Goal: Task Accomplishment & Management: Manage account settings

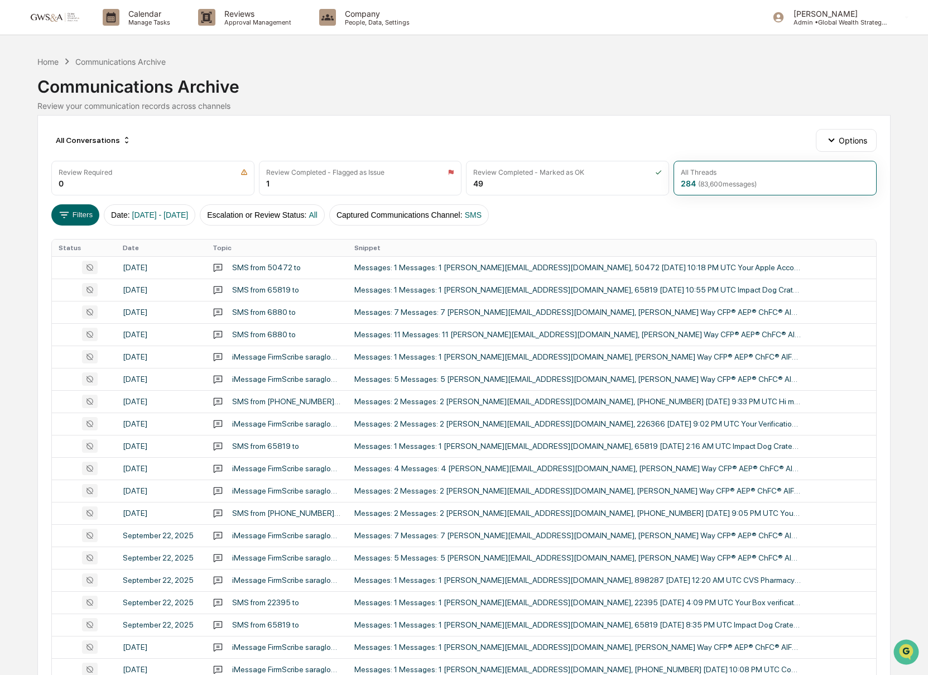
click at [56, 18] on img at bounding box center [54, 17] width 54 height 11
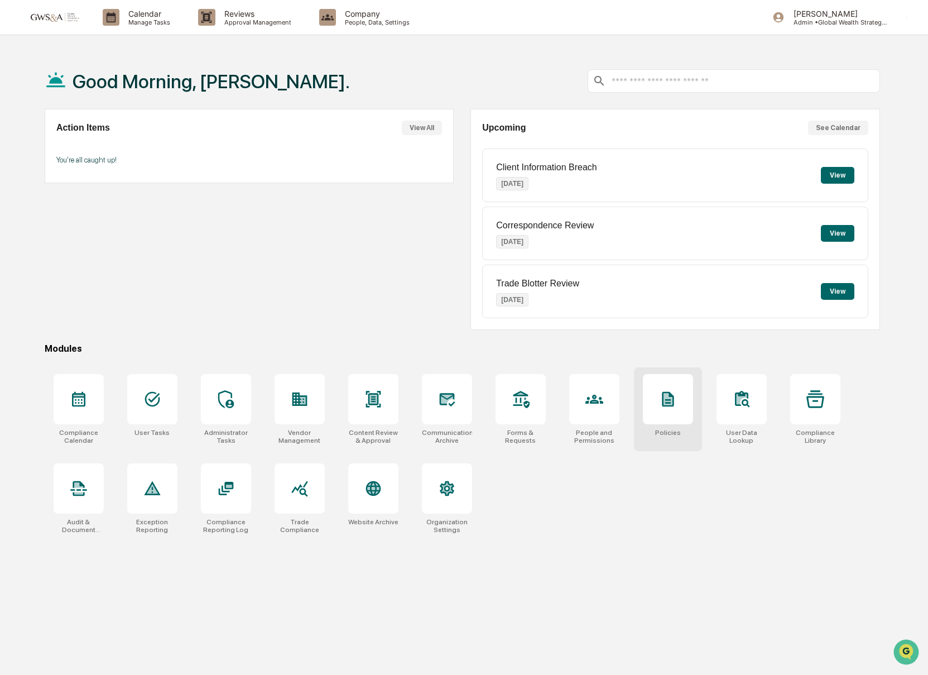
click at [673, 401] on icon at bounding box center [668, 399] width 12 height 15
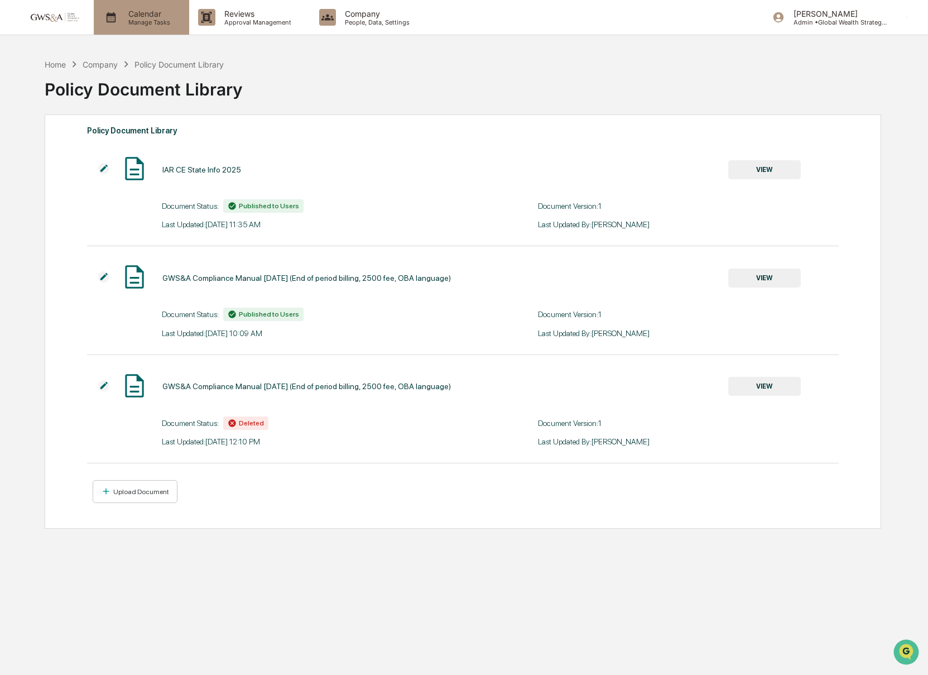
click at [132, 21] on p "Manage Tasks" at bounding box center [147, 22] width 56 height 8
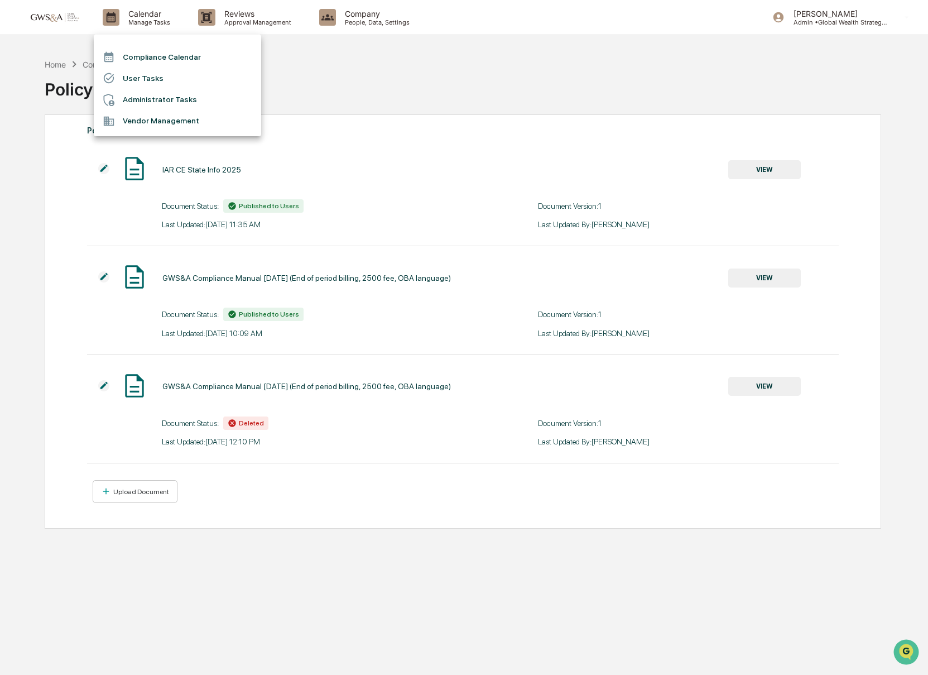
click at [216, 18] on div at bounding box center [464, 337] width 928 height 675
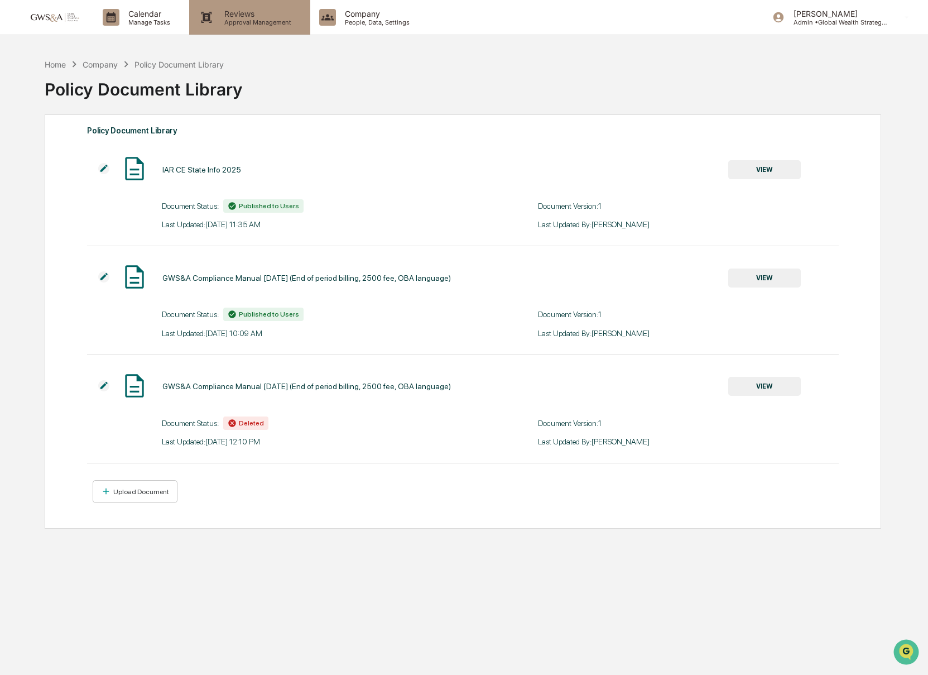
click at [239, 17] on p "Reviews" at bounding box center [255, 13] width 81 height 9
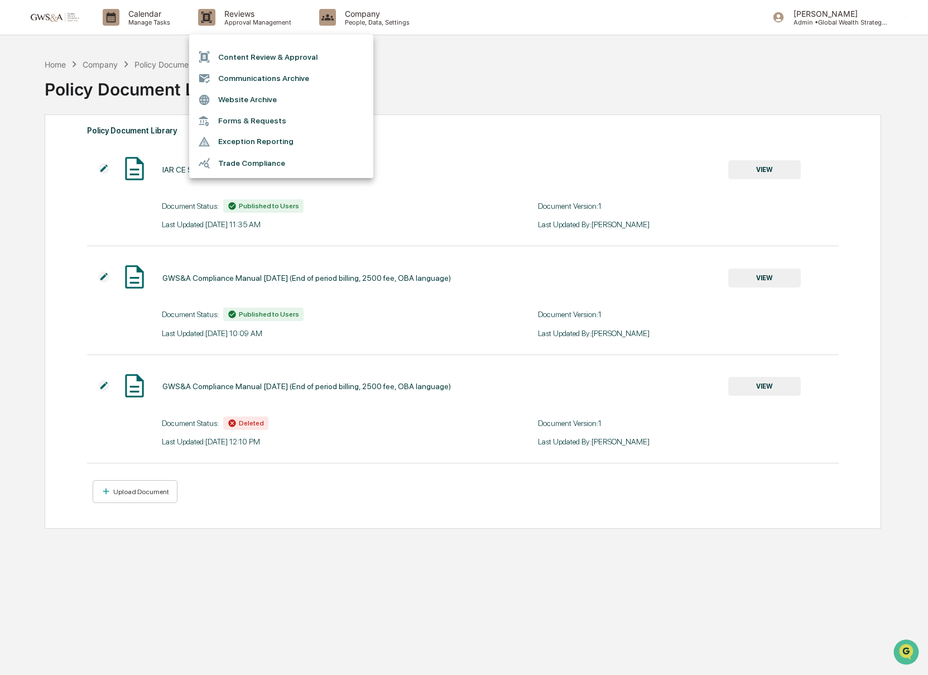
click at [356, 15] on div at bounding box center [464, 337] width 928 height 675
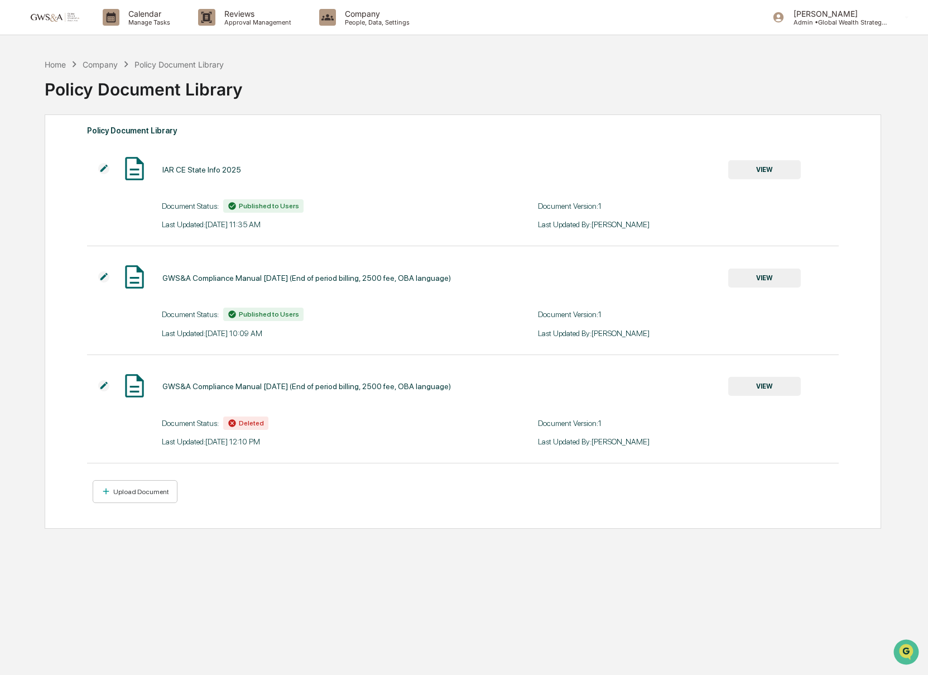
click at [363, 18] on p "People, Data, Settings" at bounding box center [375, 22] width 79 height 8
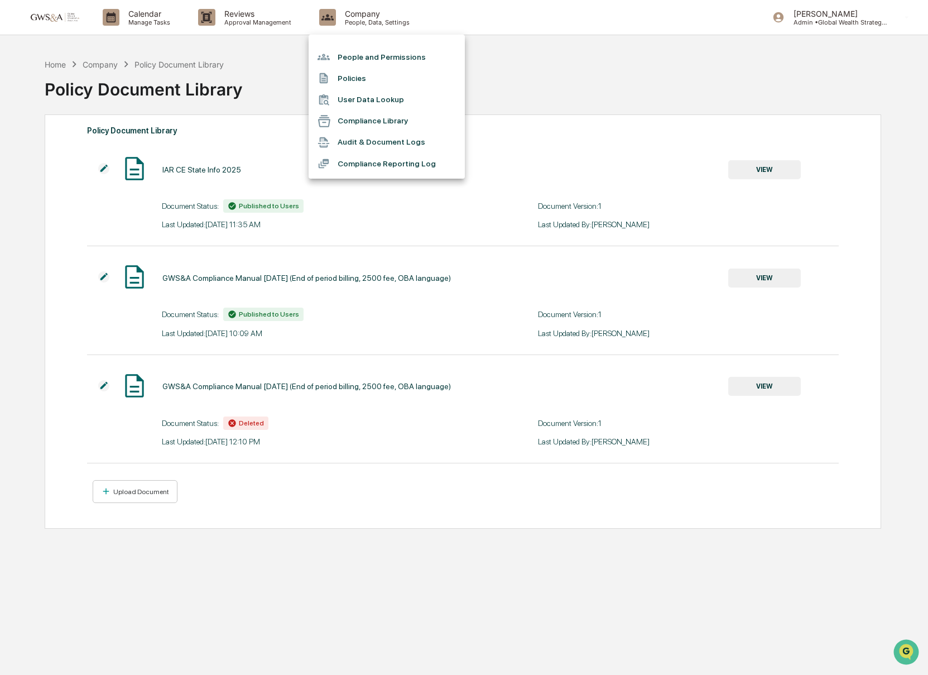
click at [252, 21] on div at bounding box center [464, 337] width 928 height 675
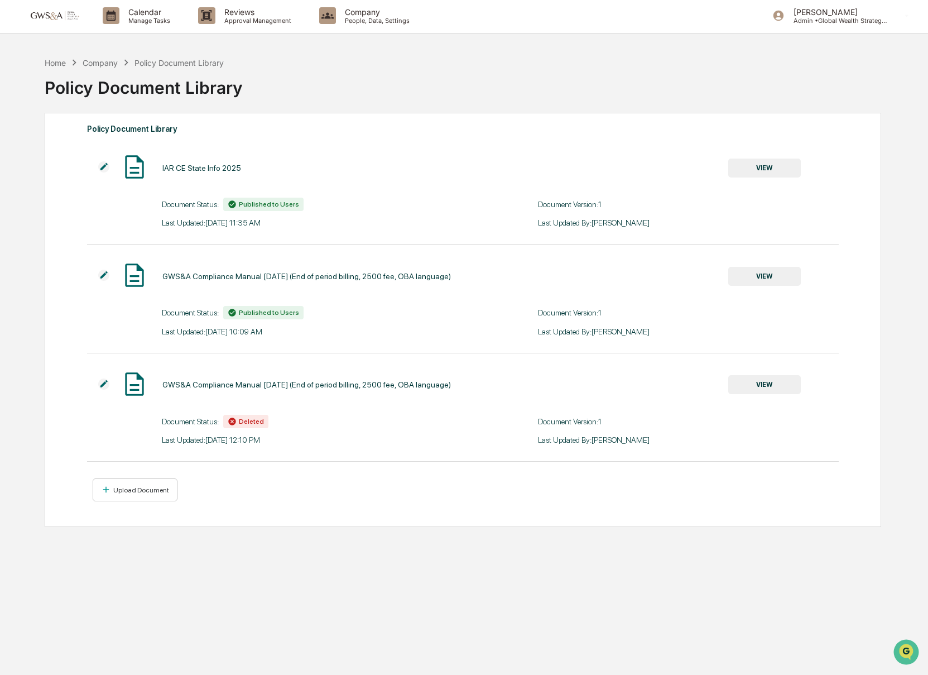
click at [251, 21] on p "Approval Management" at bounding box center [255, 21] width 81 height 8
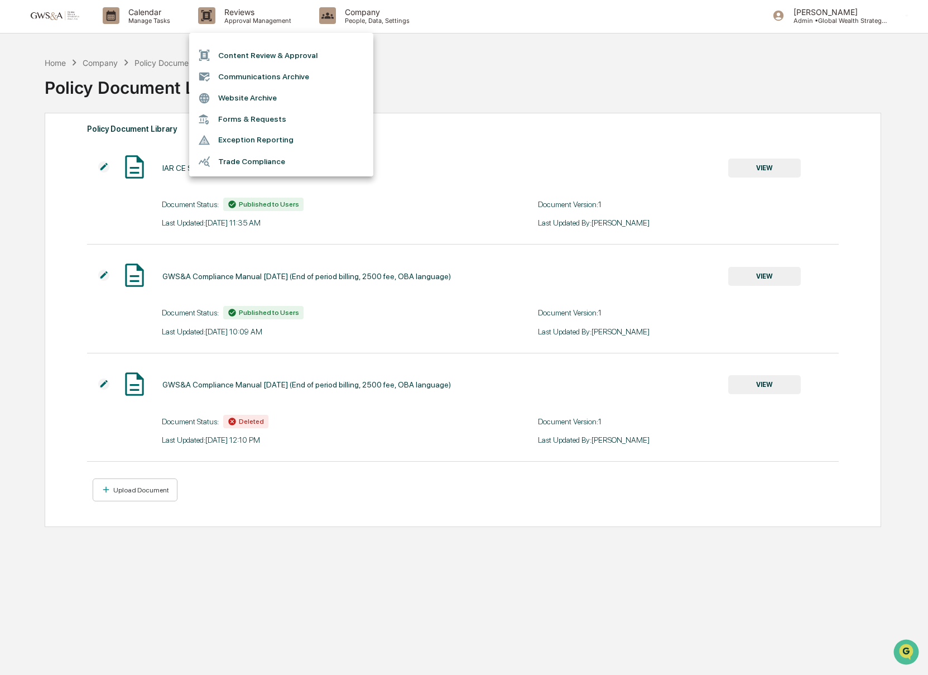
click at [258, 117] on li "Forms & Requests" at bounding box center [281, 119] width 184 height 21
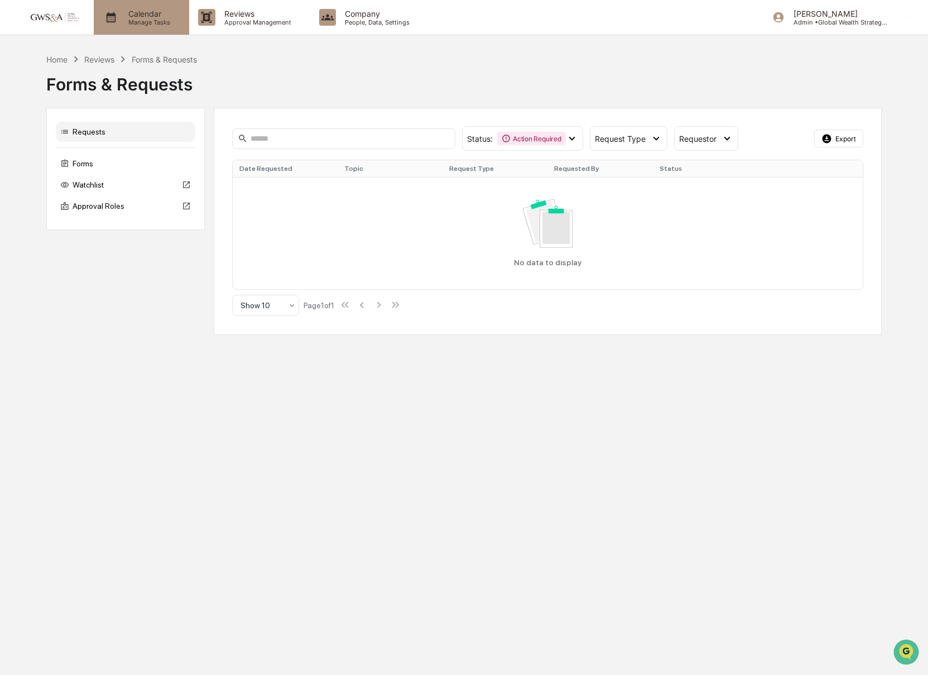
click at [143, 30] on div "Calendar Manage Tasks" at bounding box center [141, 17] width 95 height 35
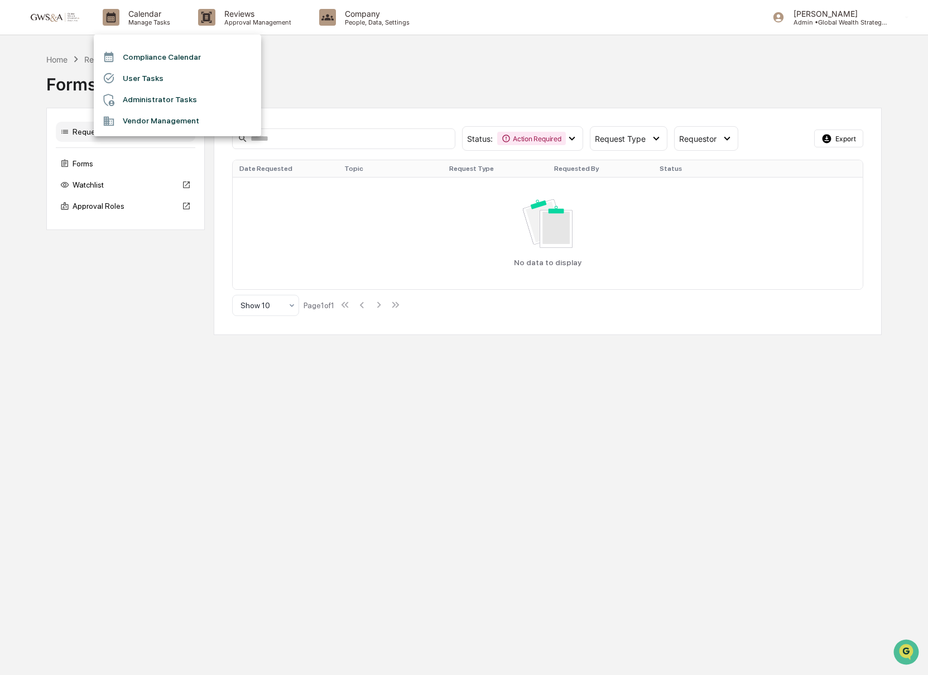
click at [98, 167] on div at bounding box center [464, 337] width 928 height 675
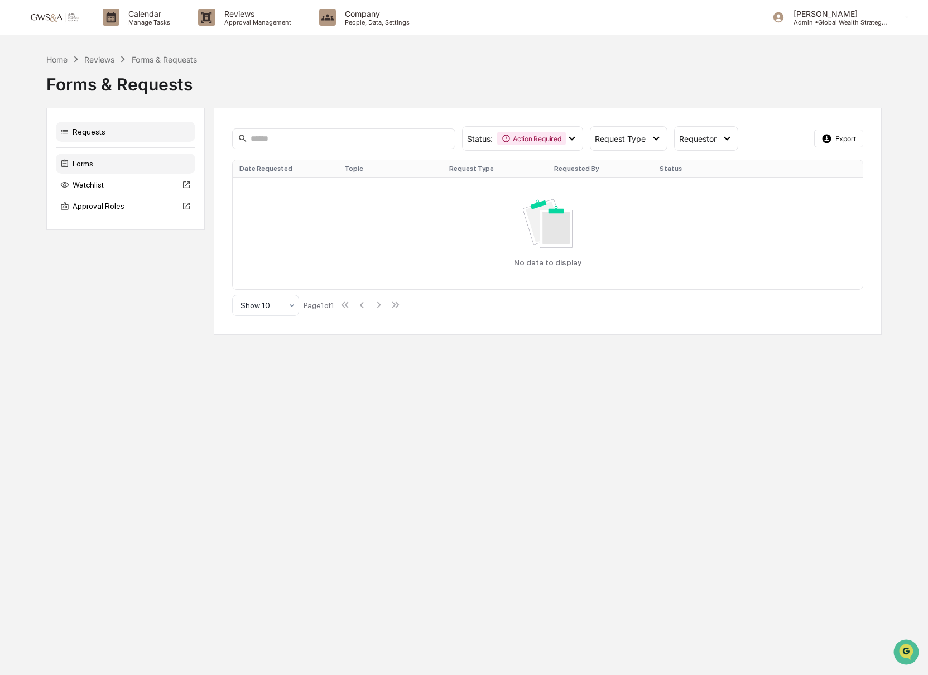
click at [85, 163] on div "Forms" at bounding box center [126, 164] width 140 height 20
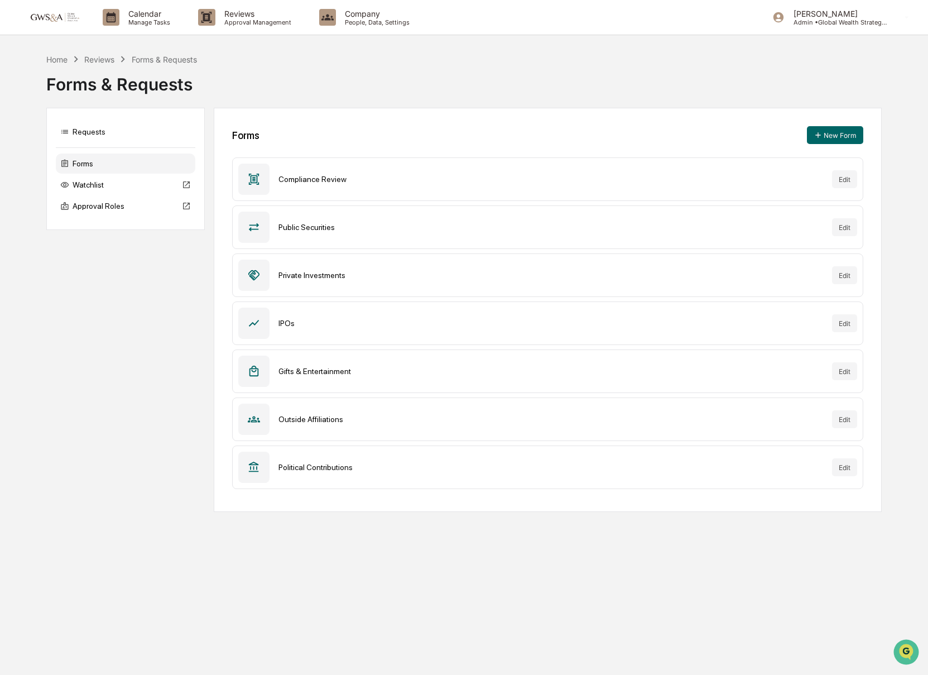
click at [193, 42] on div "Calendar Manage Tasks Reviews Approval Management Company People, Data, Setting…" at bounding box center [464, 337] width 928 height 675
click at [333, 176] on div "Compliance Review" at bounding box center [551, 179] width 545 height 9
click at [135, 16] on p "Calendar" at bounding box center [147, 13] width 56 height 9
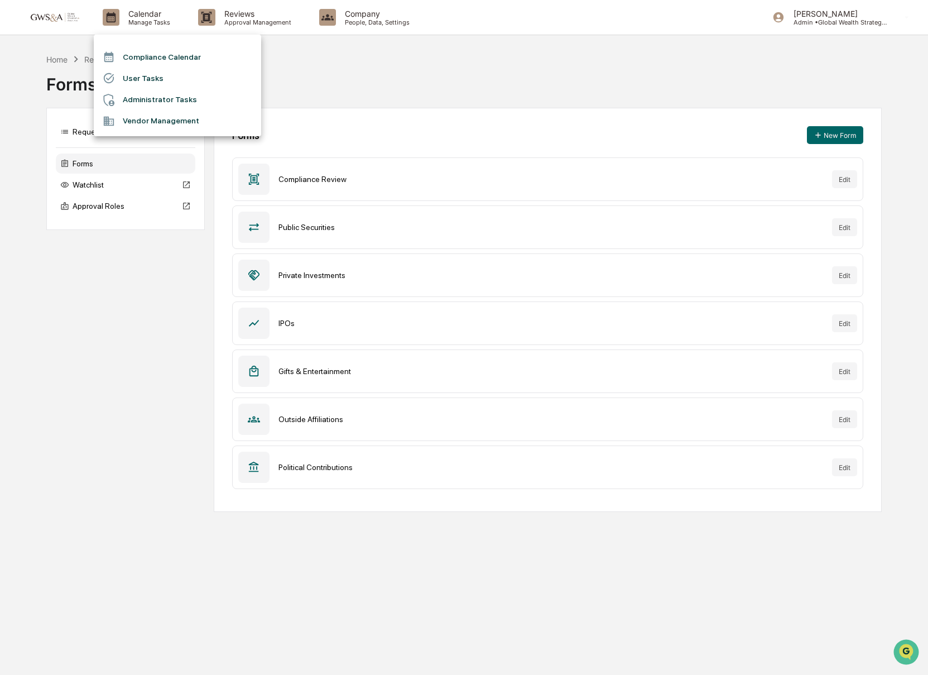
click at [156, 59] on li "Compliance Calendar" at bounding box center [177, 56] width 167 height 21
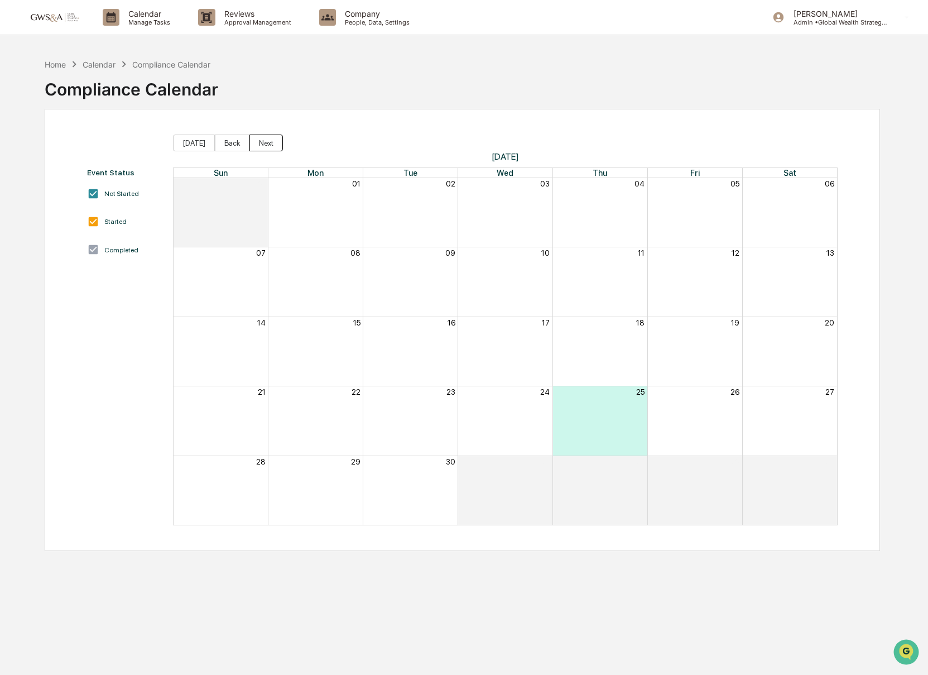
click at [271, 143] on button "Next" at bounding box center [266, 143] width 33 height 17
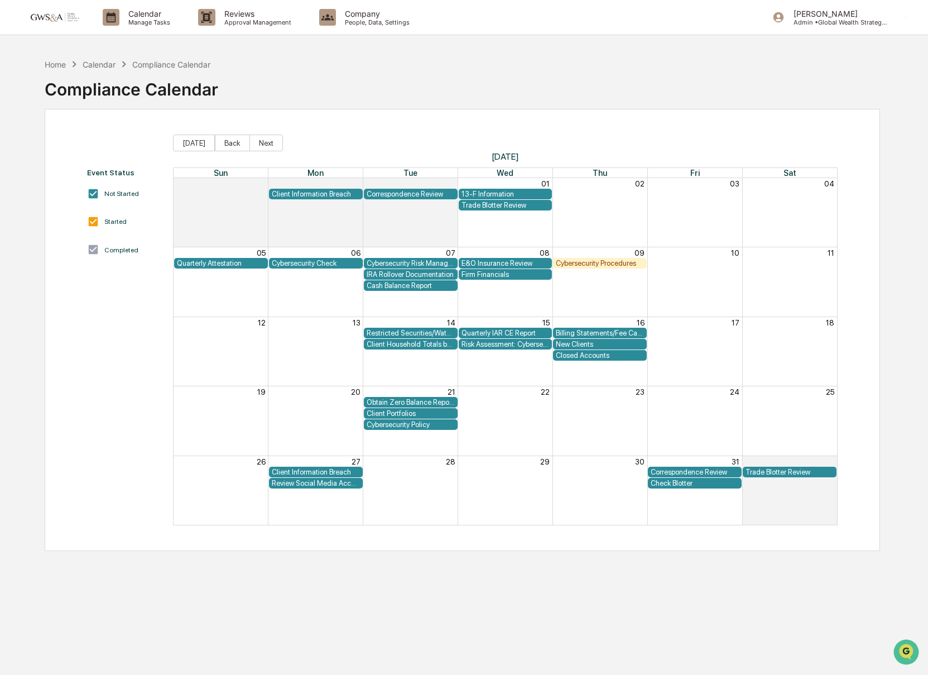
click at [232, 267] on div "Quarterly Attestation" at bounding box center [221, 263] width 94 height 11
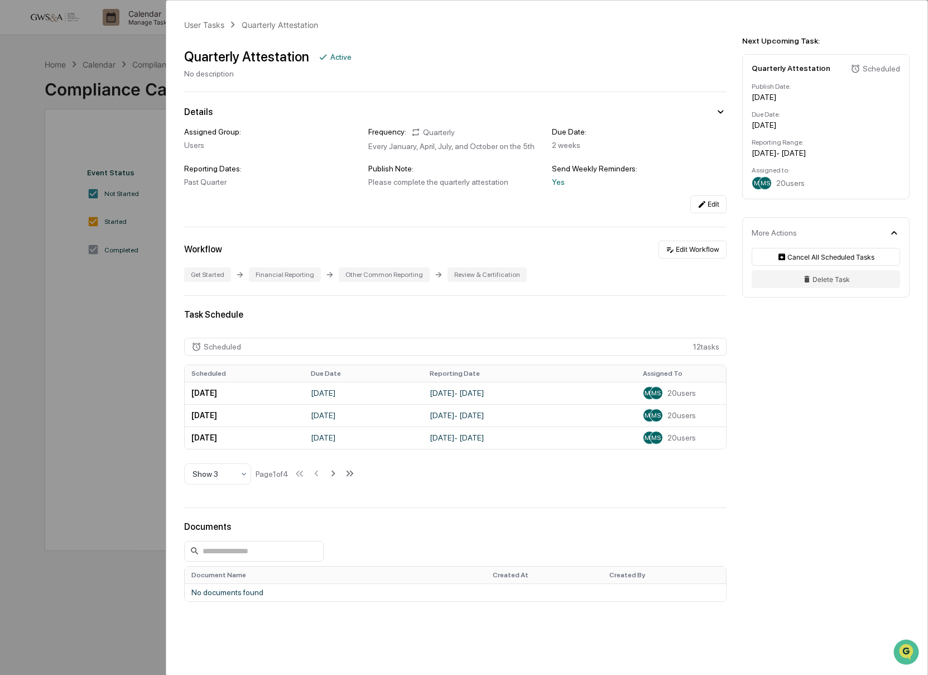
scroll to position [1, 0]
click at [684, 397] on span "20 users" at bounding box center [682, 392] width 28 height 9
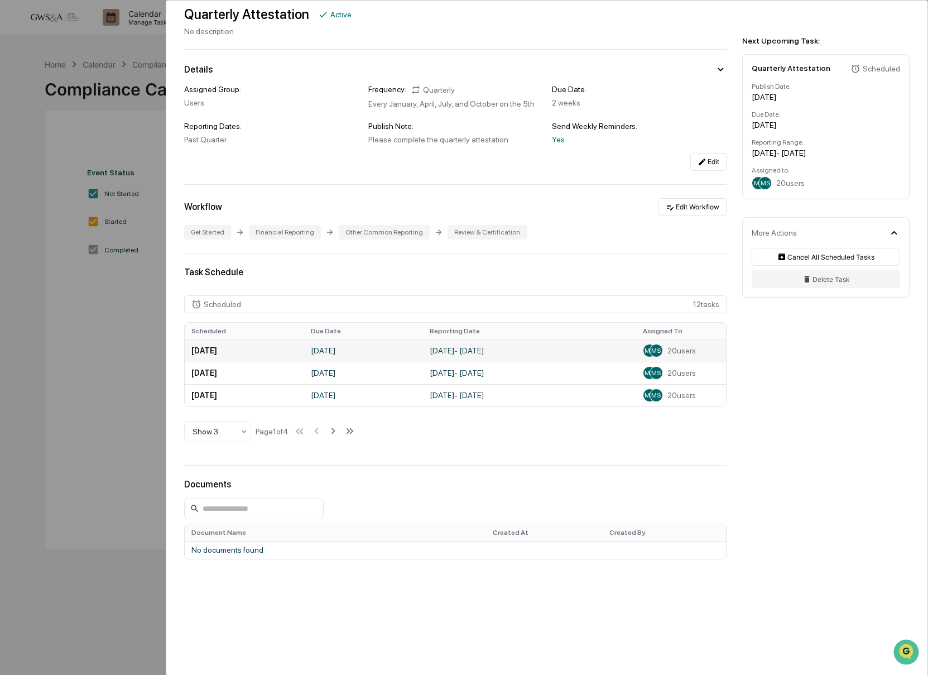
scroll to position [0, 0]
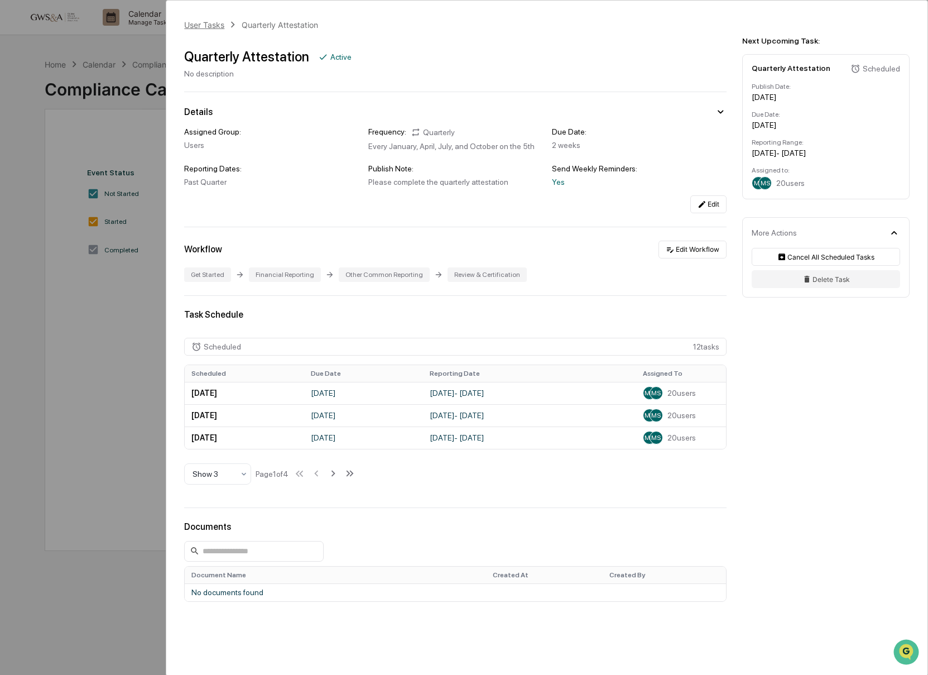
click at [217, 25] on div "User Tasks" at bounding box center [204, 24] width 40 height 9
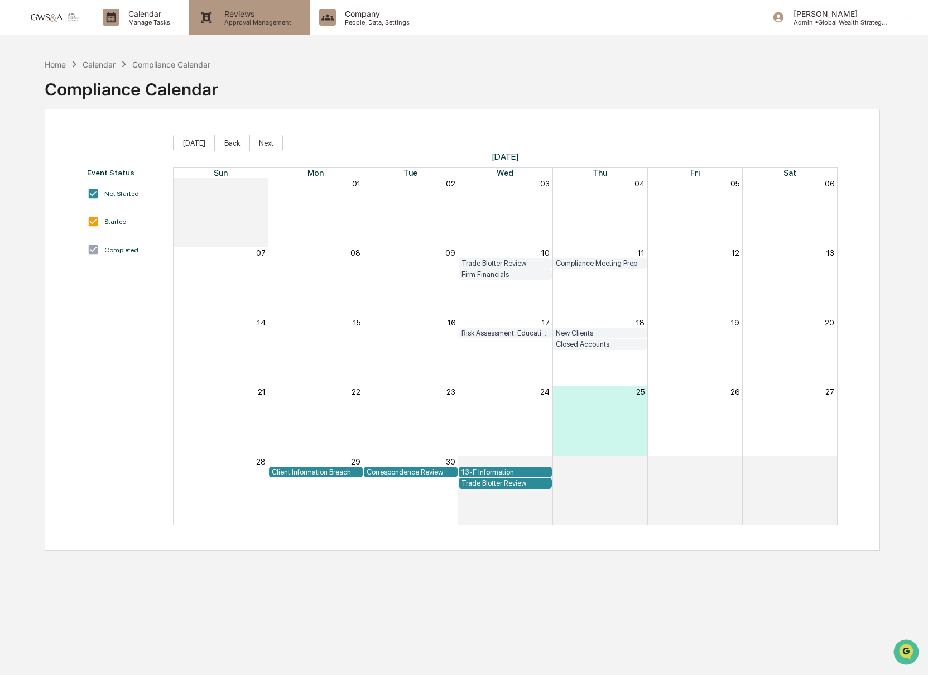
click at [239, 23] on p "Approval Management" at bounding box center [255, 22] width 81 height 8
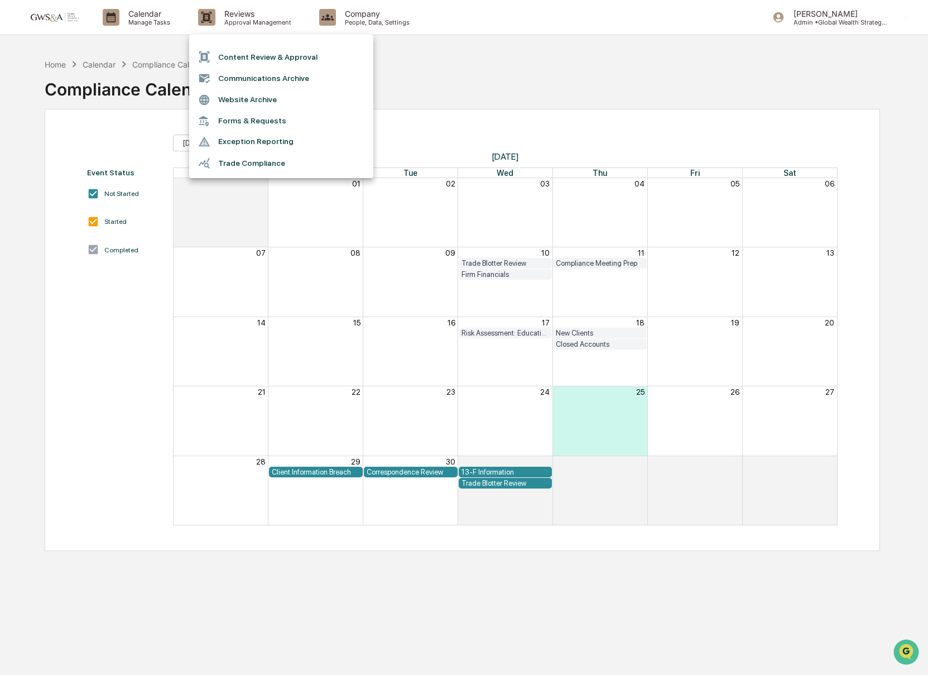
click at [358, 23] on div at bounding box center [464, 337] width 928 height 675
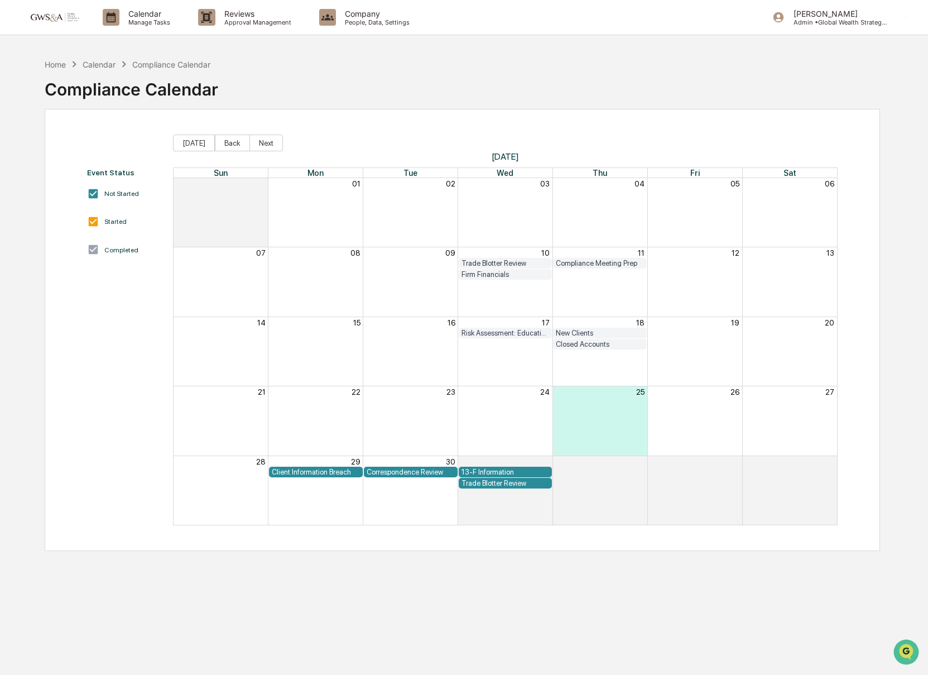
click at [361, 21] on p "People, Data, Settings" at bounding box center [375, 22] width 79 height 8
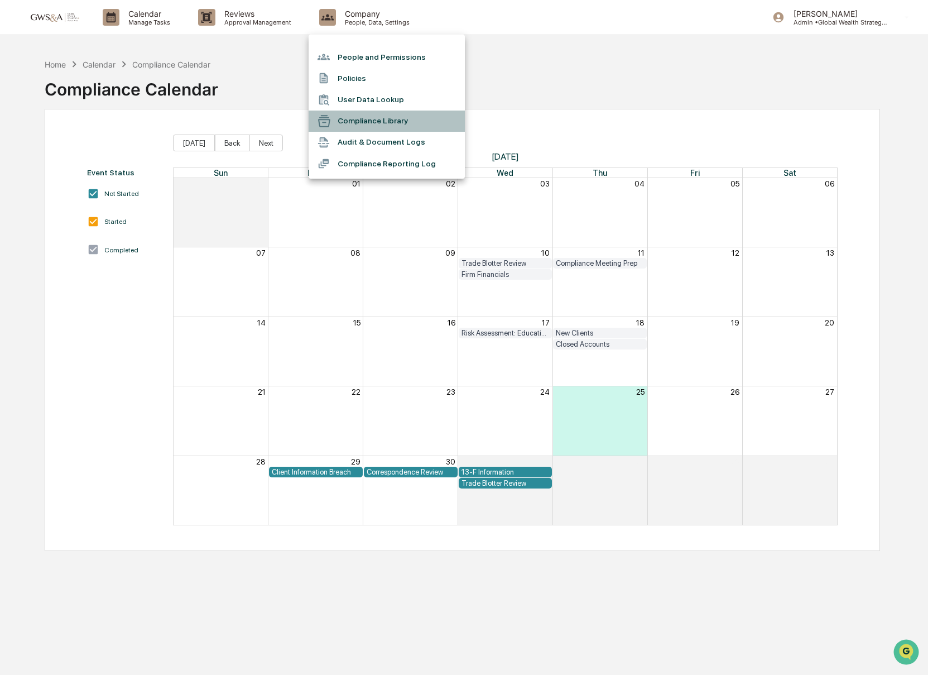
click at [356, 113] on li "Compliance Library" at bounding box center [387, 121] width 156 height 21
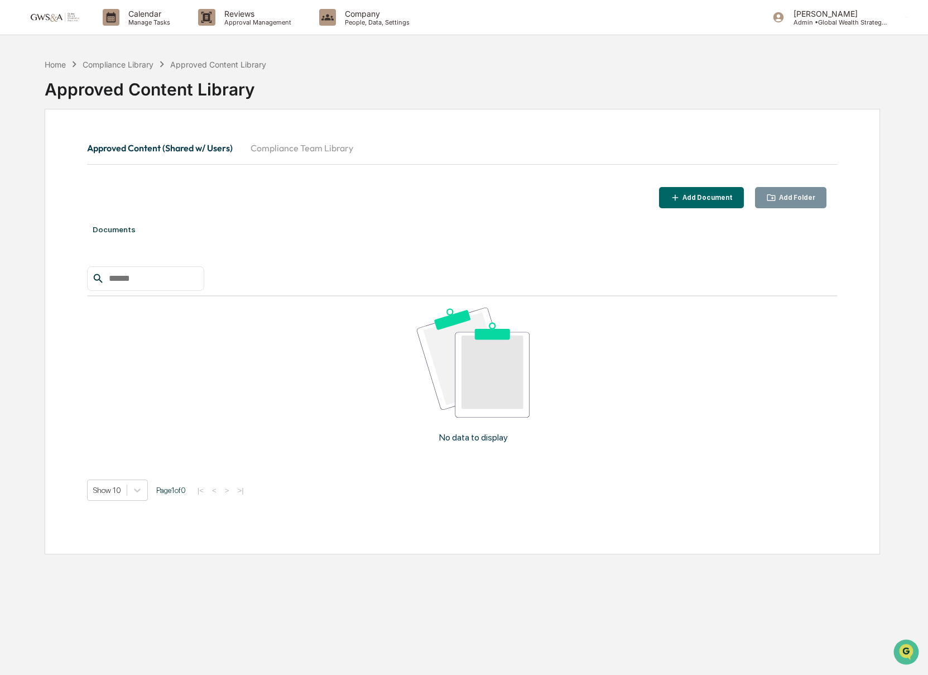
click at [290, 153] on button "Compliance Team Library" at bounding box center [302, 148] width 121 height 27
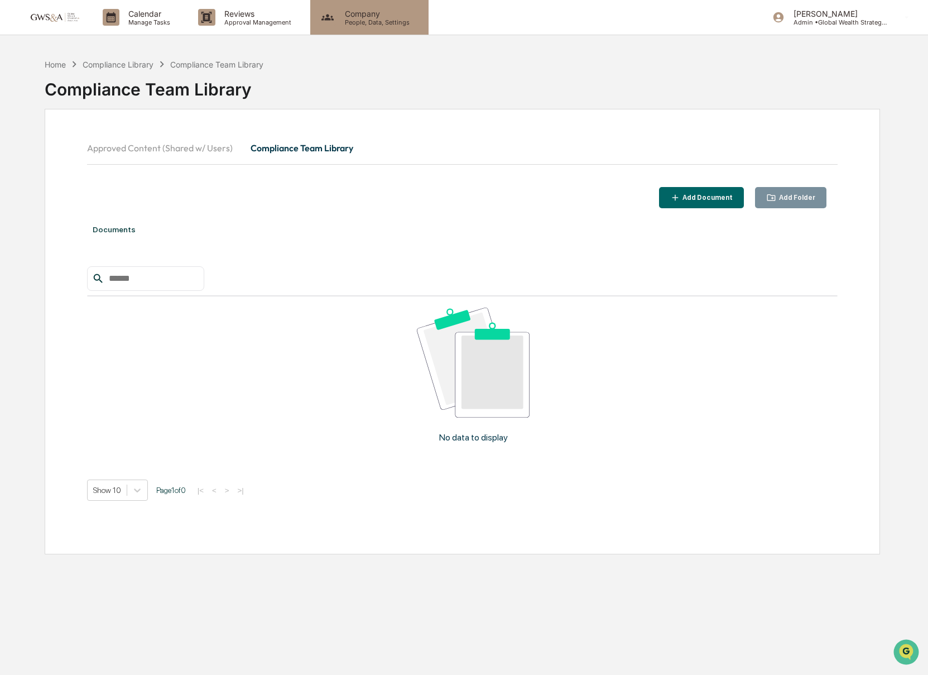
click at [362, 30] on div "Company People, Data, Settings" at bounding box center [369, 17] width 118 height 35
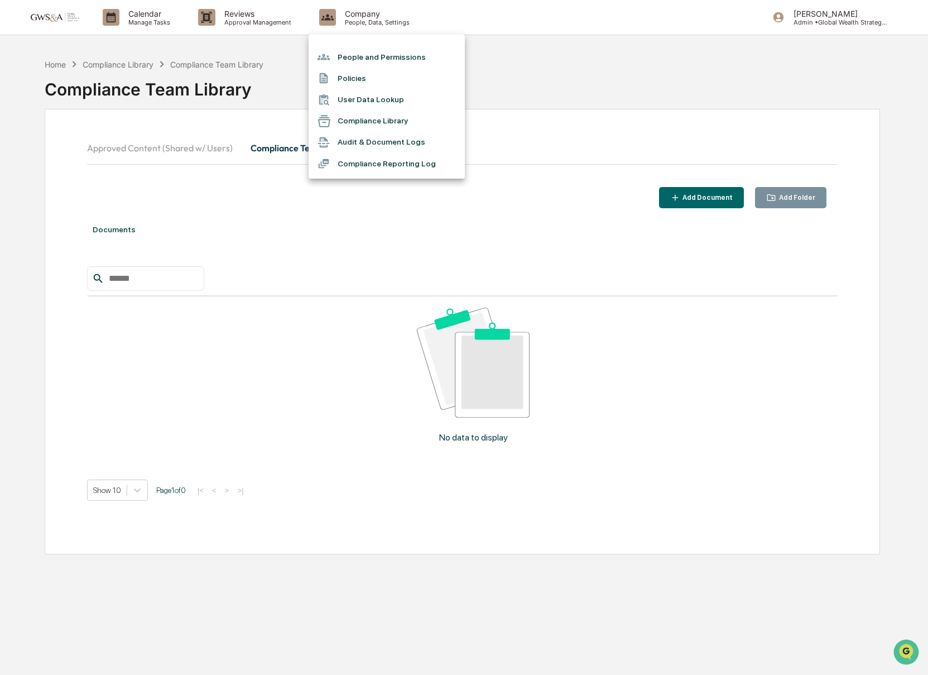
click at [346, 89] on li "User Data Lookup" at bounding box center [387, 99] width 156 height 21
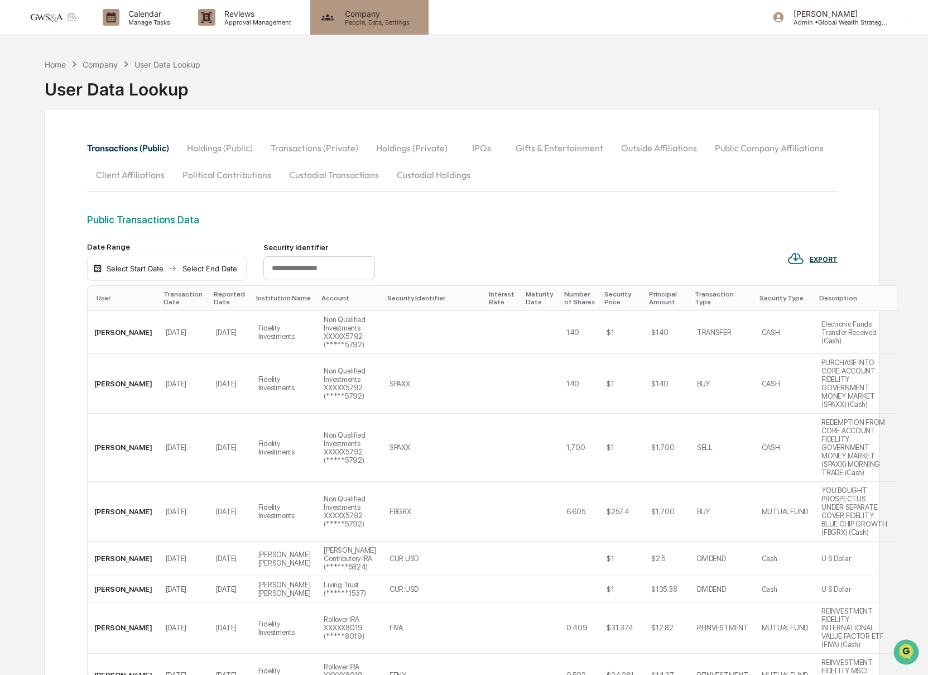
click at [349, 22] on p "People, Data, Settings" at bounding box center [375, 22] width 79 height 8
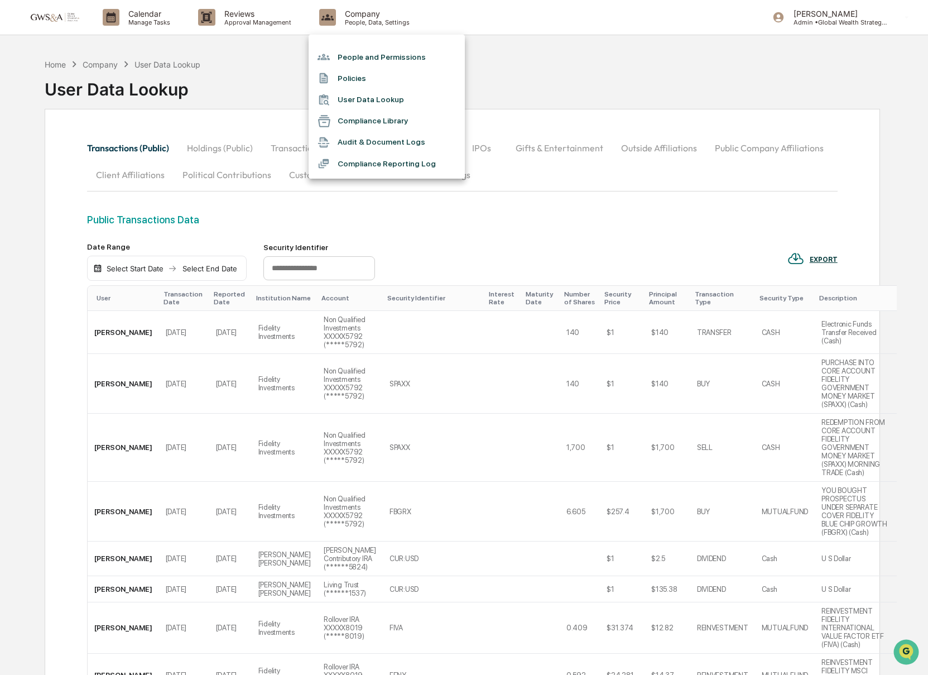
click at [353, 76] on li "Policies" at bounding box center [387, 78] width 156 height 21
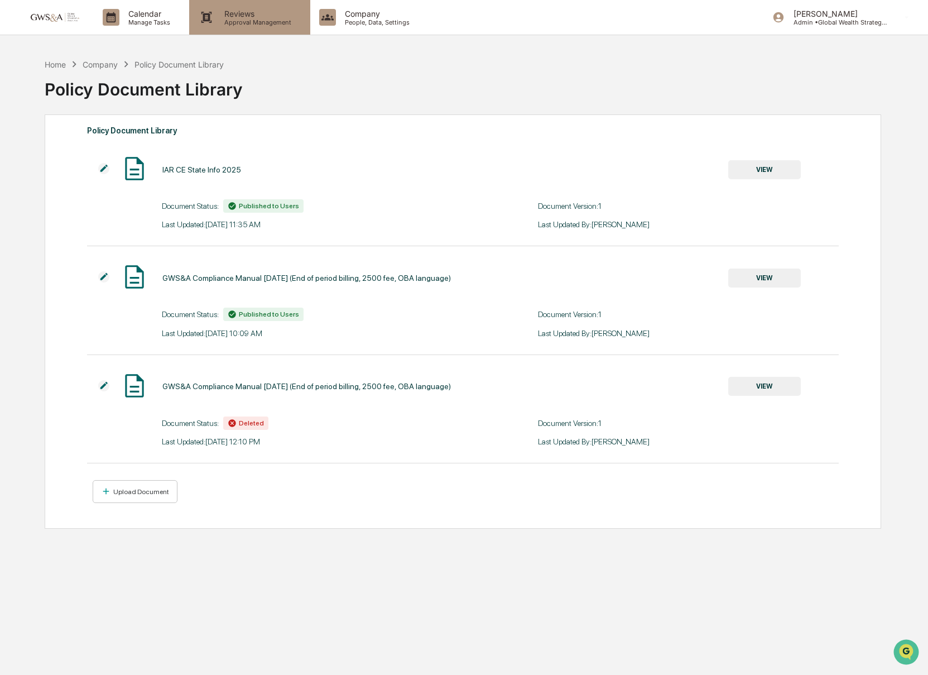
click at [252, 27] on div "Reviews Approval Management" at bounding box center [249, 17] width 121 height 35
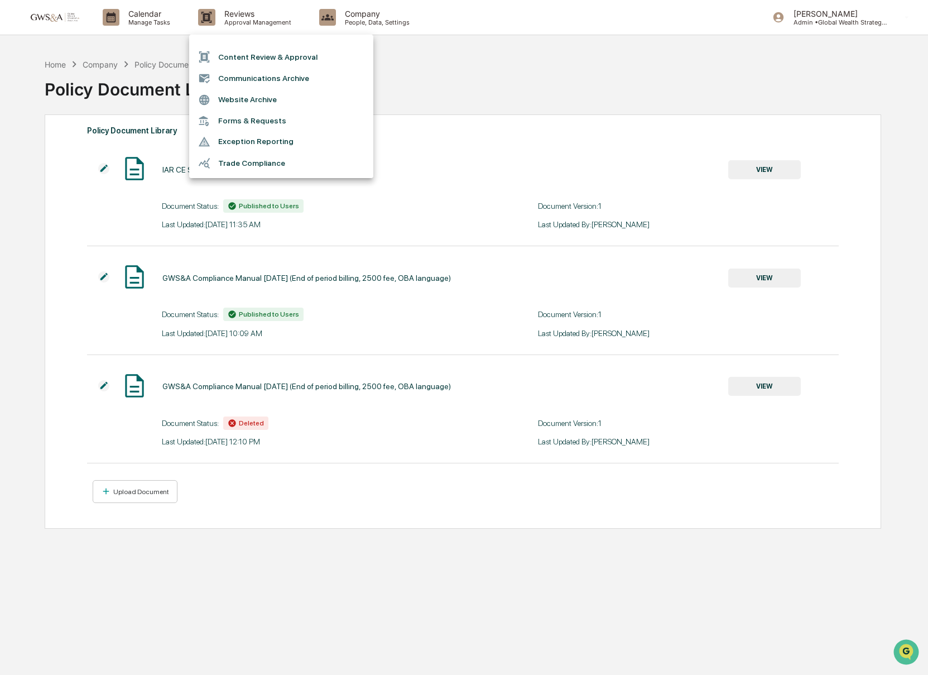
click at [155, 31] on div at bounding box center [464, 337] width 928 height 675
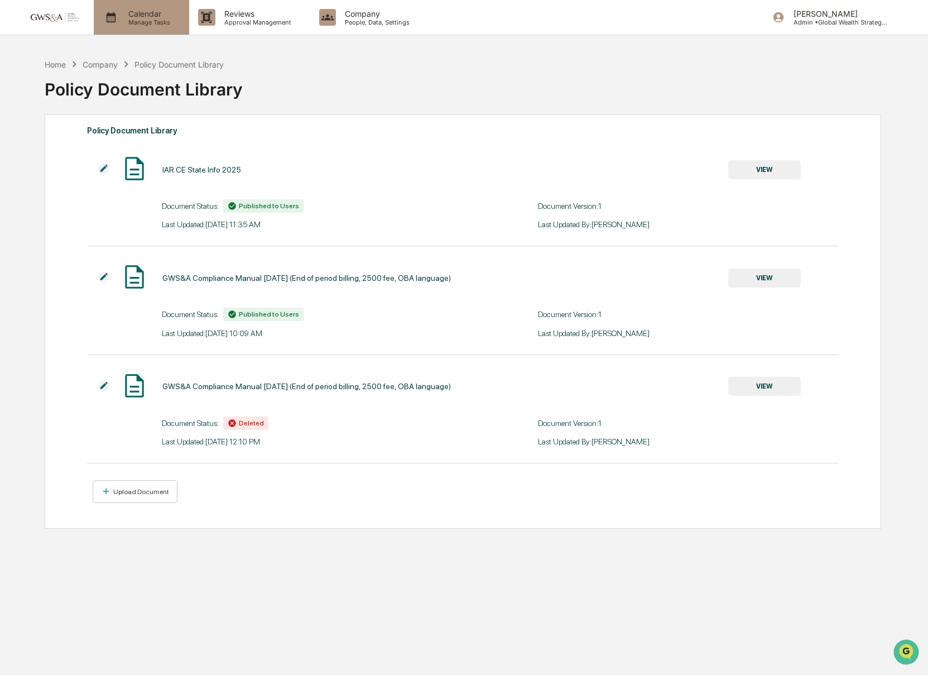
click at [155, 28] on div "Calendar Manage Tasks" at bounding box center [141, 17] width 95 height 35
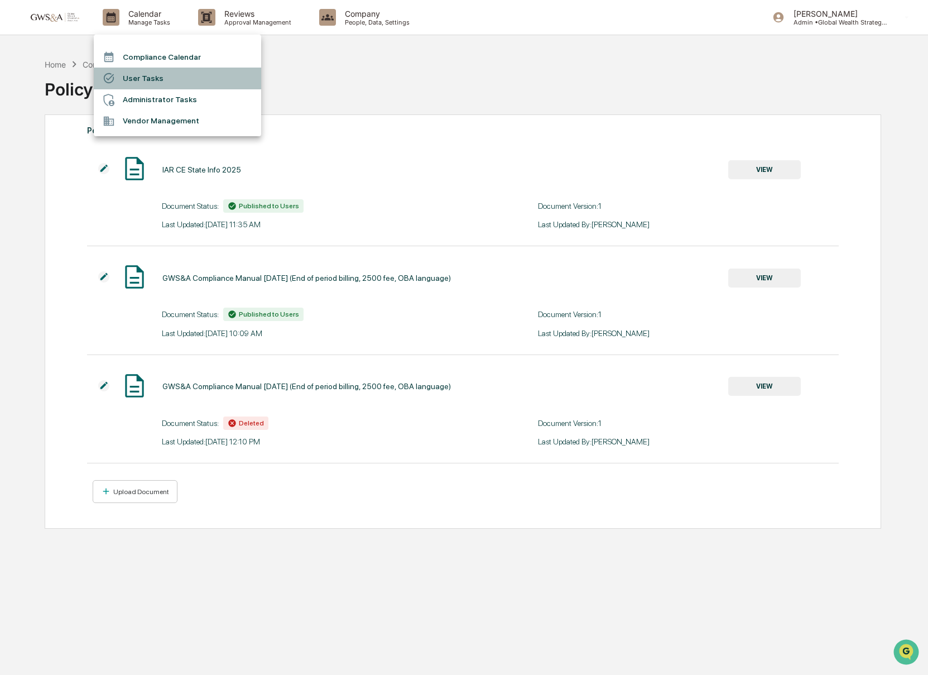
click at [146, 78] on li "User Tasks" at bounding box center [177, 78] width 167 height 21
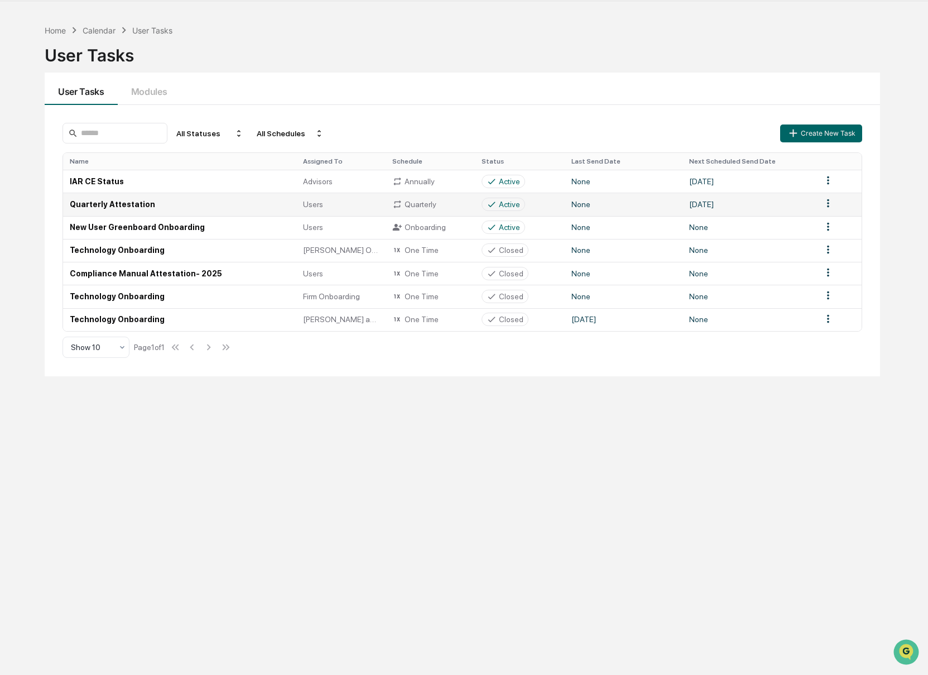
scroll to position [35, 0]
click at [135, 202] on td "Quarterly Attestation" at bounding box center [179, 202] width 233 height 23
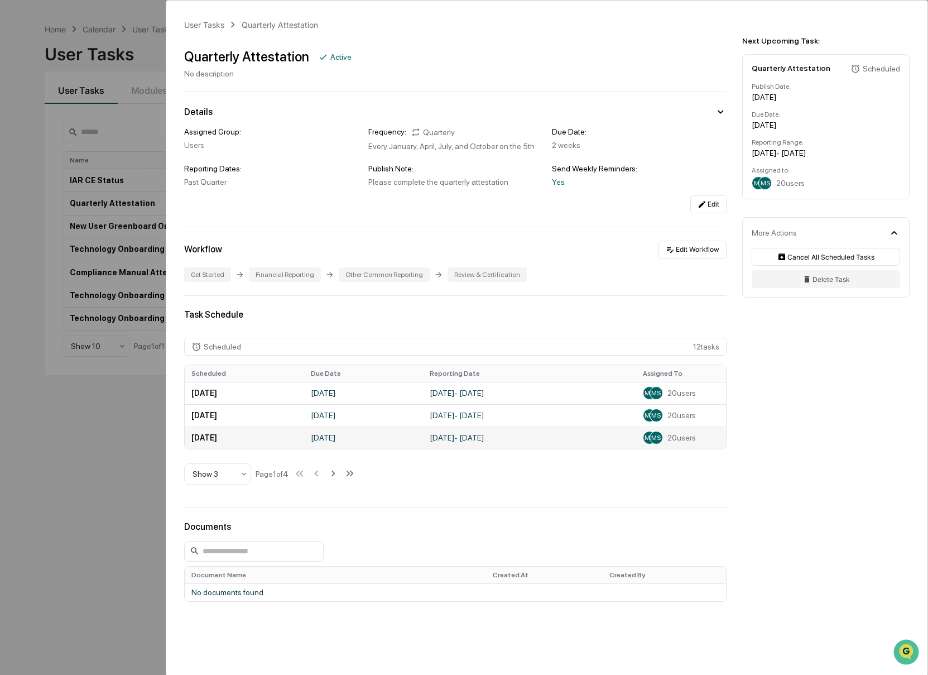
scroll to position [55, 0]
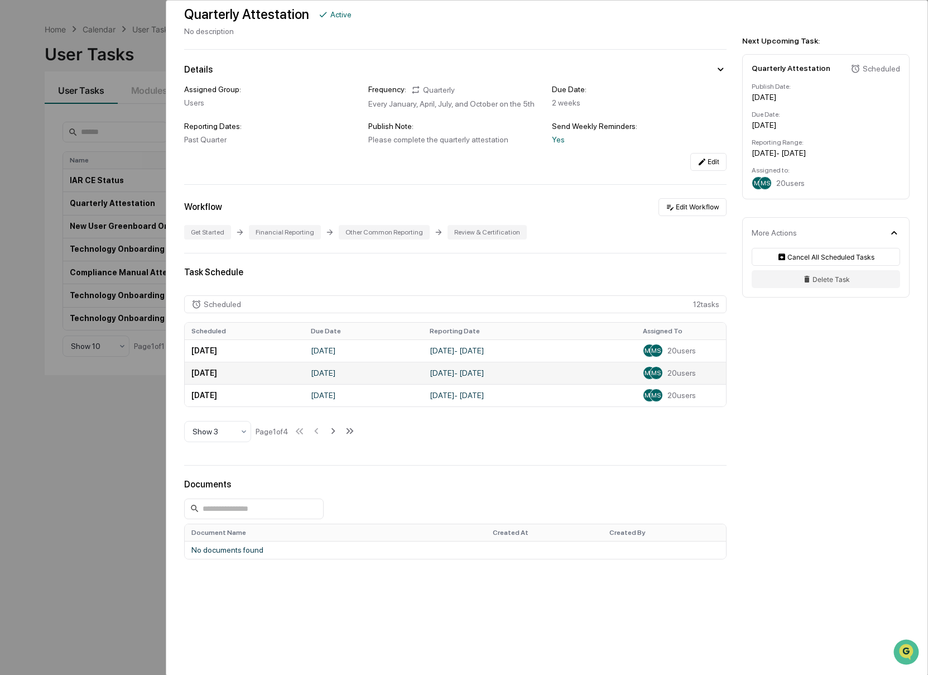
click at [463, 378] on td "October 1, 2025 - December 31, 2025" at bounding box center [529, 373] width 213 height 22
click at [438, 372] on td "October 1, 2025 - December 31, 2025" at bounding box center [529, 373] width 213 height 22
drag, startPoint x: 246, startPoint y: 366, endPoint x: 244, endPoint y: 373, distance: 7.1
click at [246, 366] on td "January 5, 2026" at bounding box center [244, 373] width 119 height 22
click at [244, 373] on td "January 5, 2026" at bounding box center [244, 373] width 119 height 22
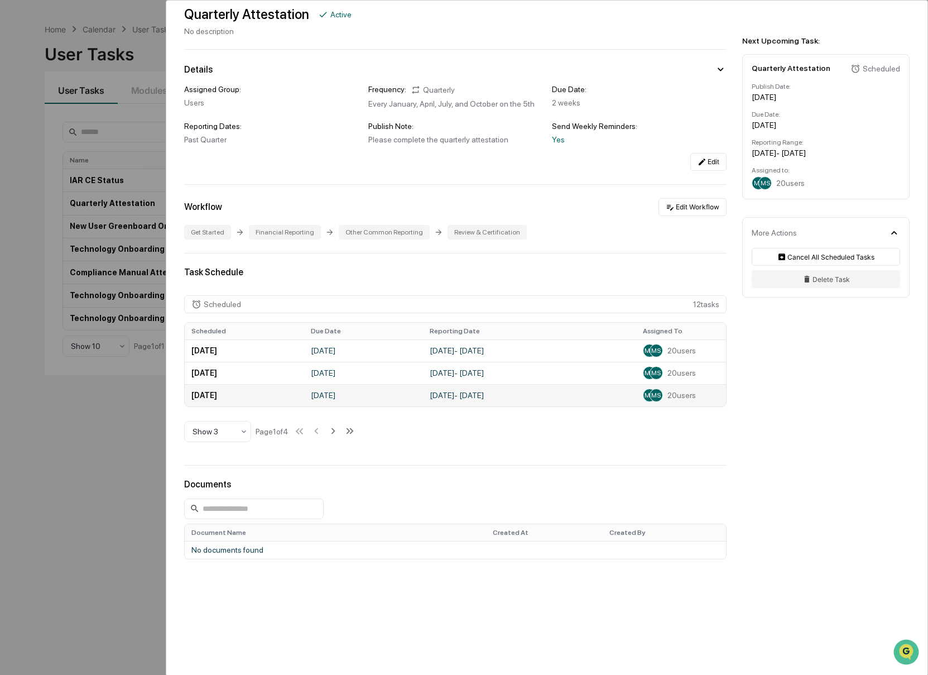
drag, startPoint x: 239, startPoint y: 386, endPoint x: 311, endPoint y: 396, distance: 73.3
click at [239, 386] on td "April 5, 2026" at bounding box center [244, 395] width 119 height 22
click at [327, 396] on td "April 19, 2026" at bounding box center [363, 395] width 119 height 22
click at [451, 392] on td "January 1, 2026 - March 31, 2026" at bounding box center [529, 395] width 213 height 22
click at [664, 391] on div "MB MS" at bounding box center [654, 395] width 22 height 13
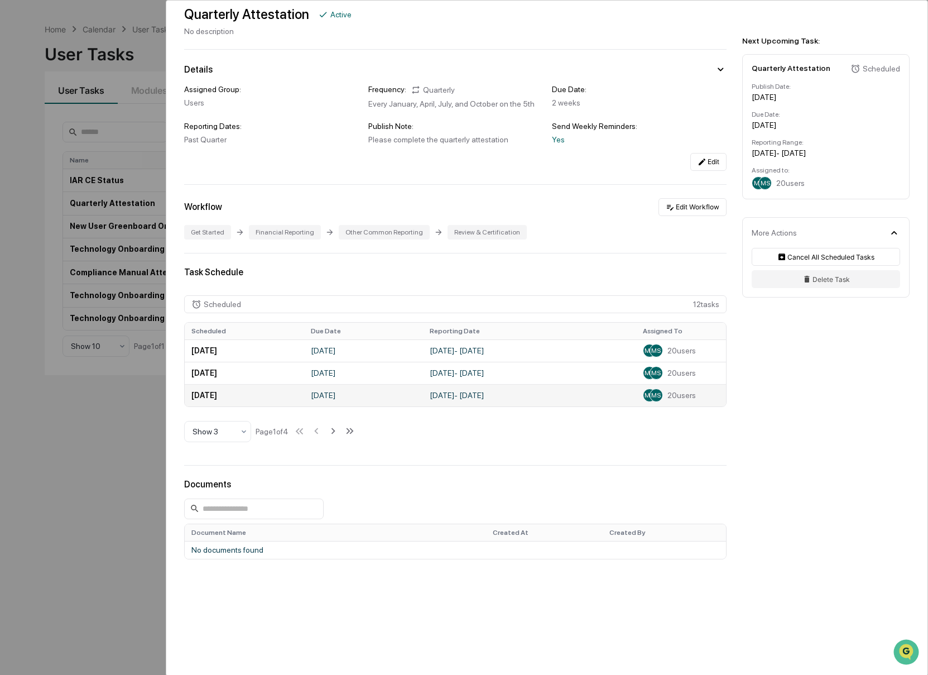
click at [654, 391] on span "MS" at bounding box center [655, 395] width 9 height 8
click at [661, 362] on td "MB MS 20 users" at bounding box center [681, 373] width 90 height 22
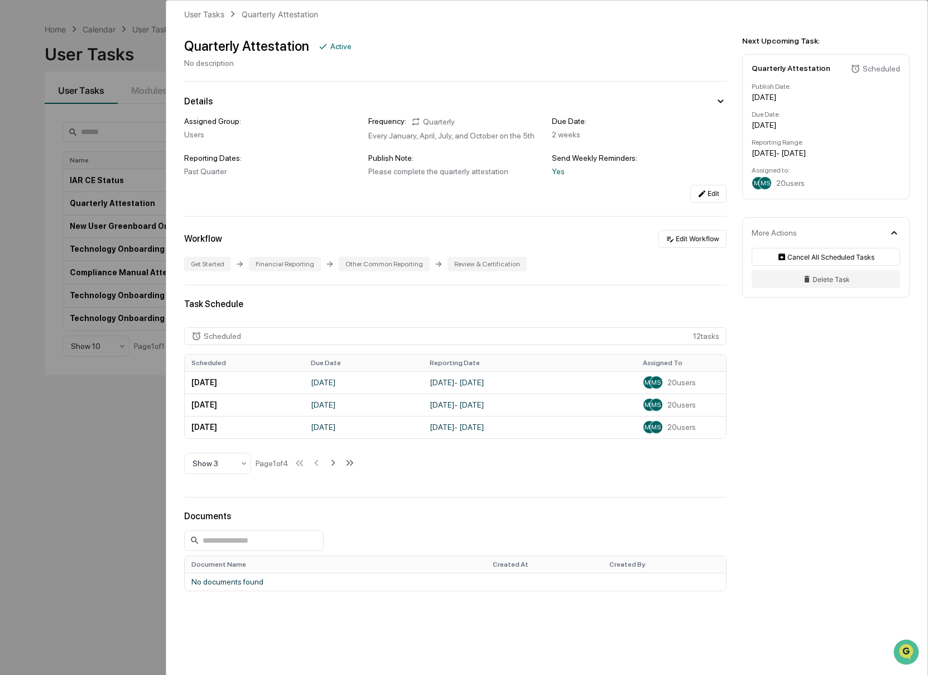
scroll to position [0, 0]
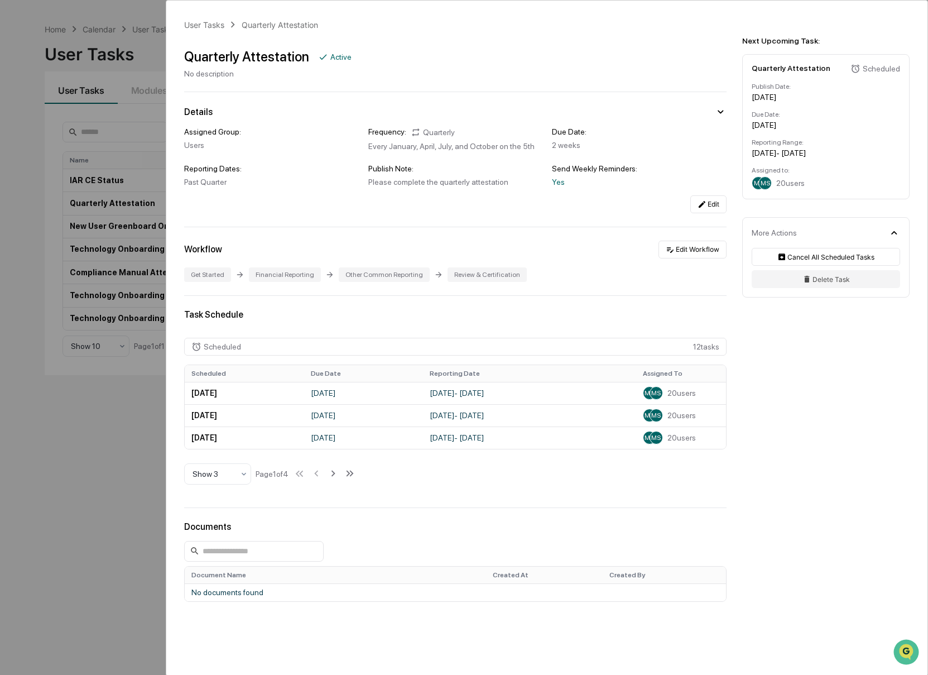
click at [59, 241] on div "User Tasks Quarterly Attestation Quarterly Attestation Active No description De…" at bounding box center [464, 337] width 928 height 675
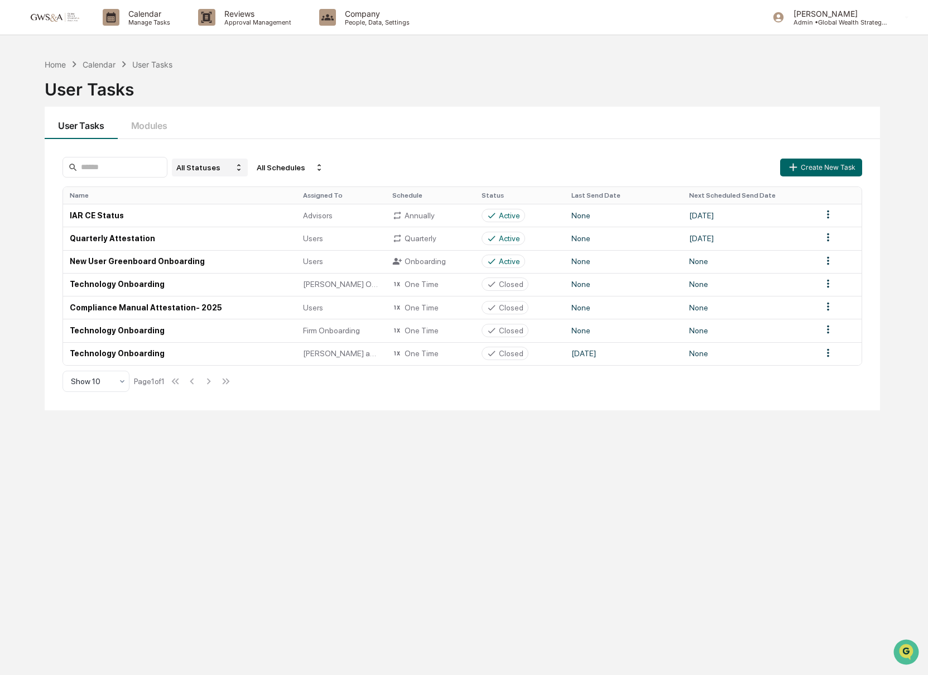
click at [207, 169] on div "All Statuses" at bounding box center [210, 168] width 76 height 18
click at [258, 172] on div "All Schedules" at bounding box center [290, 168] width 76 height 18
click at [263, 217] on div "Recurring" at bounding box center [274, 219] width 33 height 9
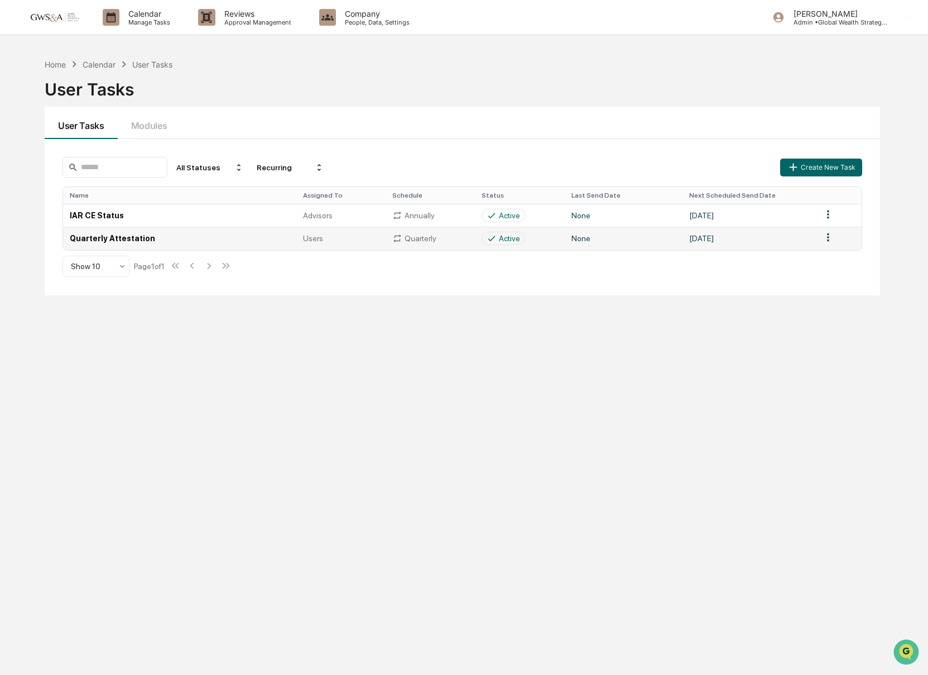
click at [142, 242] on td "Quarterly Attestation" at bounding box center [179, 238] width 233 height 23
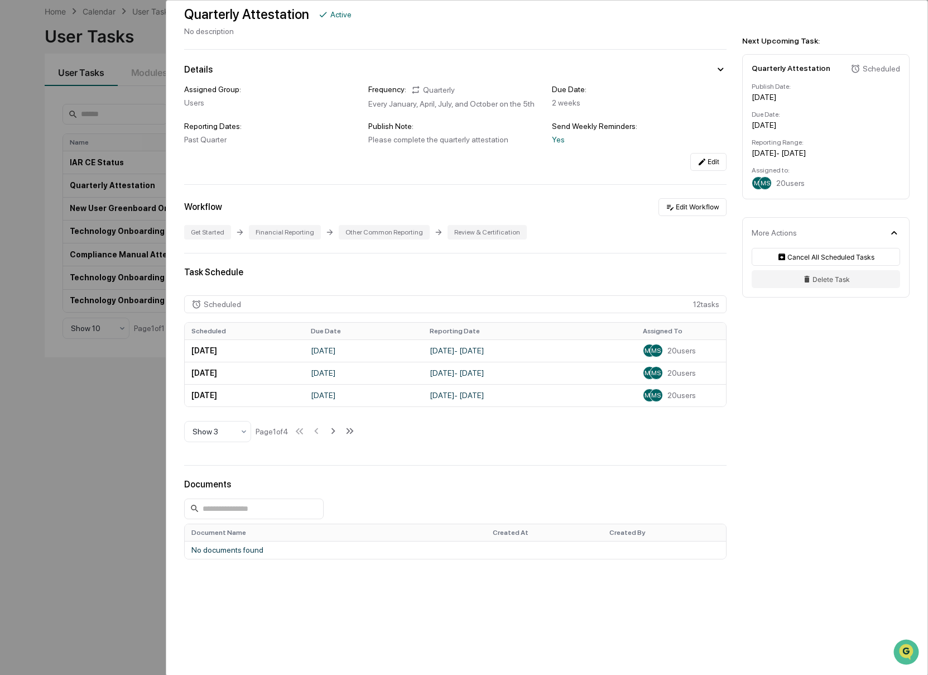
scroll to position [55, 0]
click at [212, 347] on td "[DATE]" at bounding box center [244, 350] width 119 height 22
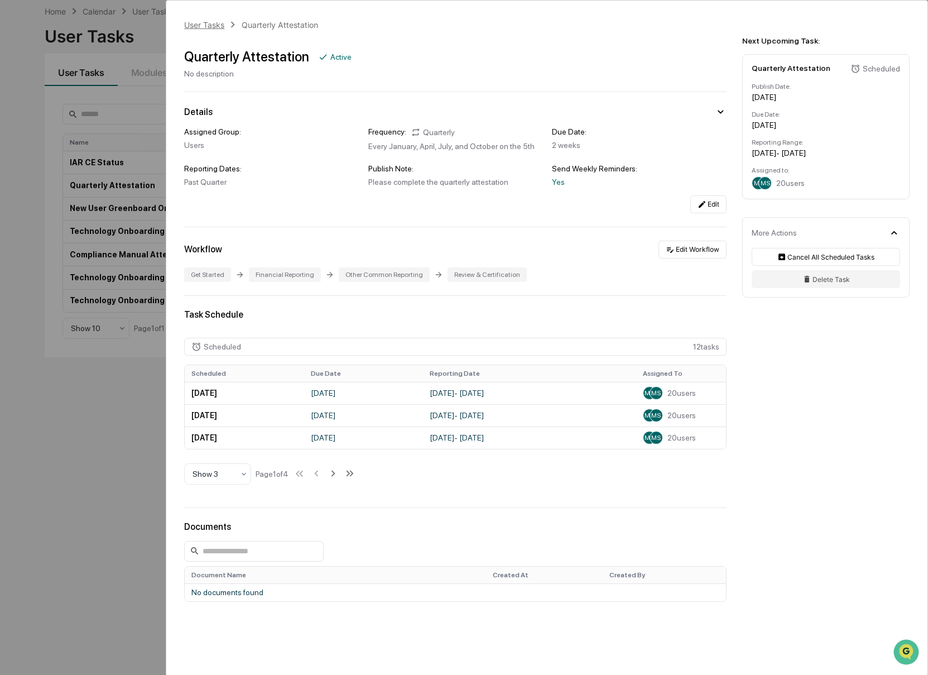
click at [211, 23] on div "User Tasks" at bounding box center [204, 24] width 40 height 9
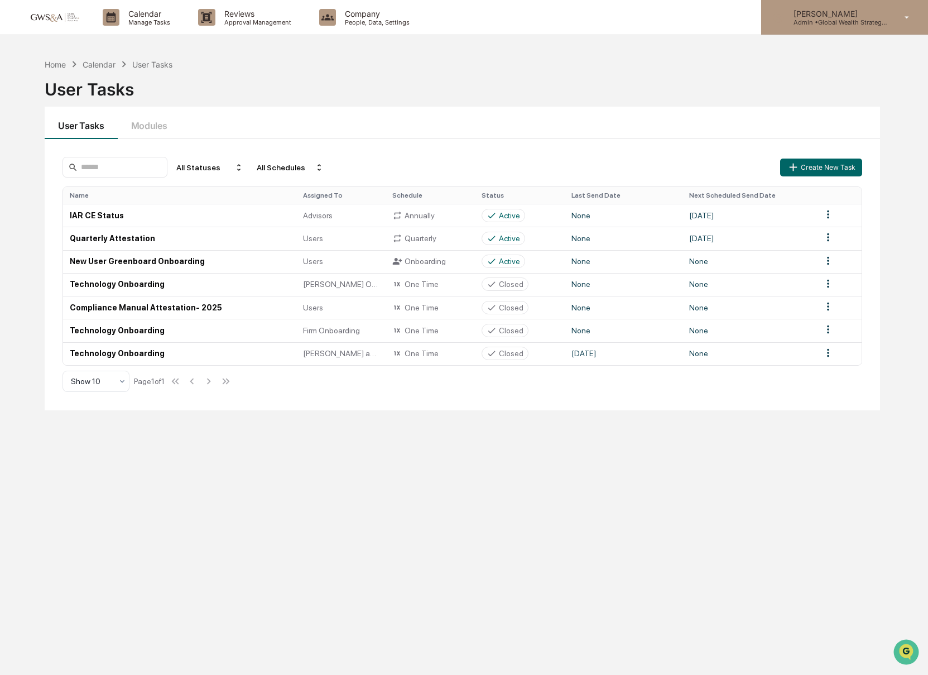
click at [788, 17] on p "[PERSON_NAME]" at bounding box center [837, 13] width 104 height 9
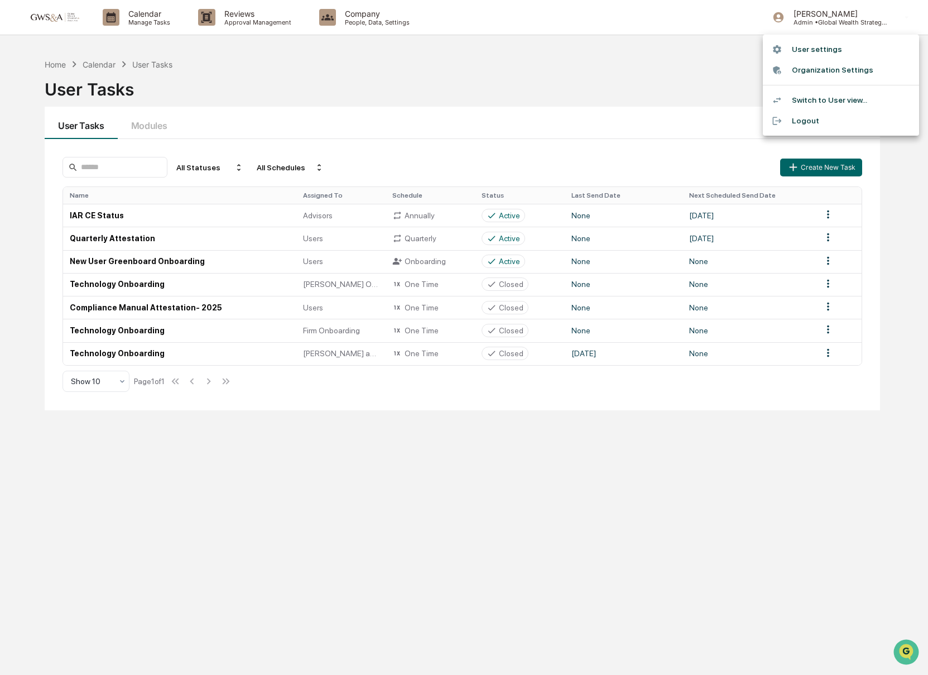
click at [378, 21] on div at bounding box center [464, 337] width 928 height 675
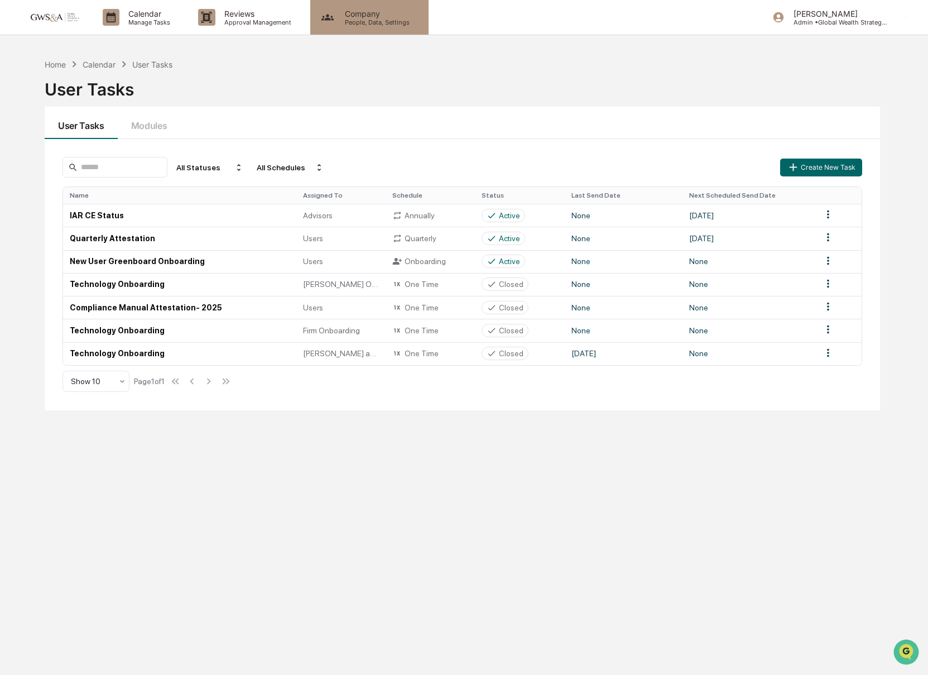
click at [366, 21] on p "People, Data, Settings" at bounding box center [375, 22] width 79 height 8
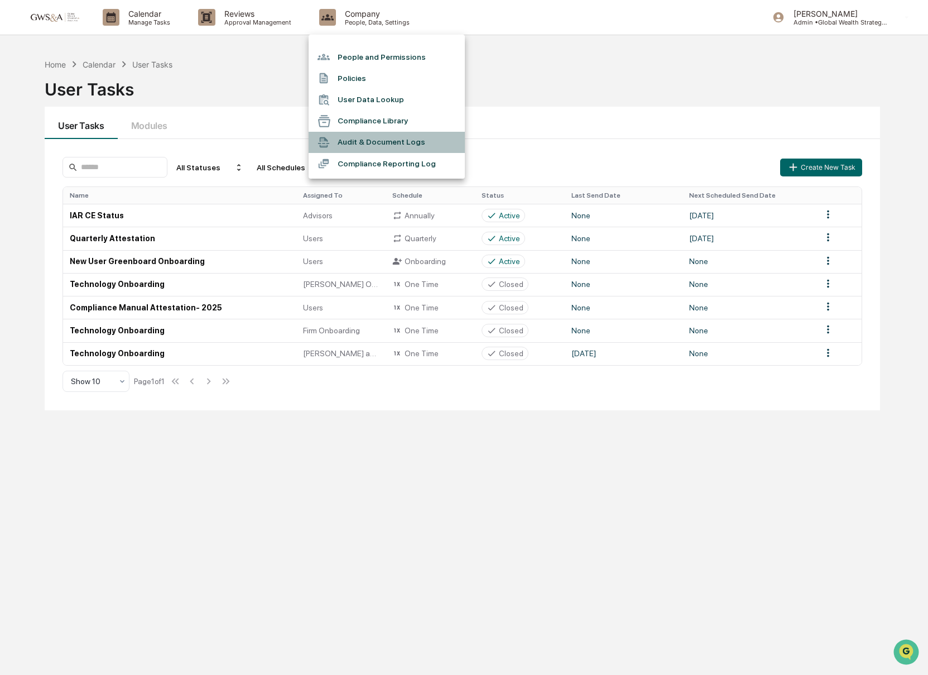
click at [375, 145] on li "Audit & Document Logs" at bounding box center [387, 142] width 156 height 21
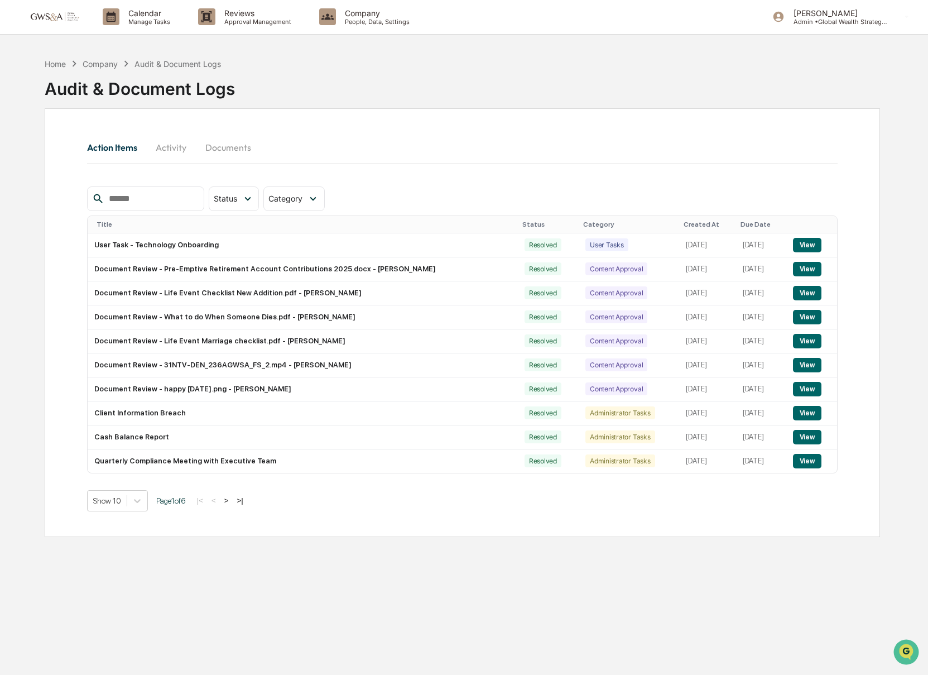
scroll to position [1, 0]
click at [246, 202] on icon at bounding box center [248, 198] width 12 height 12
click at [295, 200] on span "Category" at bounding box center [285, 197] width 34 height 9
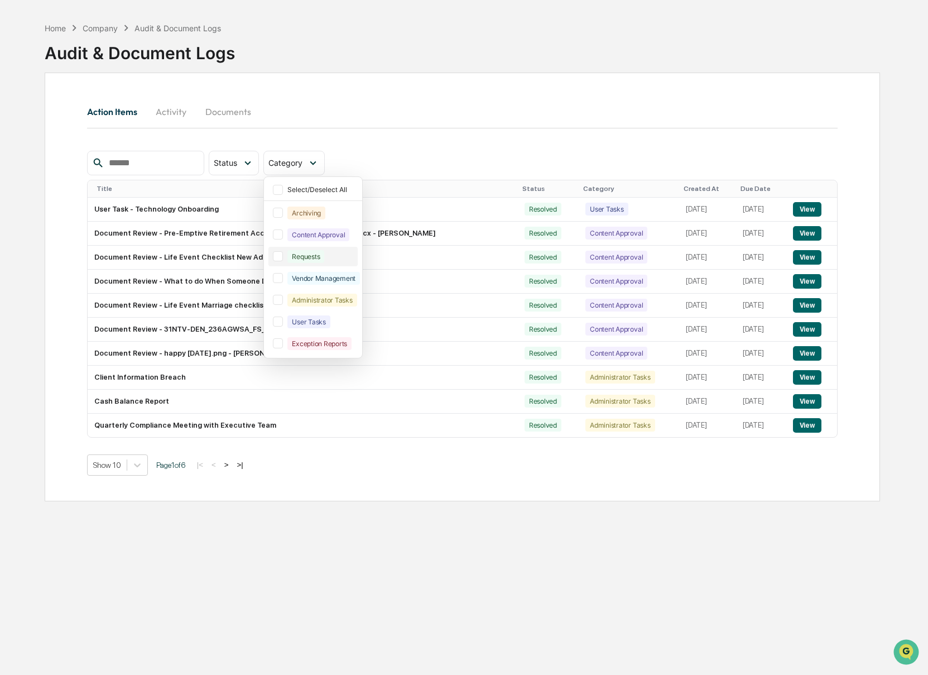
scroll to position [38, 0]
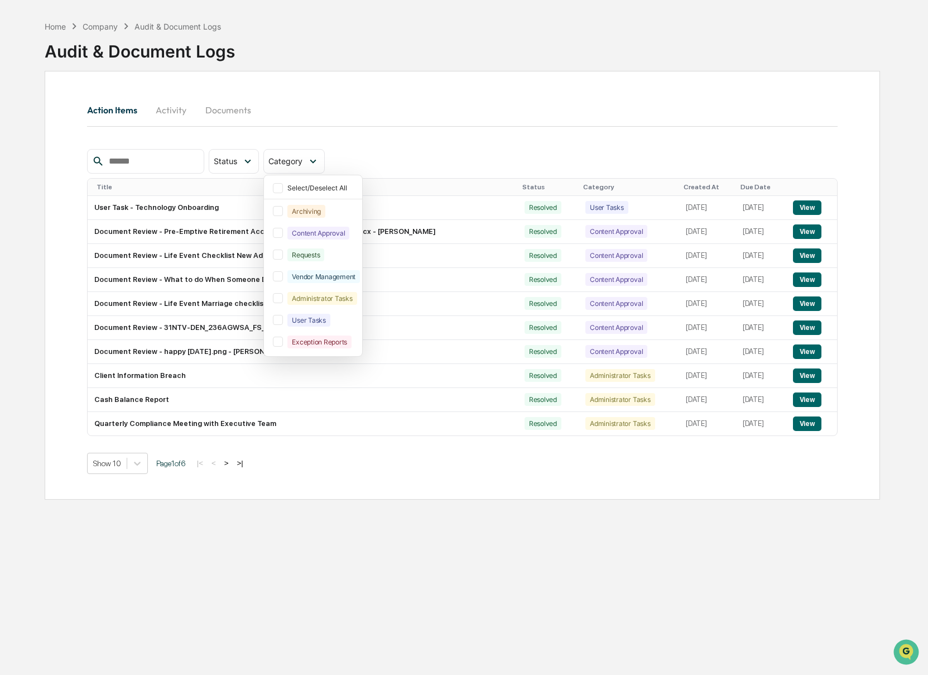
click at [60, 306] on div "Action Items Activity Documents Status Select/Deselect All Action Required Reso…" at bounding box center [463, 285] width 836 height 429
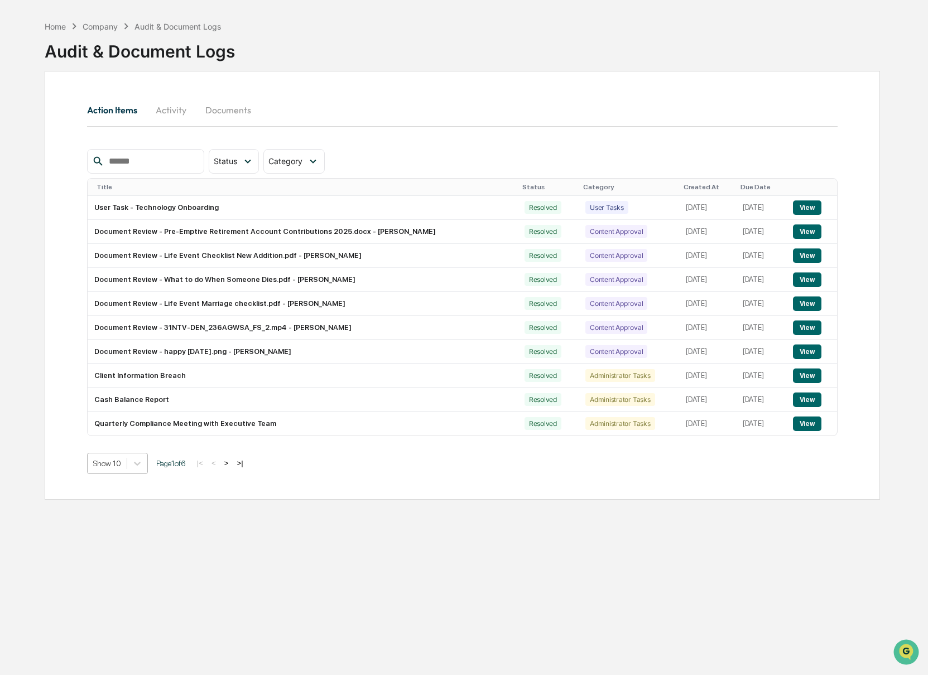
click at [127, 467] on div "Show 10" at bounding box center [107, 463] width 39 height 16
click at [107, 563] on div "Show 100" at bounding box center [118, 567] width 63 height 18
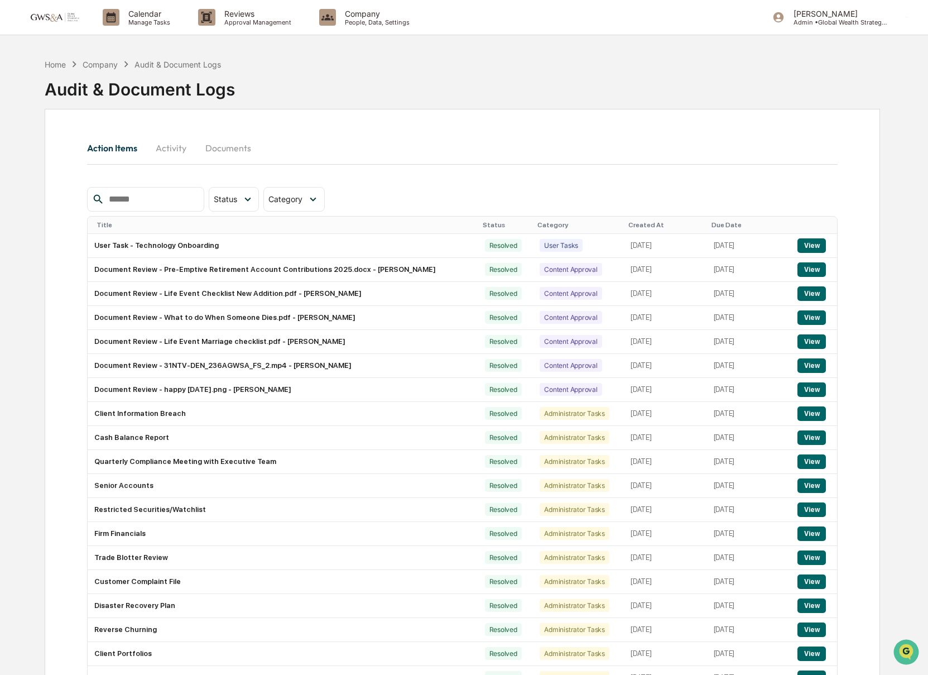
scroll to position [2, 0]
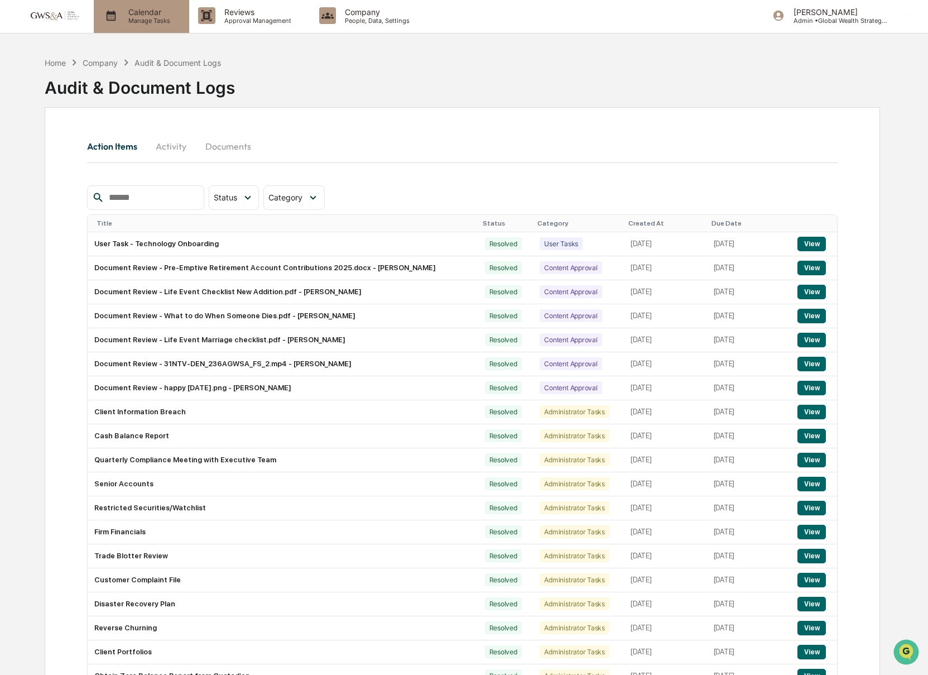
click at [141, 12] on p "Calendar" at bounding box center [147, 11] width 56 height 9
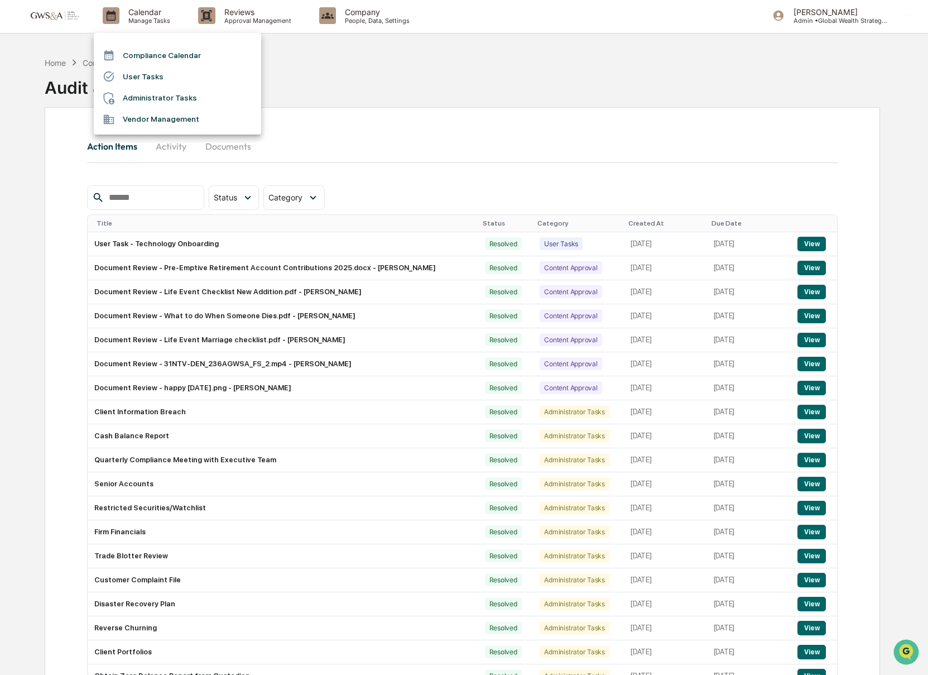
click at [177, 145] on div at bounding box center [464, 337] width 928 height 675
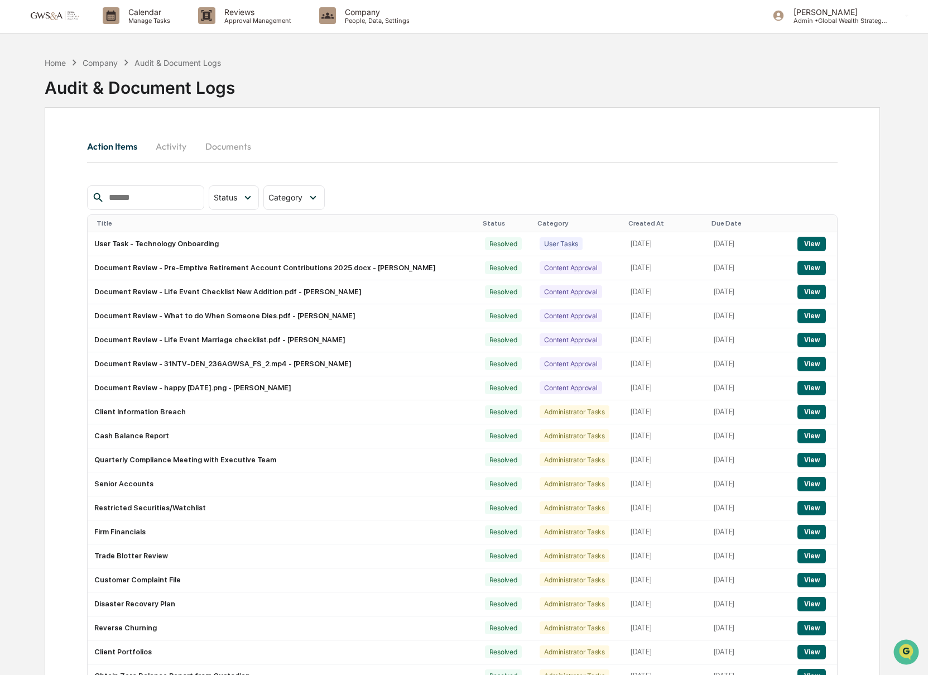
click at [174, 145] on button "Activity" at bounding box center [171, 146] width 50 height 27
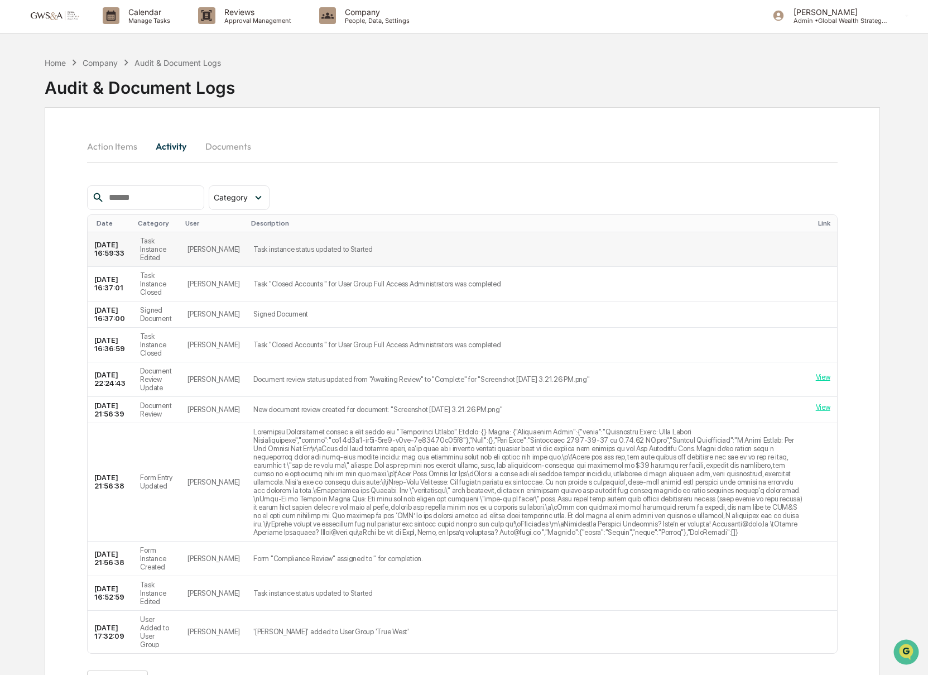
click at [275, 241] on td "Task instance status updated to Started" at bounding box center [528, 249] width 563 height 35
click at [277, 249] on td "Task instance status updated to Started" at bounding box center [528, 249] width 563 height 35
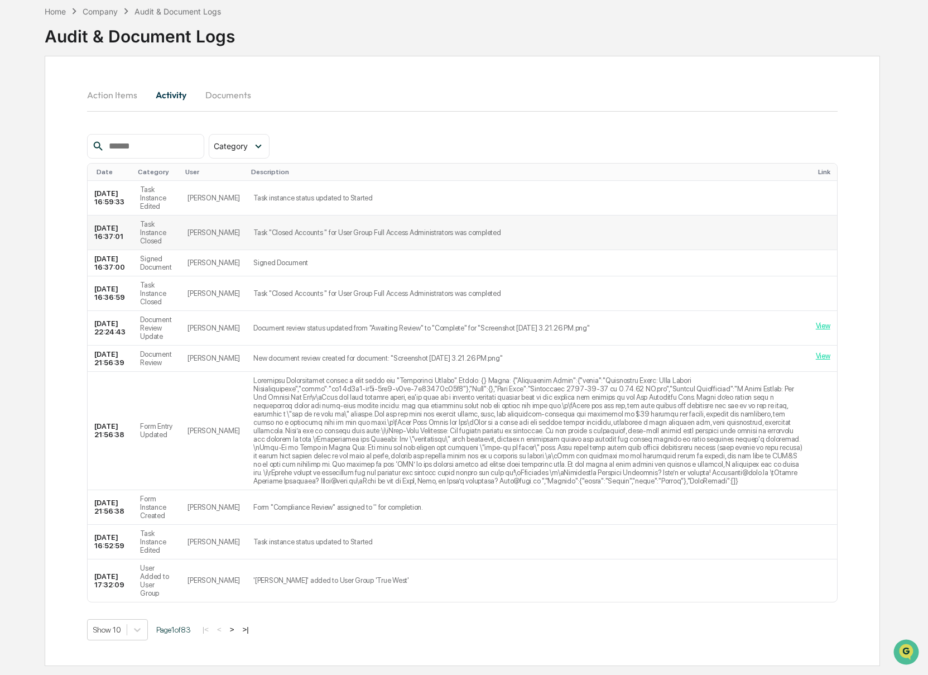
scroll to position [23, 0]
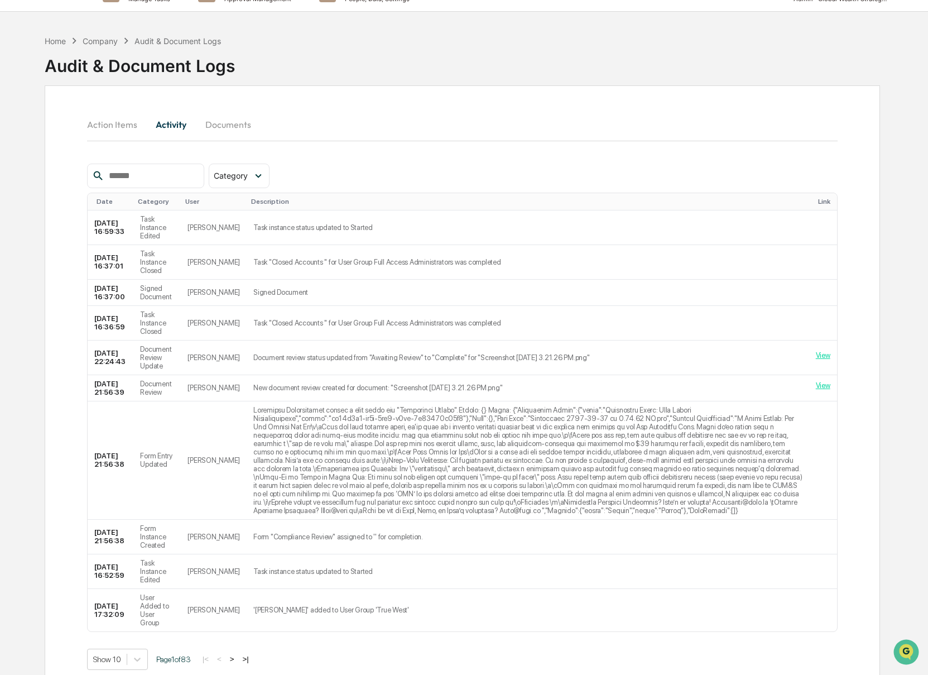
click at [220, 128] on button "Documents" at bounding box center [228, 124] width 64 height 27
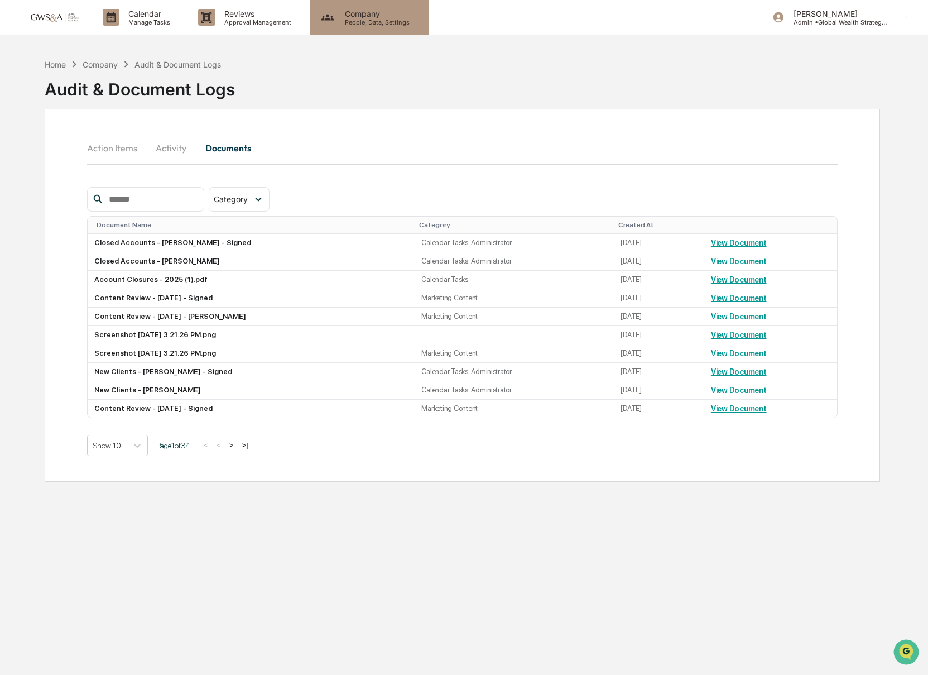
click at [371, 14] on p "Company" at bounding box center [375, 13] width 79 height 9
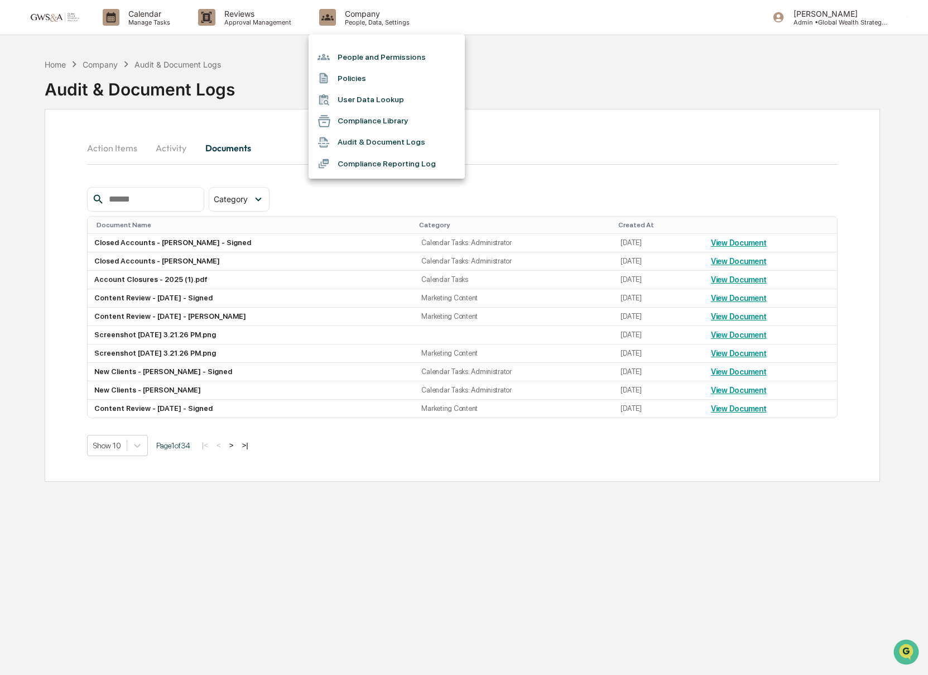
click at [236, 21] on div at bounding box center [464, 337] width 928 height 675
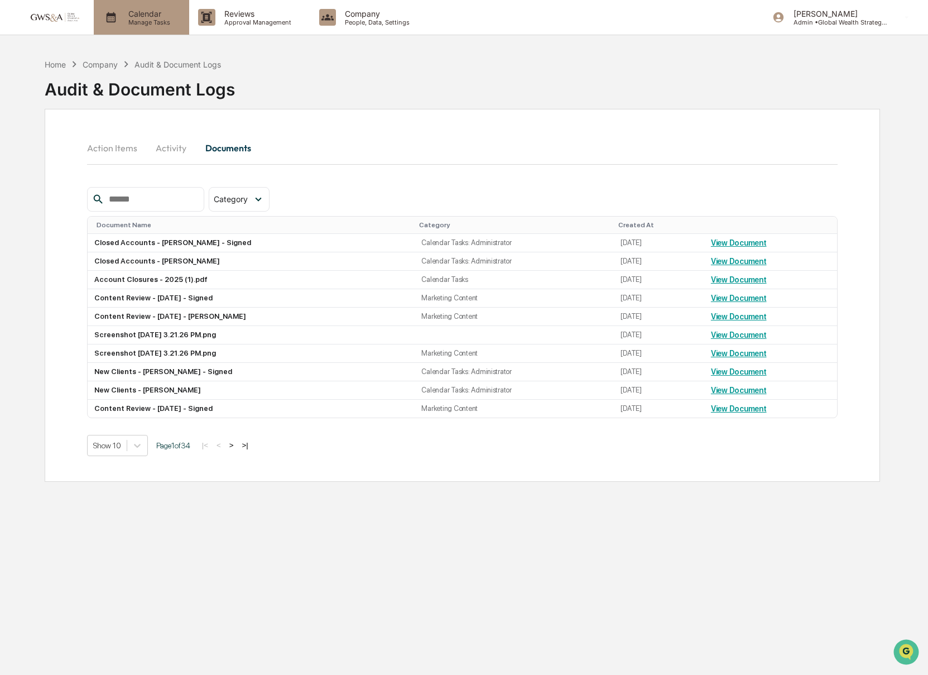
click at [128, 24] on p "Manage Tasks" at bounding box center [147, 22] width 56 height 8
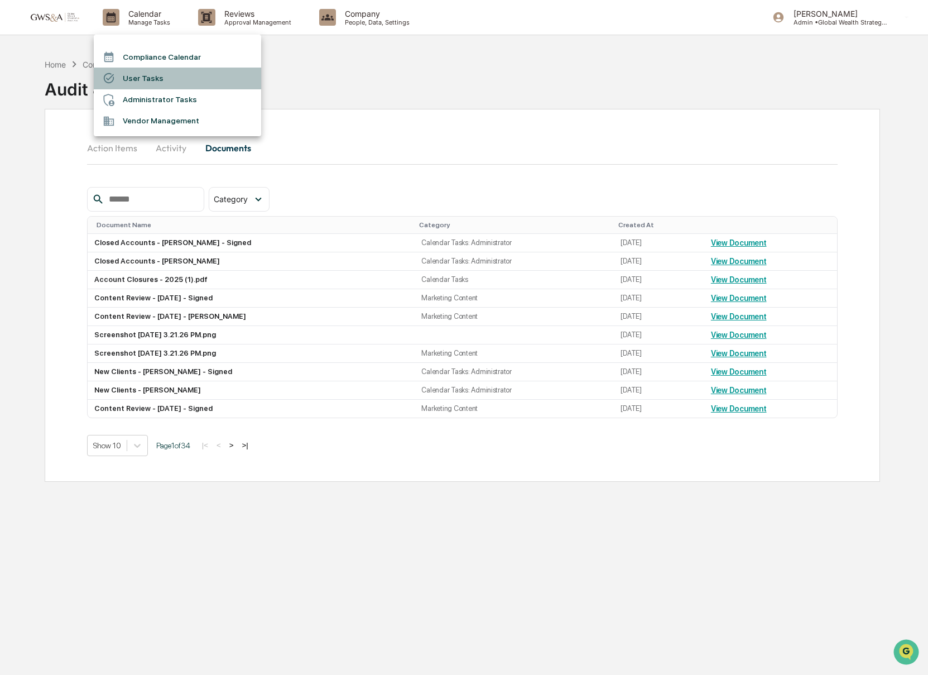
click at [130, 76] on li "User Tasks" at bounding box center [177, 78] width 167 height 21
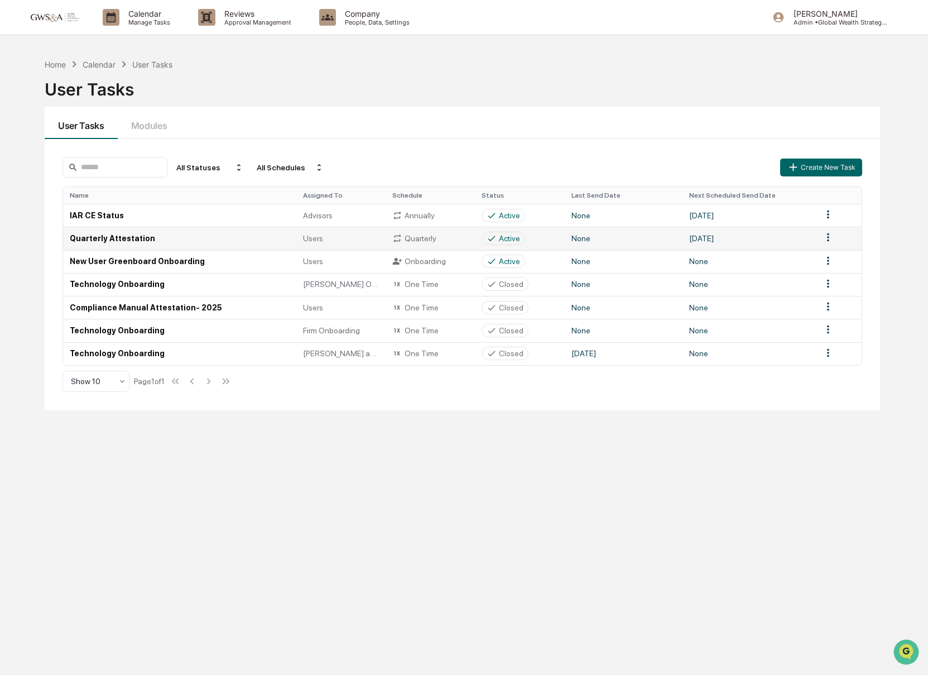
click at [497, 238] on div "Active" at bounding box center [503, 238] width 33 height 10
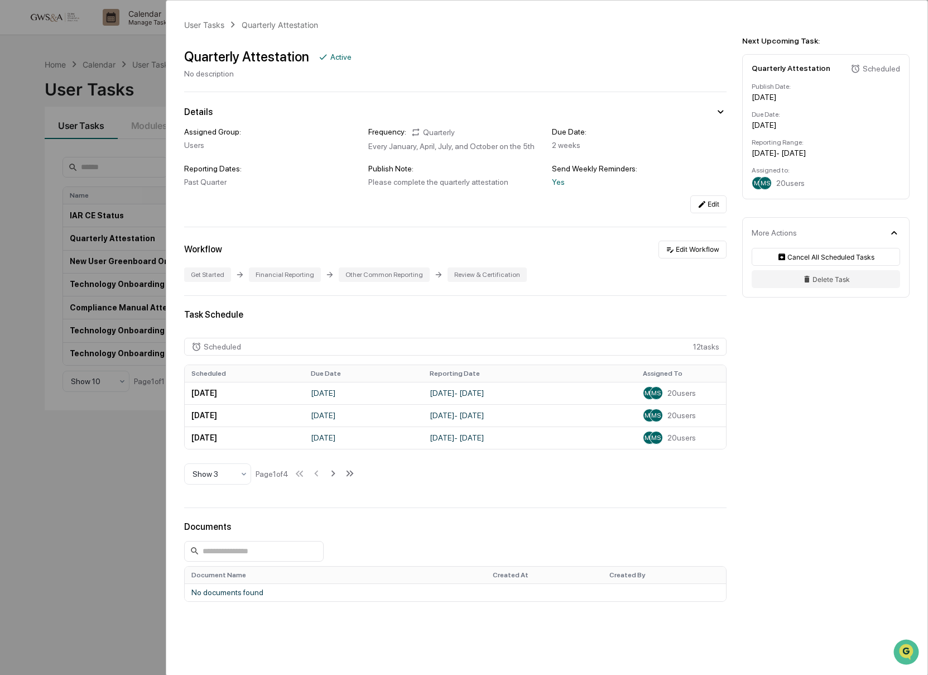
click at [114, 280] on div "User Tasks Quarterly Attestation Quarterly Attestation Active No description De…" at bounding box center [464, 337] width 928 height 675
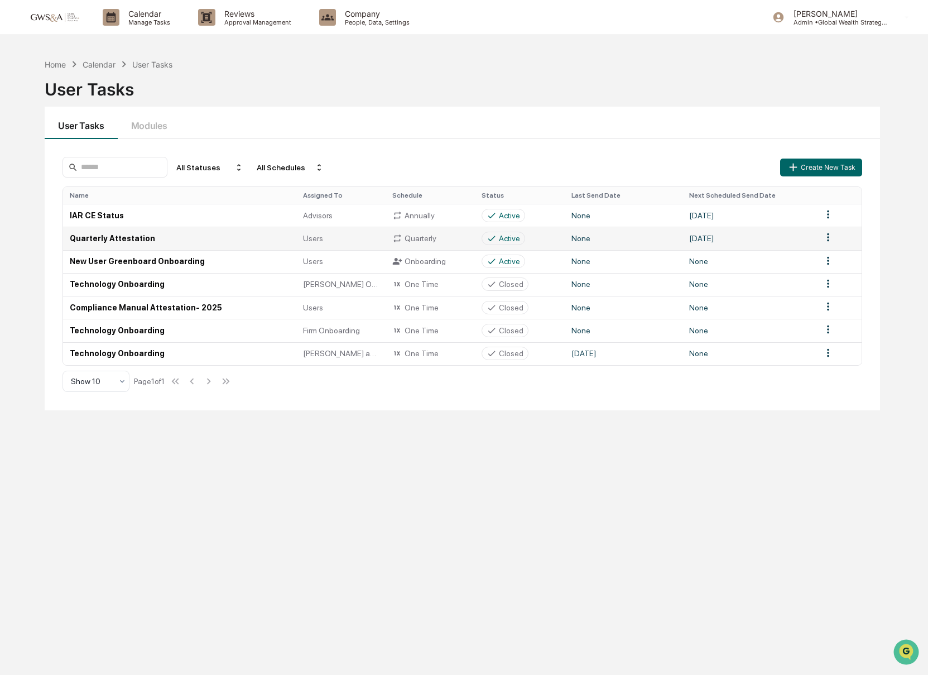
click at [832, 235] on html "Calendar Manage Tasks Reviews Approval Management Company People, Data, Setting…" at bounding box center [464, 337] width 928 height 675
click at [710, 239] on html "Calendar Manage Tasks Reviews Approval Management Company People, Data, Setting…" at bounding box center [464, 337] width 928 height 675
click at [154, 235] on td "Quarterly Attestation" at bounding box center [179, 238] width 233 height 23
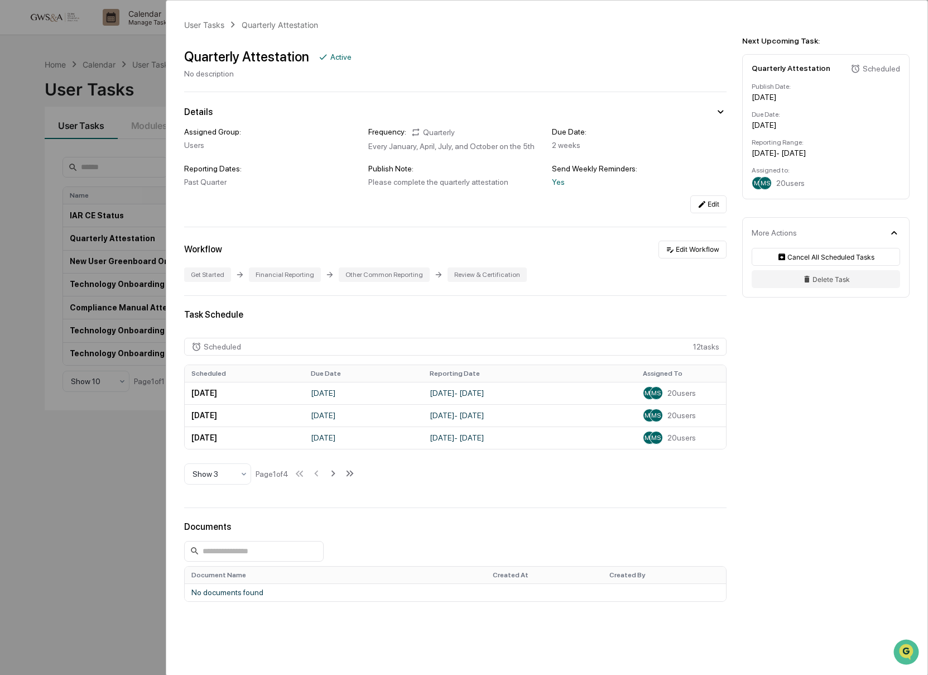
click at [155, 233] on div "User Tasks Quarterly Attestation Quarterly Attestation Active No description De…" at bounding box center [464, 337] width 928 height 675
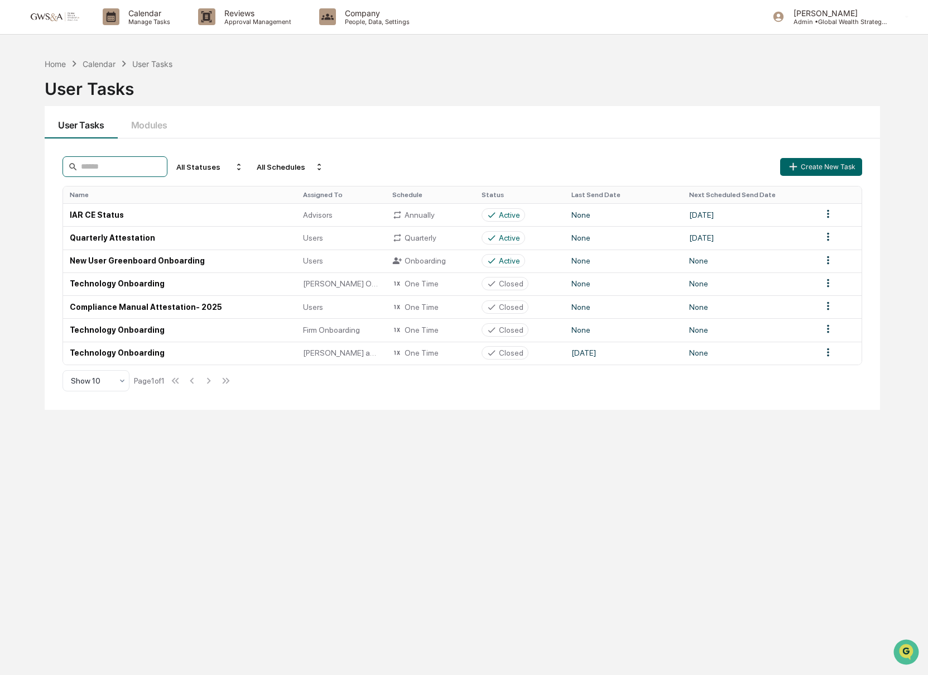
click at [78, 161] on input at bounding box center [115, 166] width 105 height 21
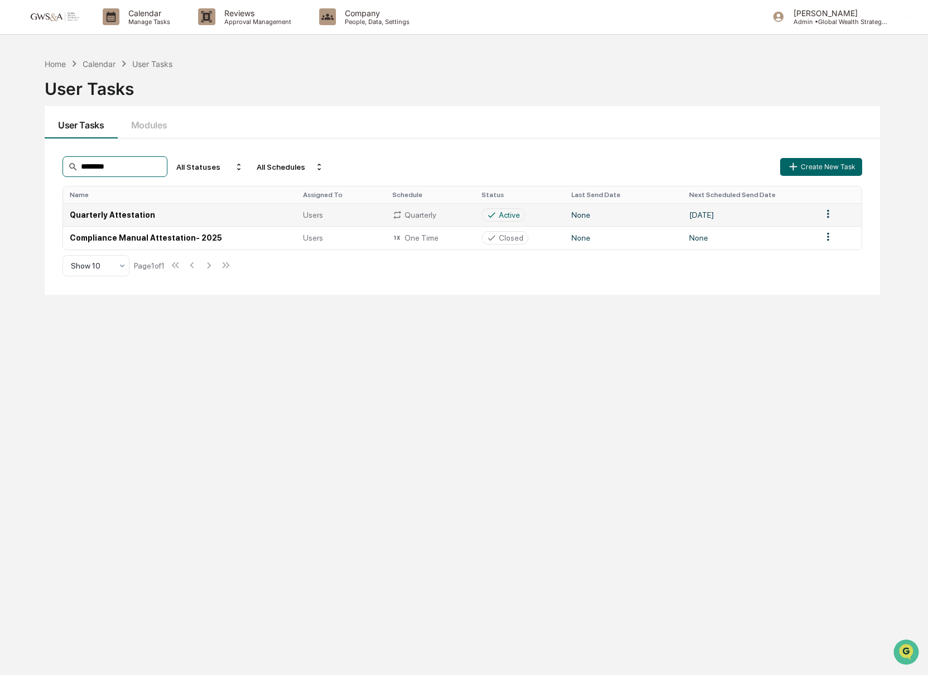
type input "********"
click at [409, 215] on div "Quarterly" at bounding box center [430, 215] width 76 height 10
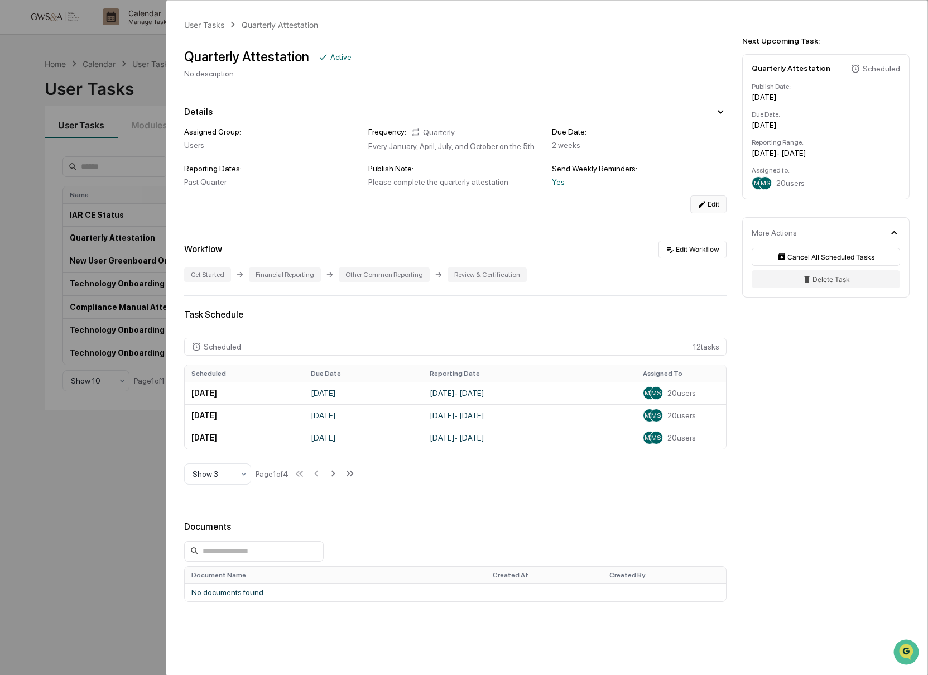
click at [709, 213] on button "Edit" at bounding box center [708, 204] width 36 height 18
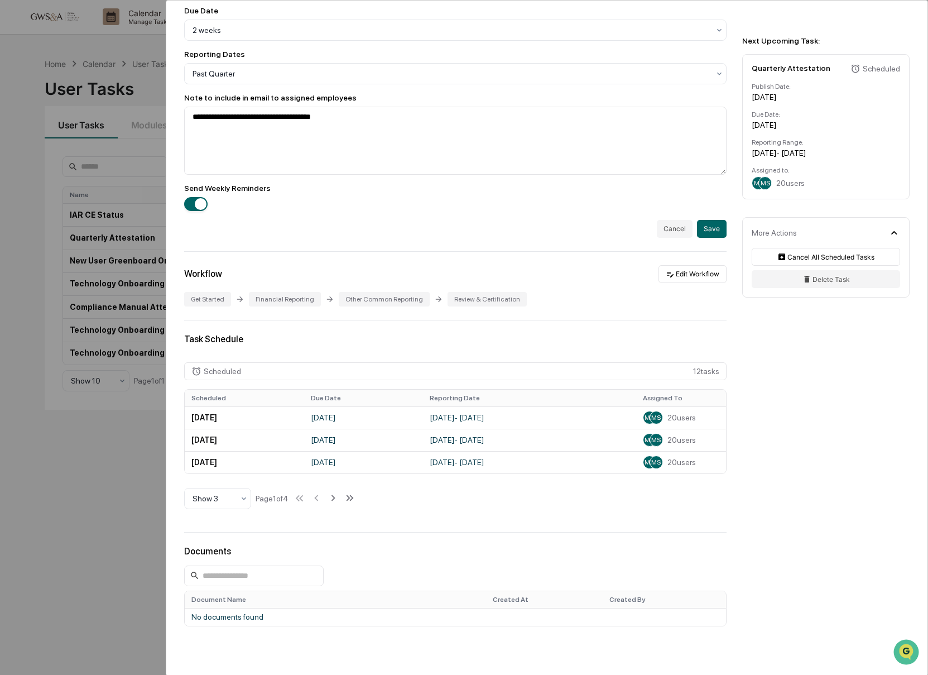
scroll to position [349, 0]
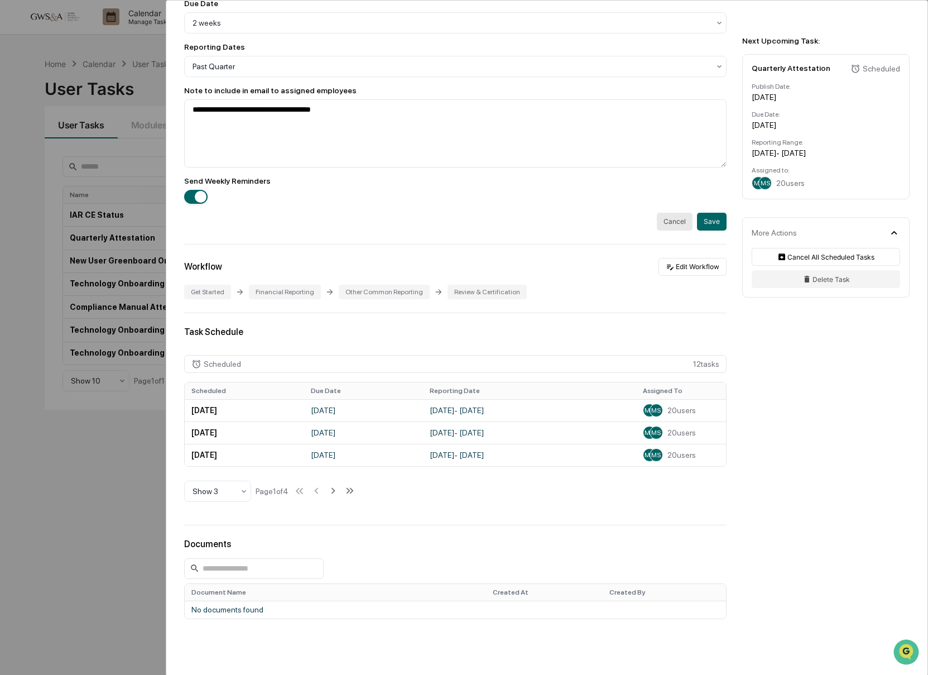
click at [685, 226] on button "Cancel" at bounding box center [675, 222] width 36 height 18
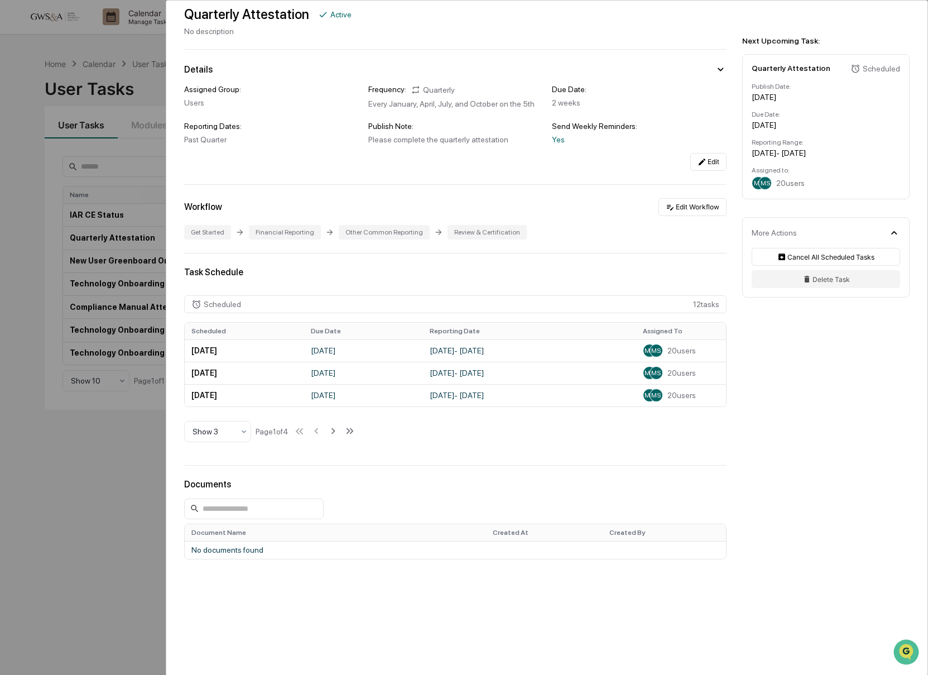
scroll to position [55, 0]
click at [693, 208] on button "Edit Workflow" at bounding box center [693, 207] width 68 height 18
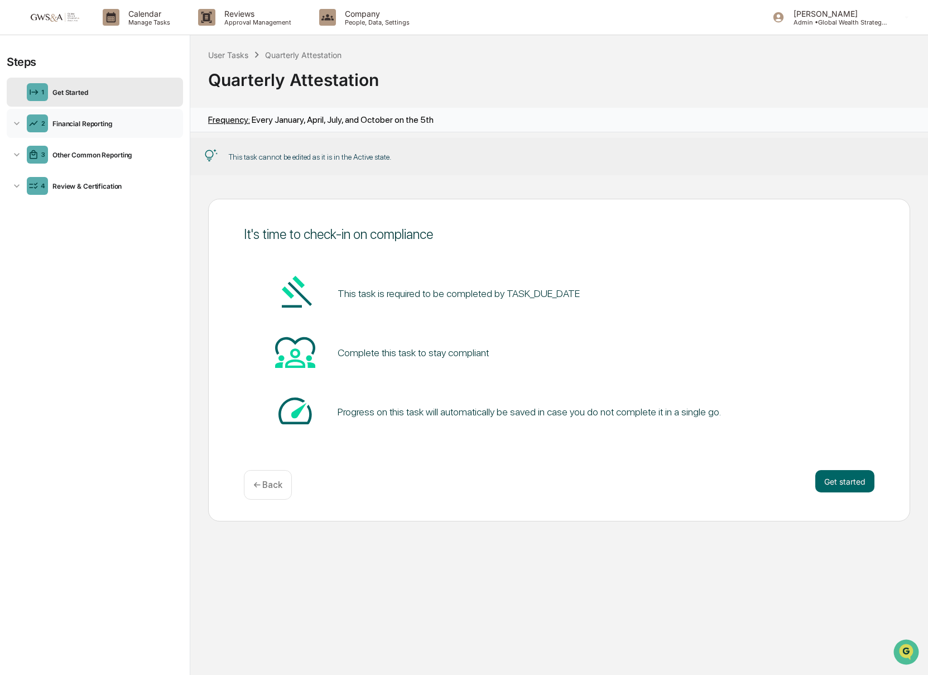
click at [98, 128] on div "2 Financial Reporting" at bounding box center [95, 123] width 176 height 29
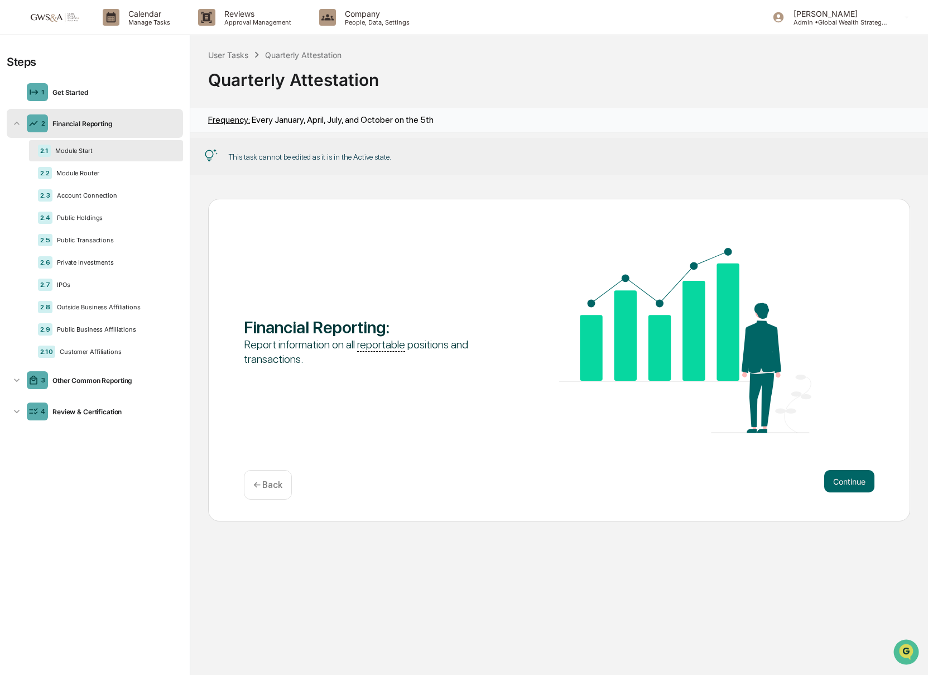
click at [106, 153] on div "Module Start" at bounding box center [112, 151] width 123 height 8
click at [100, 165] on div "2.2 Module Router" at bounding box center [106, 172] width 154 height 21
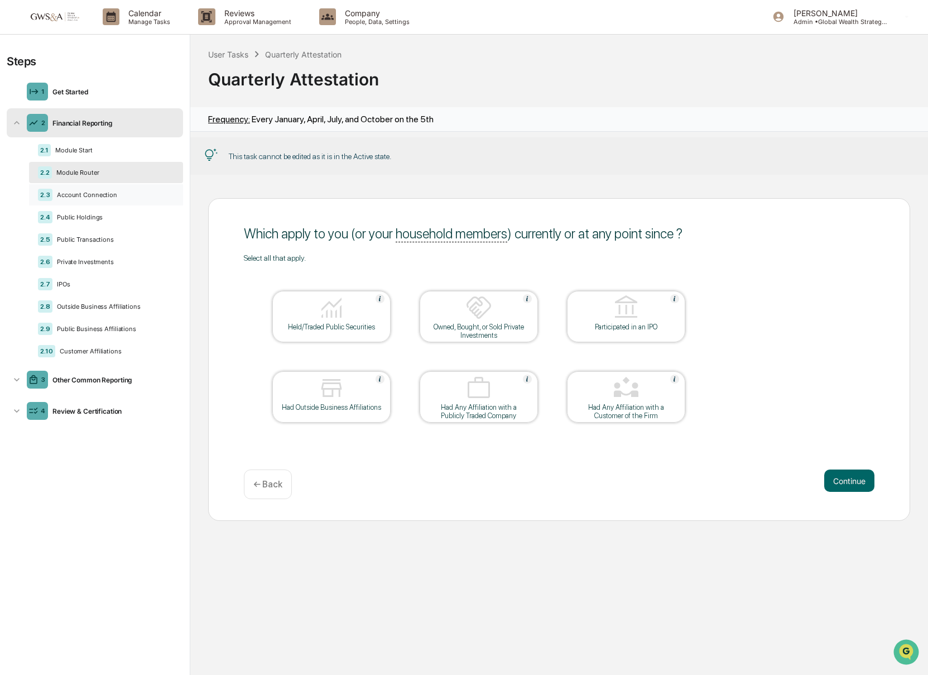
click at [76, 202] on div "2.3 Account Connection" at bounding box center [106, 194] width 154 height 21
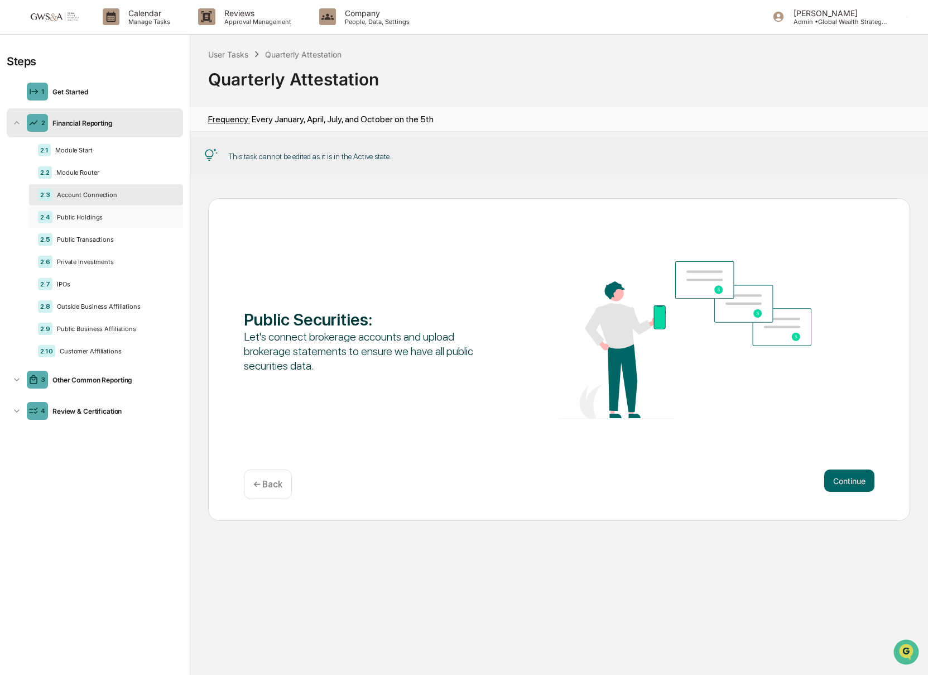
click at [79, 221] on div "Public Holdings" at bounding box center [113, 217] width 122 height 8
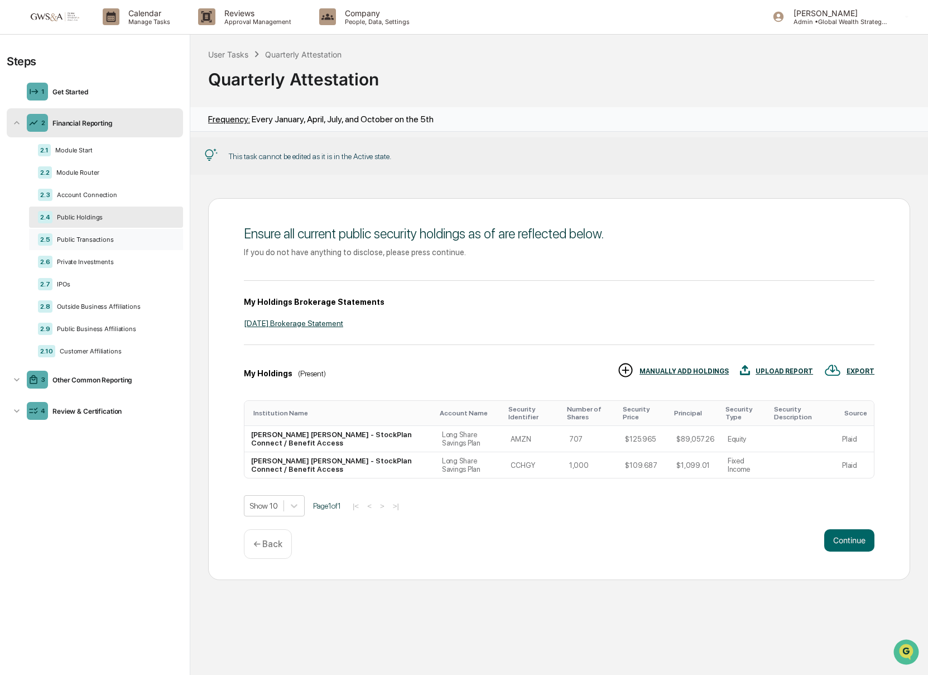
click at [92, 237] on div "2.5 Public Transactions" at bounding box center [106, 239] width 154 height 21
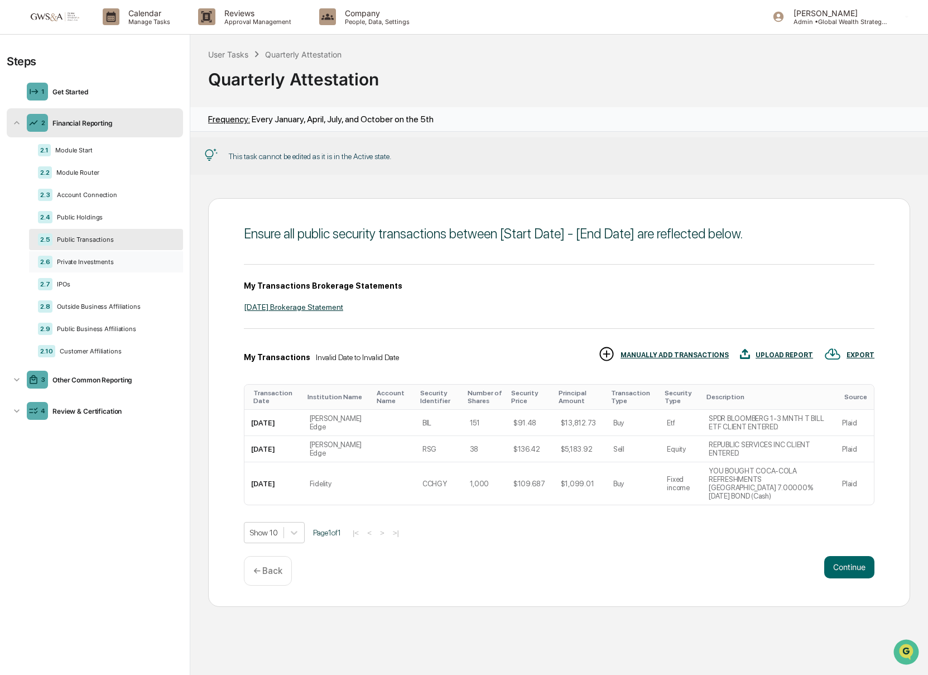
click at [84, 262] on div "Private Investments" at bounding box center [113, 262] width 122 height 8
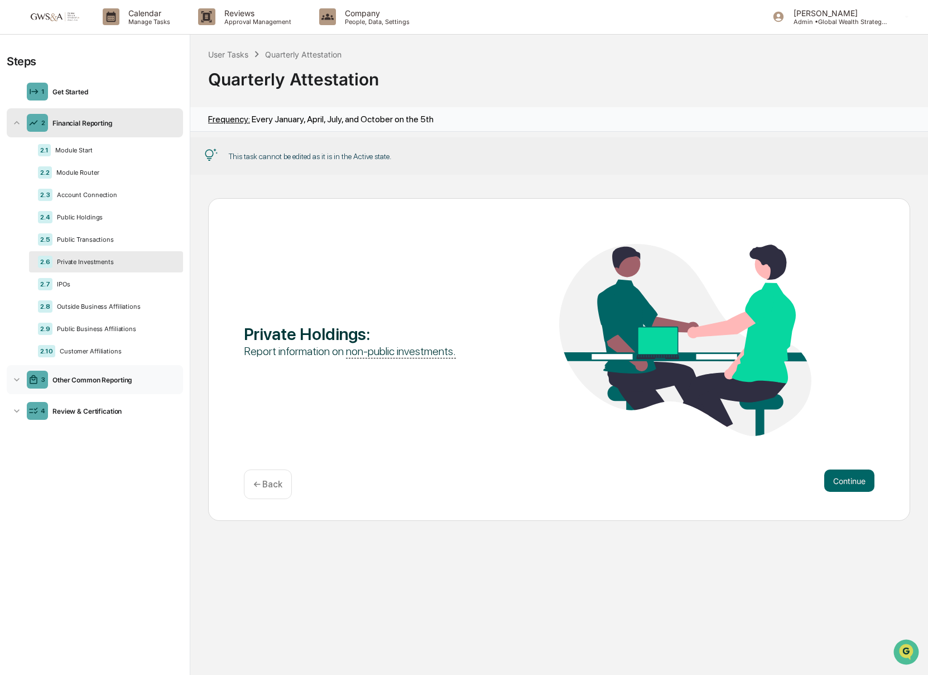
click at [14, 385] on icon at bounding box center [16, 379] width 11 height 11
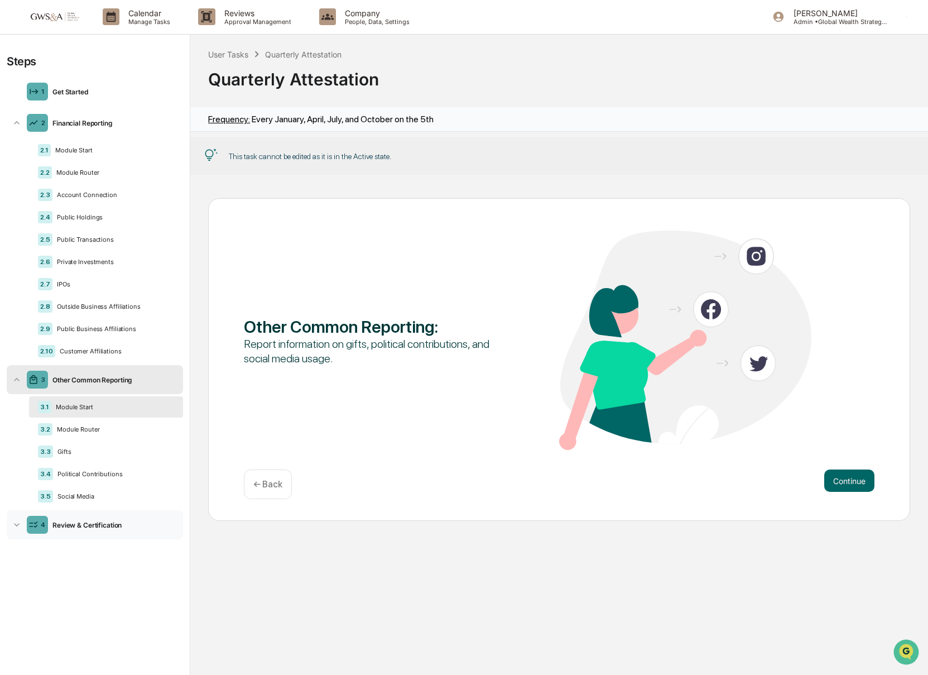
click at [18, 526] on icon at bounding box center [17, 524] width 6 height 3
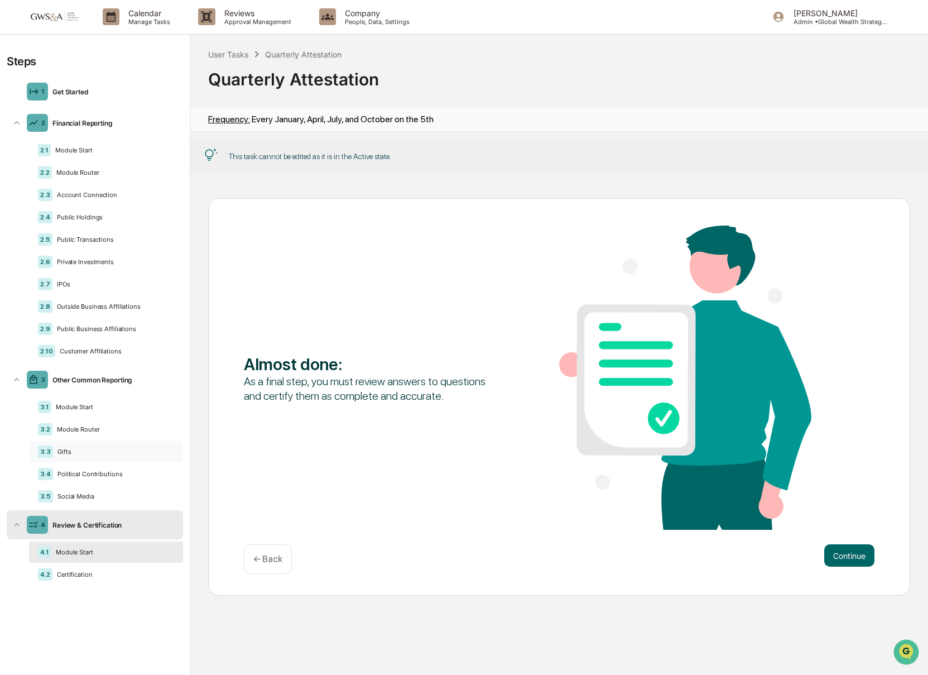
scroll to position [0, 0]
click at [75, 94] on div "Get Started" at bounding box center [113, 92] width 131 height 8
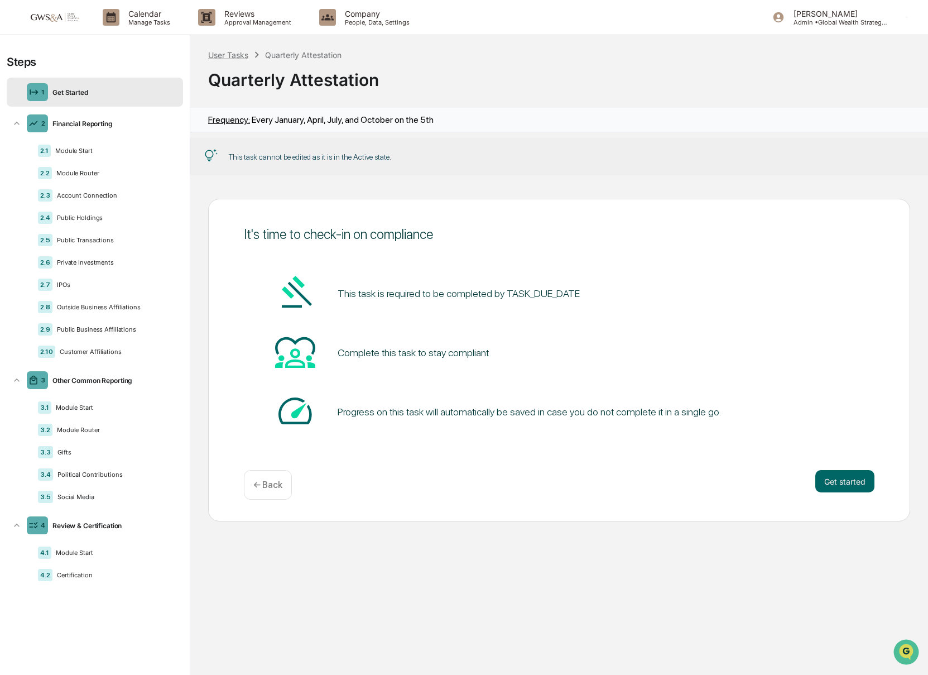
click at [227, 57] on div "User Tasks" at bounding box center [228, 54] width 40 height 9
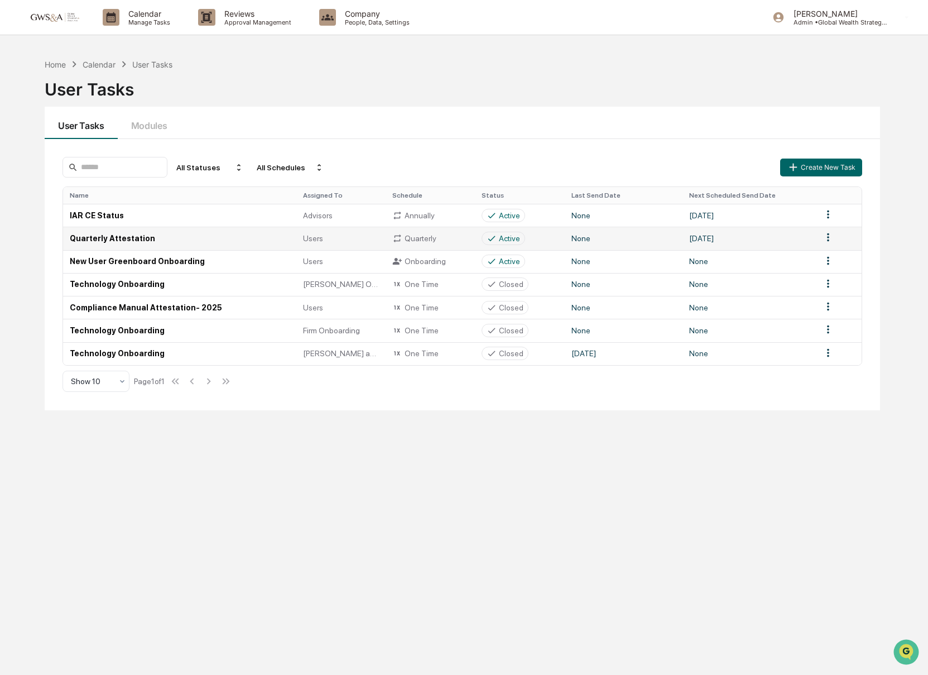
click at [106, 239] on td "Quarterly Attestation" at bounding box center [179, 238] width 233 height 23
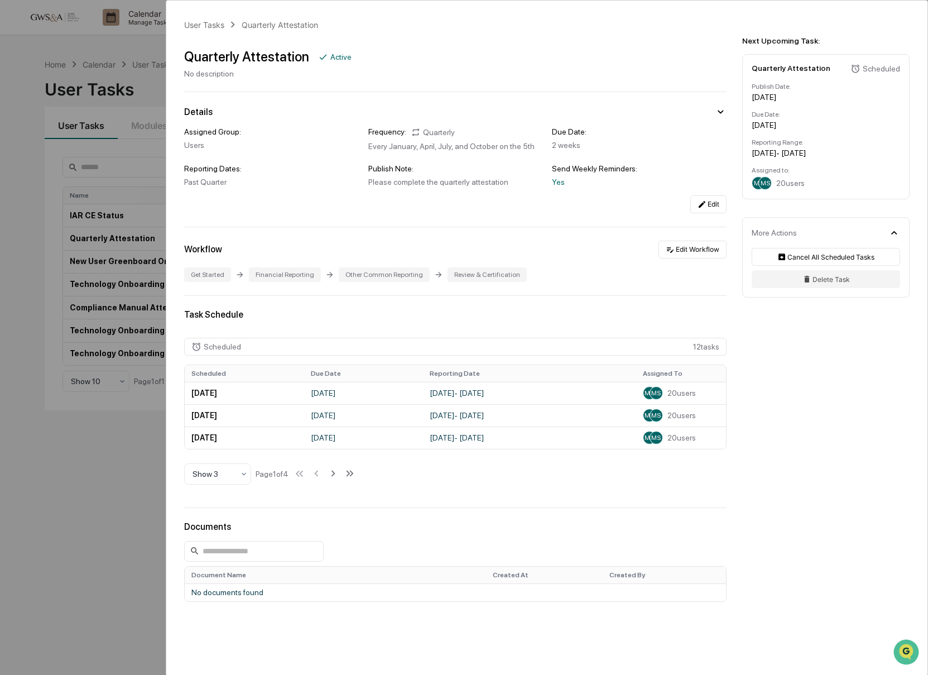
scroll to position [6, 0]
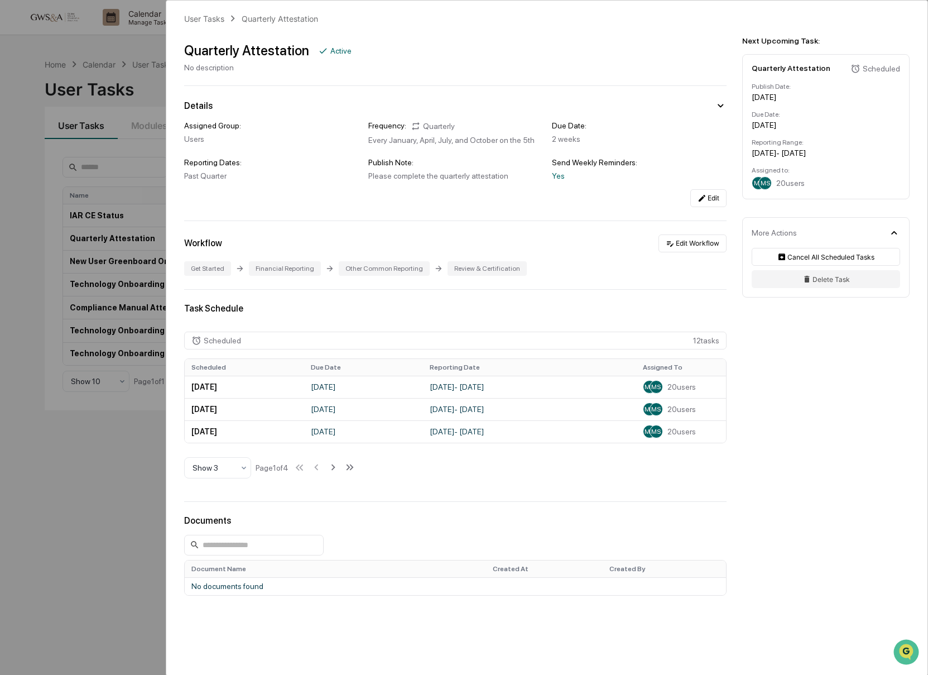
click at [227, 276] on div "Get Started" at bounding box center [207, 268] width 47 height 15
click at [212, 248] on div "Workflow" at bounding box center [203, 243] width 38 height 11
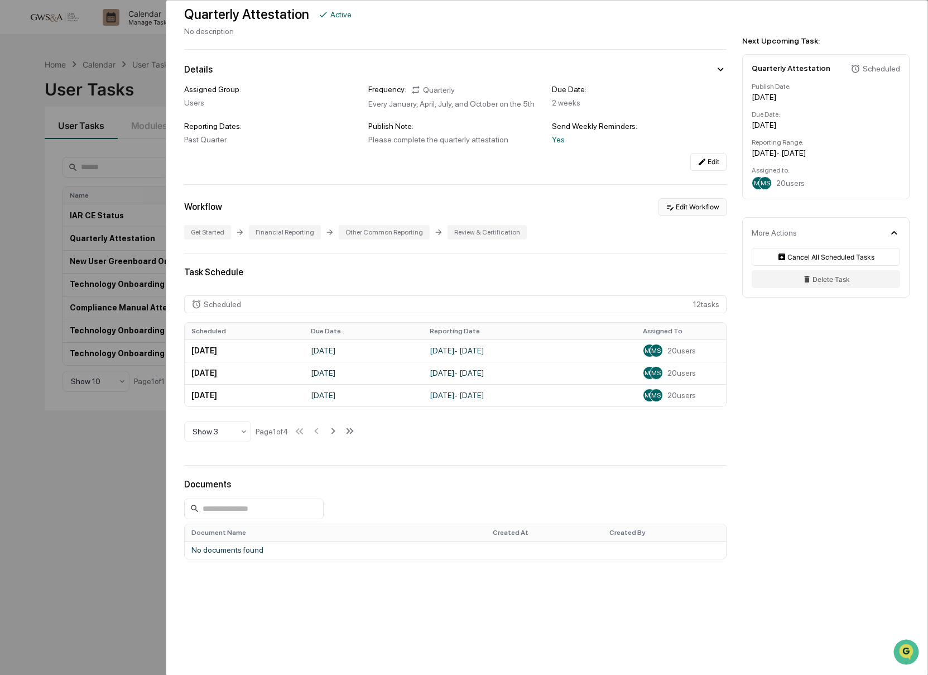
scroll to position [1, 0]
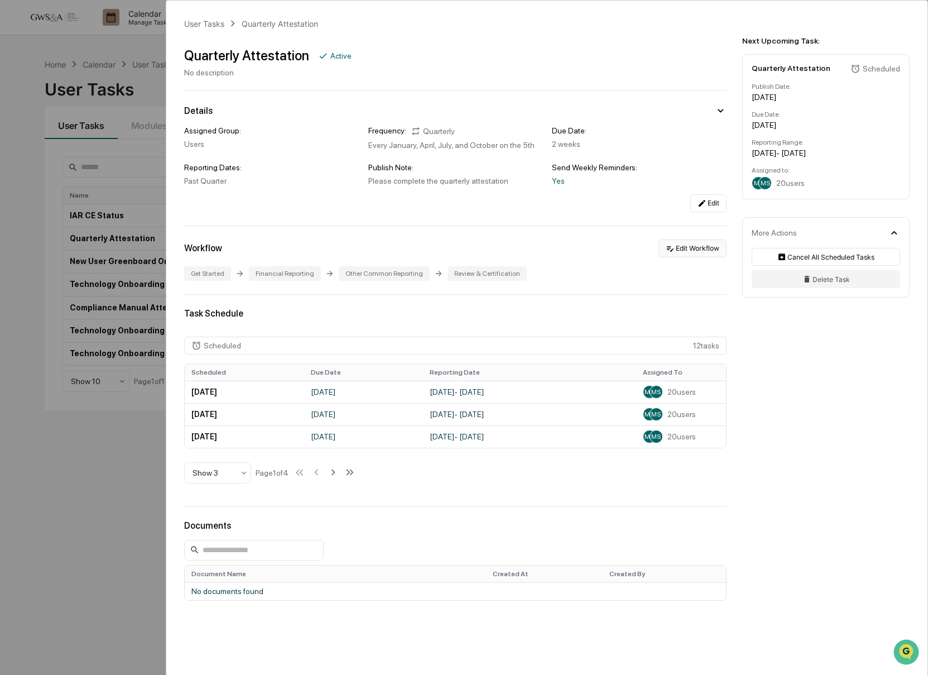
click at [715, 257] on button "Edit Workflow" at bounding box center [693, 248] width 68 height 18
click at [314, 251] on div "Workflow Edit Workflow" at bounding box center [455, 250] width 543 height 18
click at [82, 255] on div "User Tasks Quarterly Attestation Quarterly Attestation Active No description De…" at bounding box center [464, 337] width 928 height 675
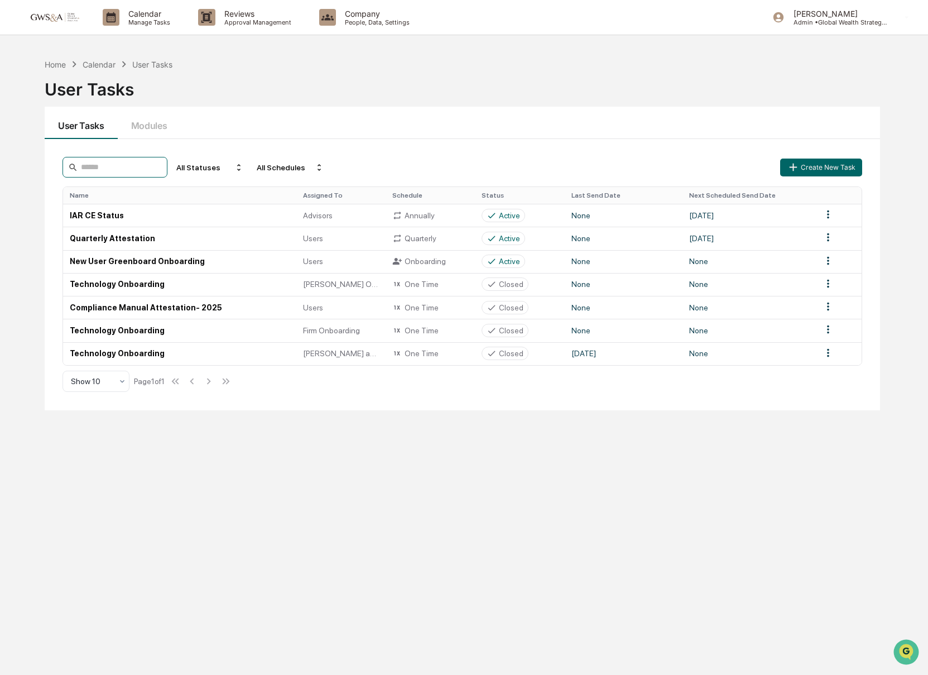
click at [142, 164] on input at bounding box center [115, 167] width 105 height 21
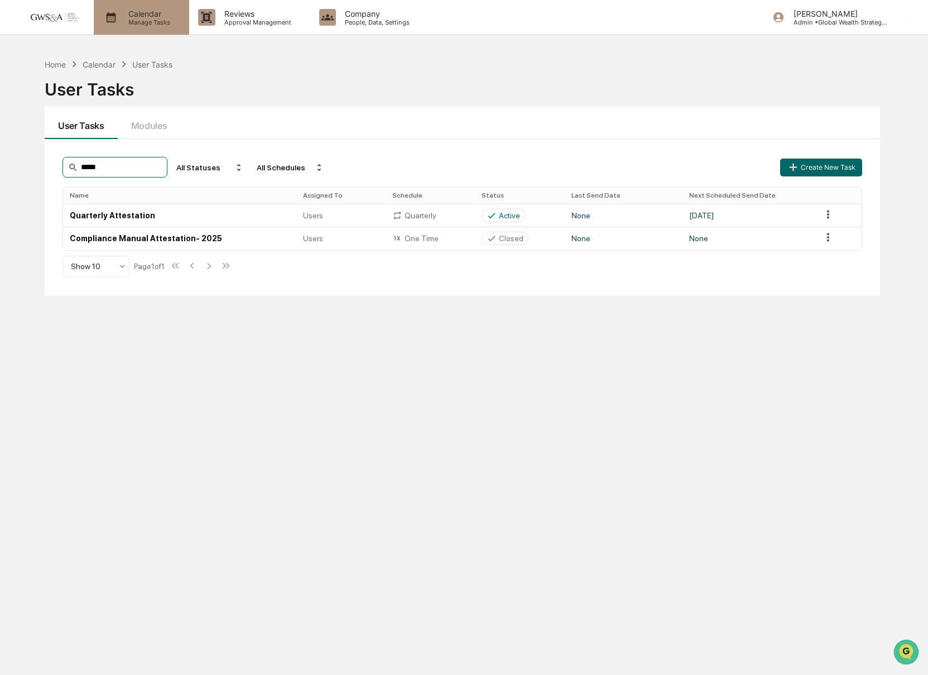
type input "*****"
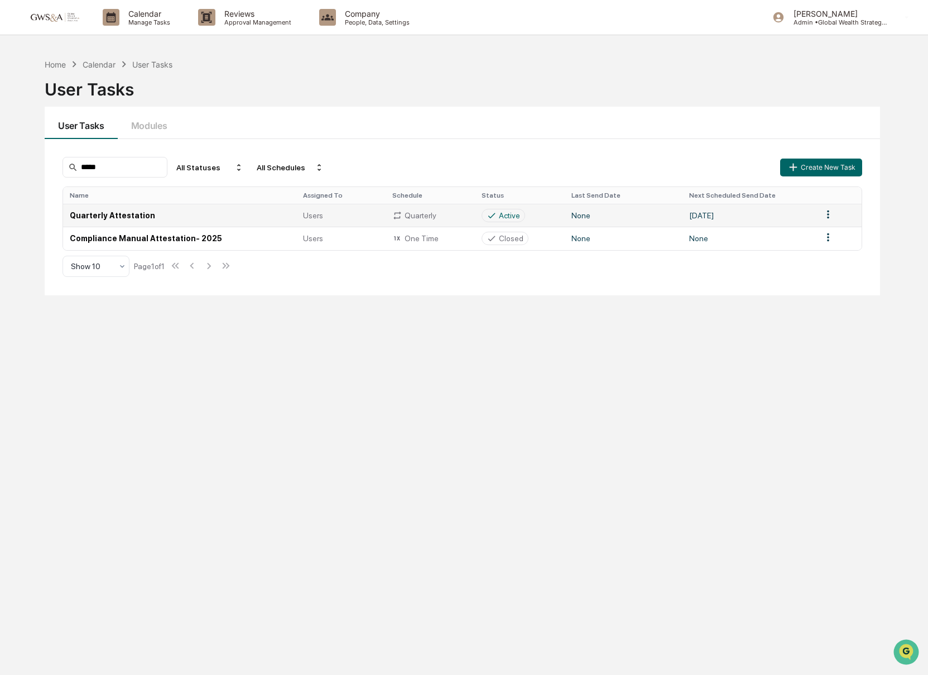
click at [122, 215] on td "Quarterly Attestation" at bounding box center [179, 215] width 233 height 23
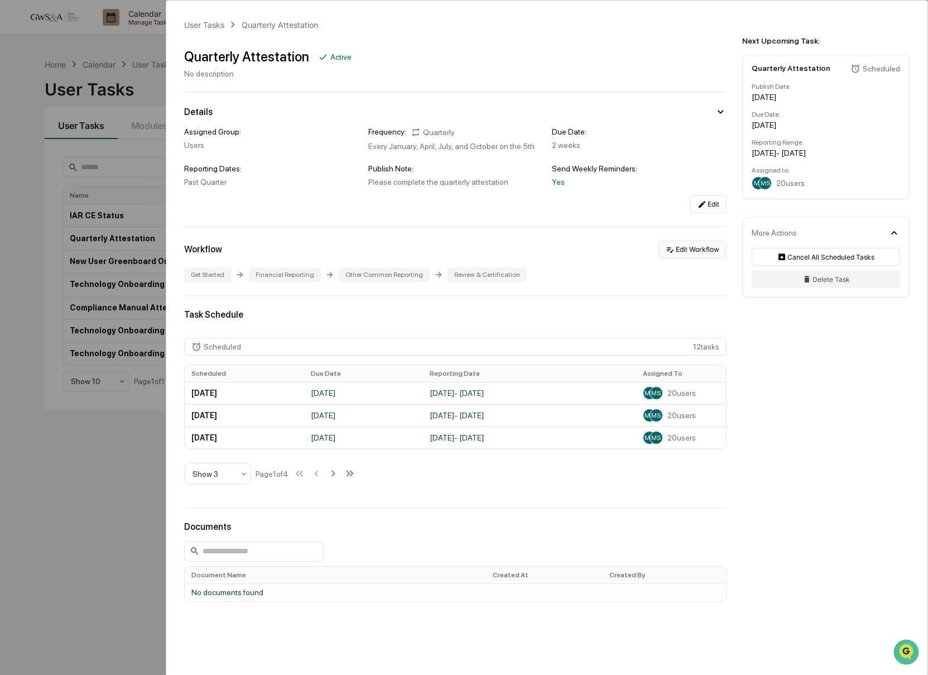
click at [698, 258] on button "Edit Workflow" at bounding box center [693, 250] width 68 height 18
click at [710, 213] on button "Edit" at bounding box center [708, 204] width 36 height 18
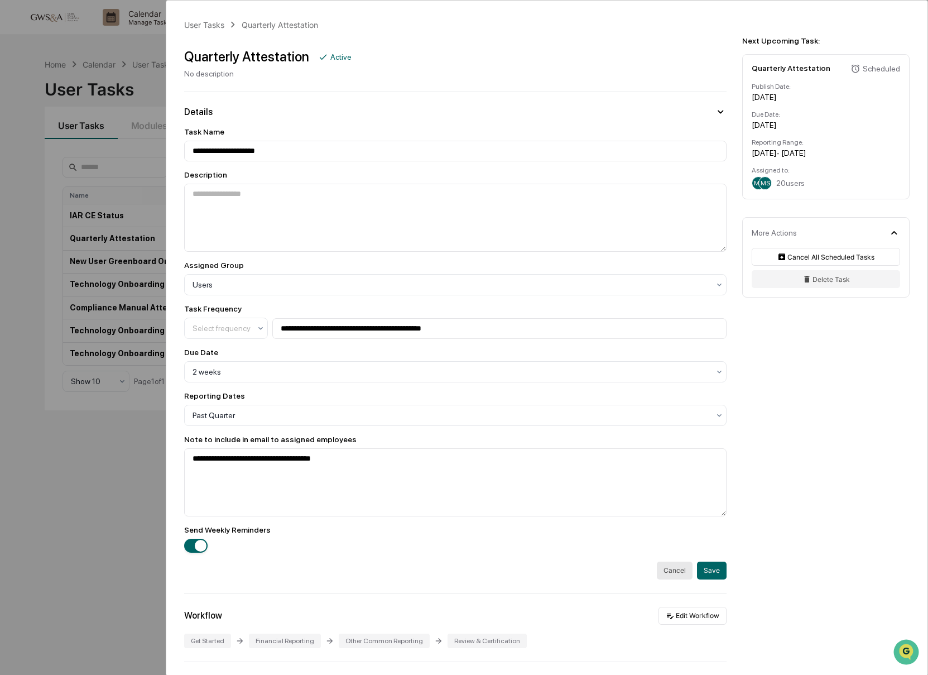
click at [680, 579] on button "Cancel" at bounding box center [675, 571] width 36 height 18
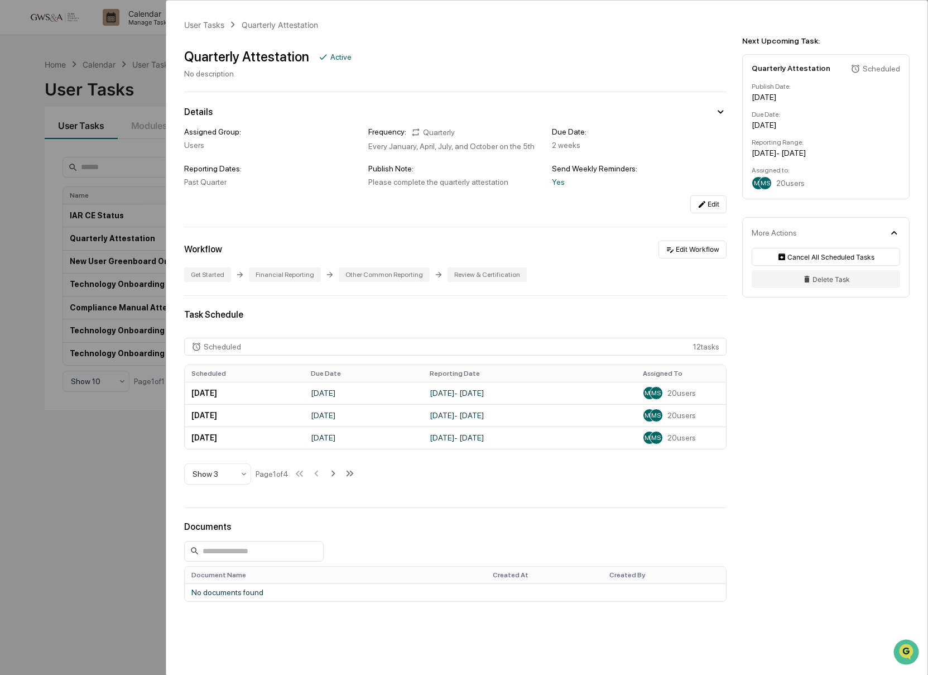
click at [765, 187] on span "MS" at bounding box center [765, 183] width 9 height 8
click at [781, 188] on span "20 users" at bounding box center [790, 183] width 28 height 9
drag, startPoint x: 794, startPoint y: 186, endPoint x: 800, endPoint y: 203, distance: 18.0
click at [794, 186] on span "20 users" at bounding box center [790, 183] width 28 height 9
click at [679, 257] on button "Edit Workflow" at bounding box center [693, 250] width 68 height 18
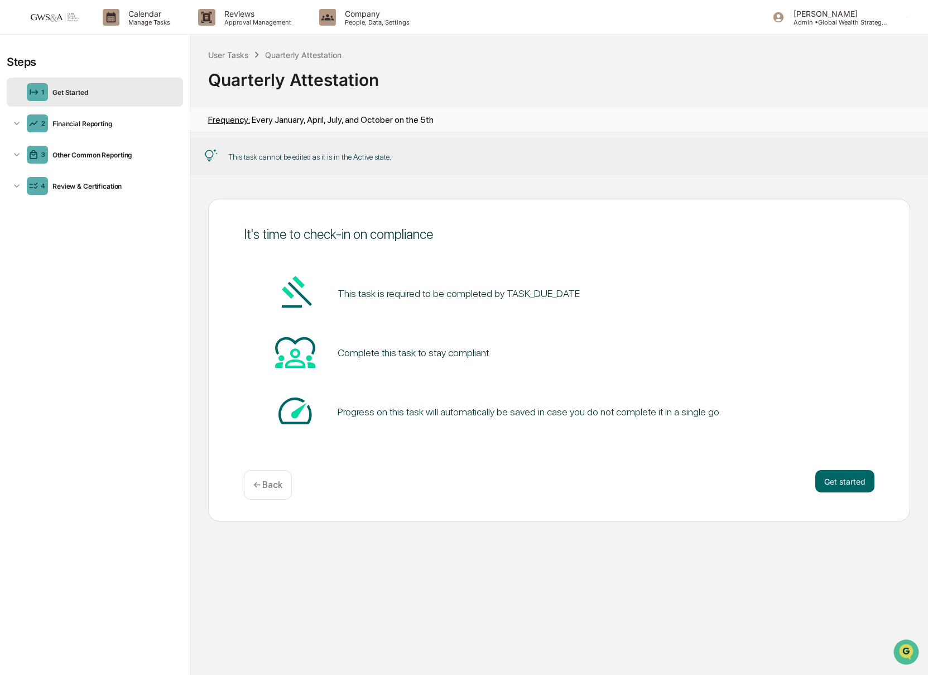
click at [278, 121] on div "Frequency: Every January, April, July, and October on the 5th" at bounding box center [321, 119] width 226 height 11
click at [49, 87] on div "1 Get Started" at bounding box center [95, 92] width 176 height 29
click at [54, 116] on div "2 Financial Reporting" at bounding box center [95, 123] width 176 height 29
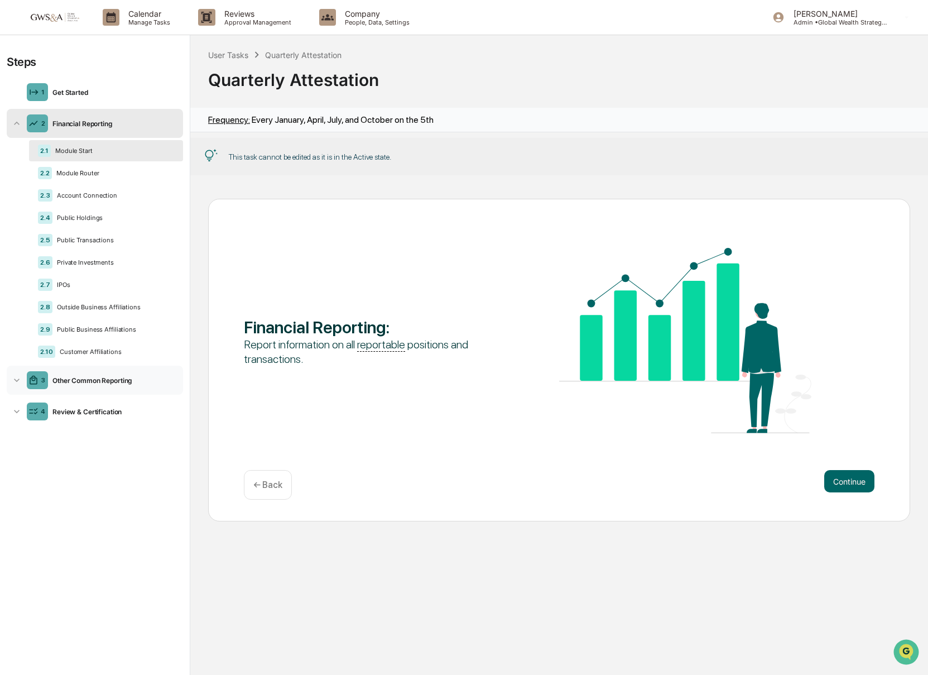
click at [60, 383] on div "Other Common Reporting" at bounding box center [113, 380] width 131 height 8
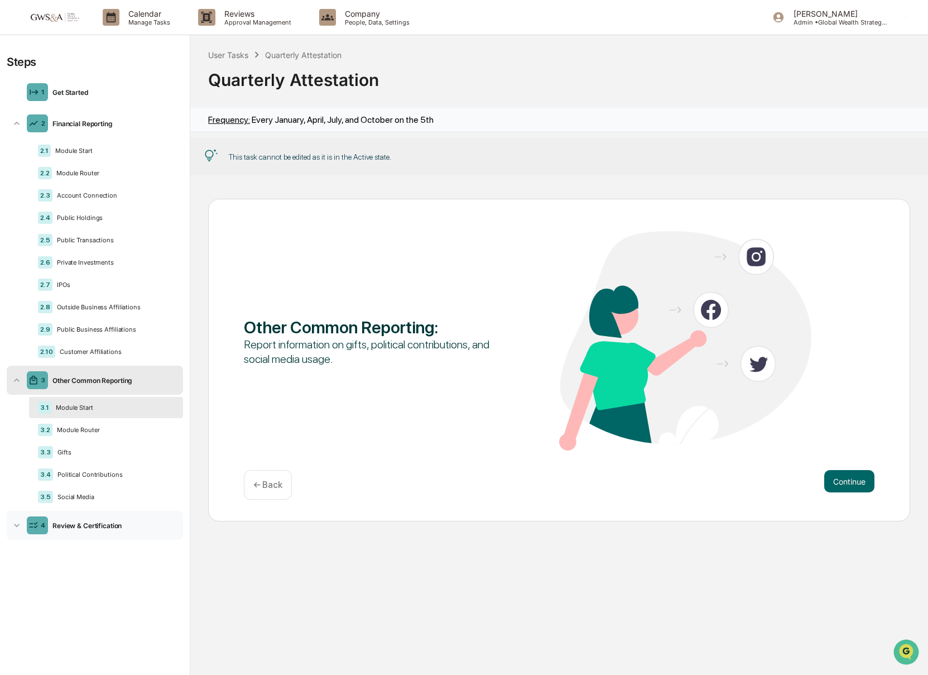
click at [103, 539] on div "4 Review & Certification" at bounding box center [95, 525] width 176 height 29
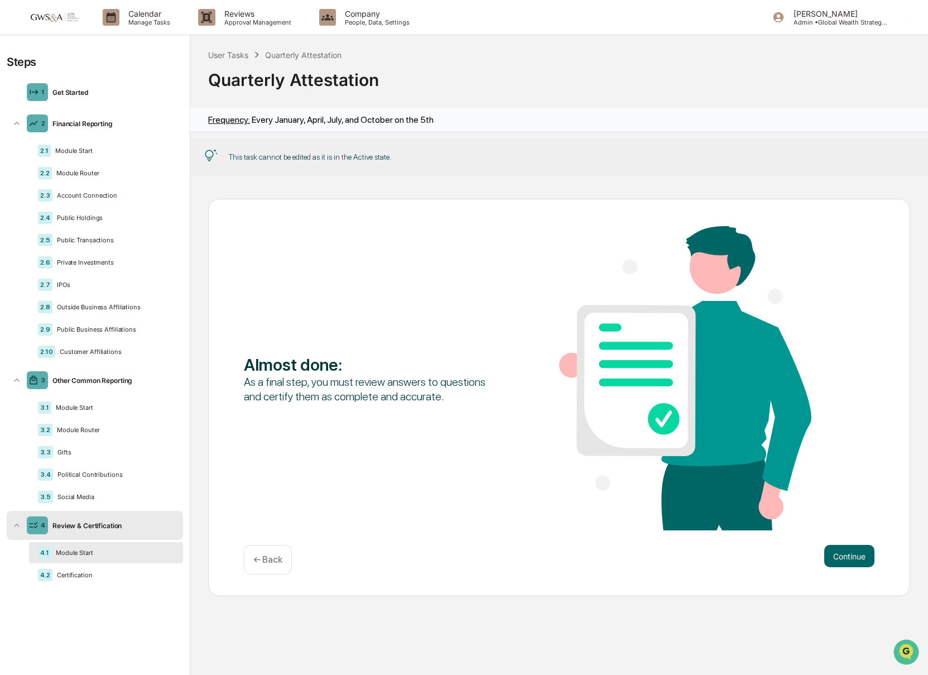
click at [109, 557] on div "Module Start" at bounding box center [112, 553] width 123 height 8
click at [85, 579] on div "Certification" at bounding box center [113, 575] width 122 height 8
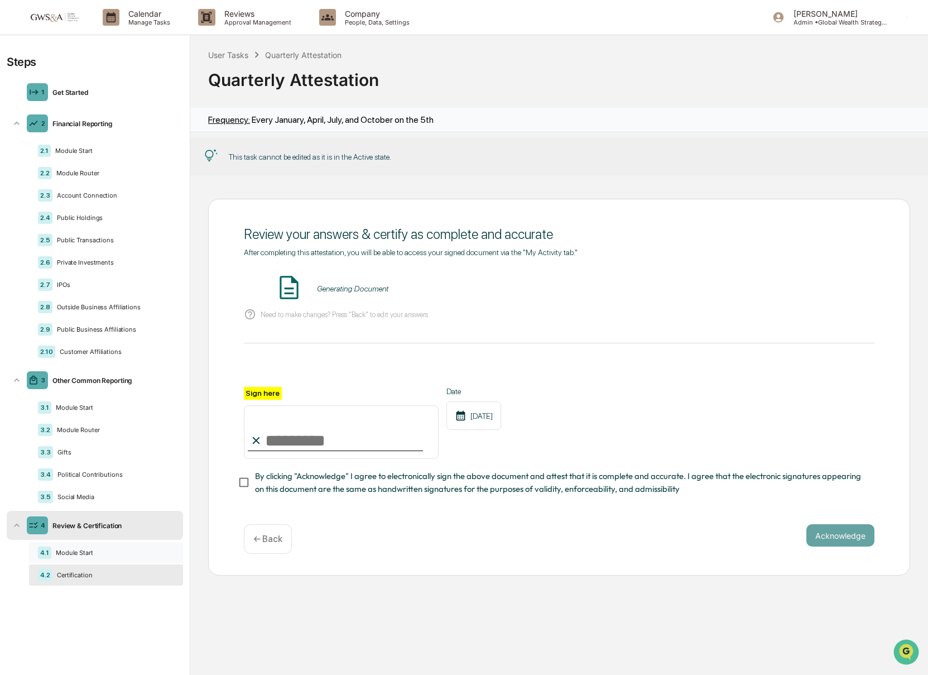
click at [84, 557] on div "Module Start" at bounding box center [112, 553] width 123 height 8
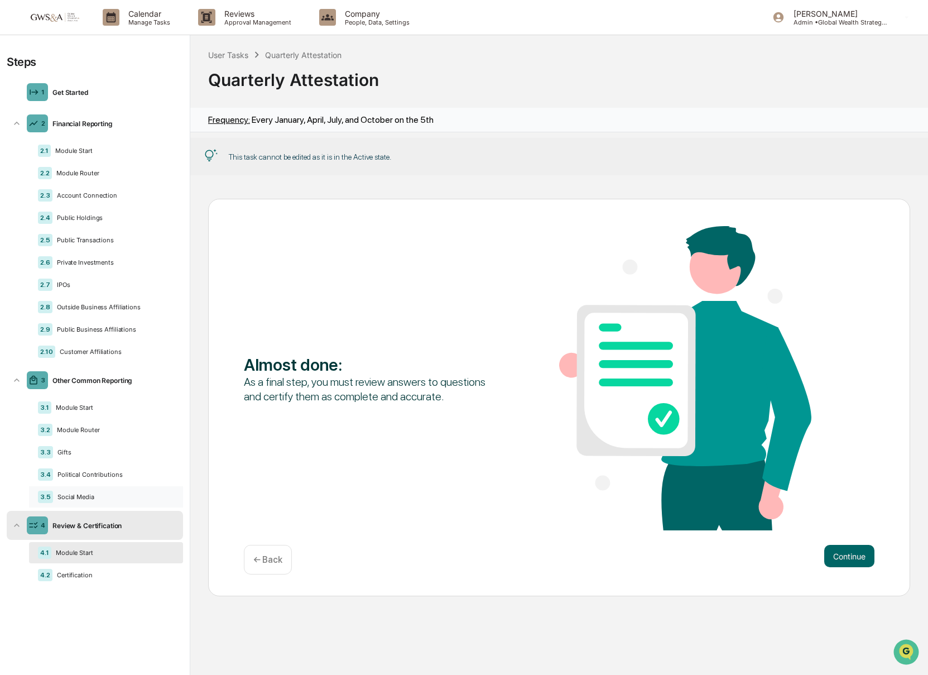
click at [71, 500] on div "3.5 Social Media" at bounding box center [106, 496] width 154 height 21
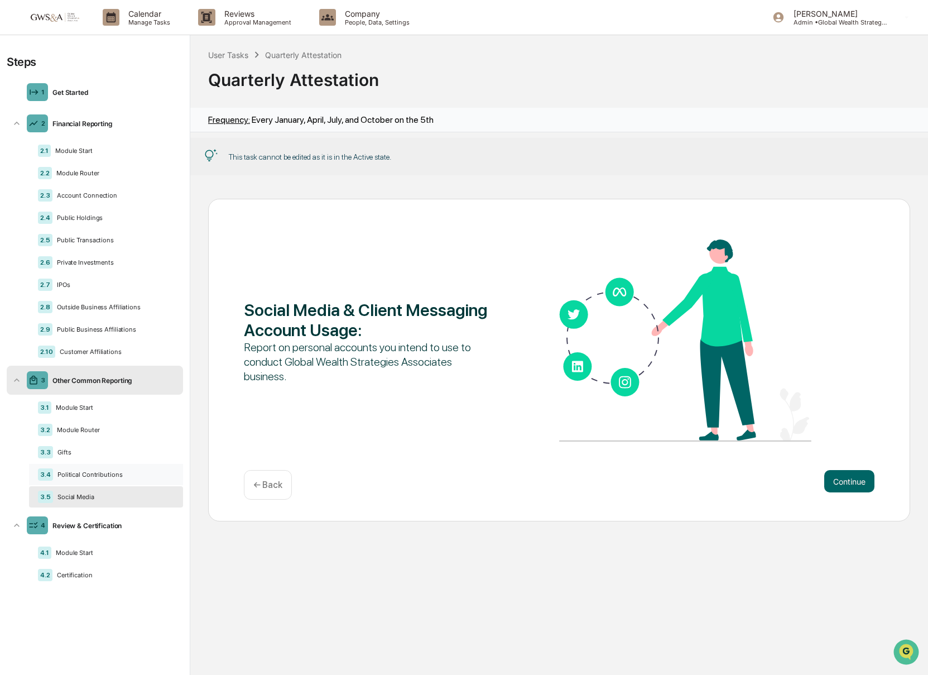
click at [78, 478] on div "Political Contributions" at bounding box center [113, 475] width 121 height 8
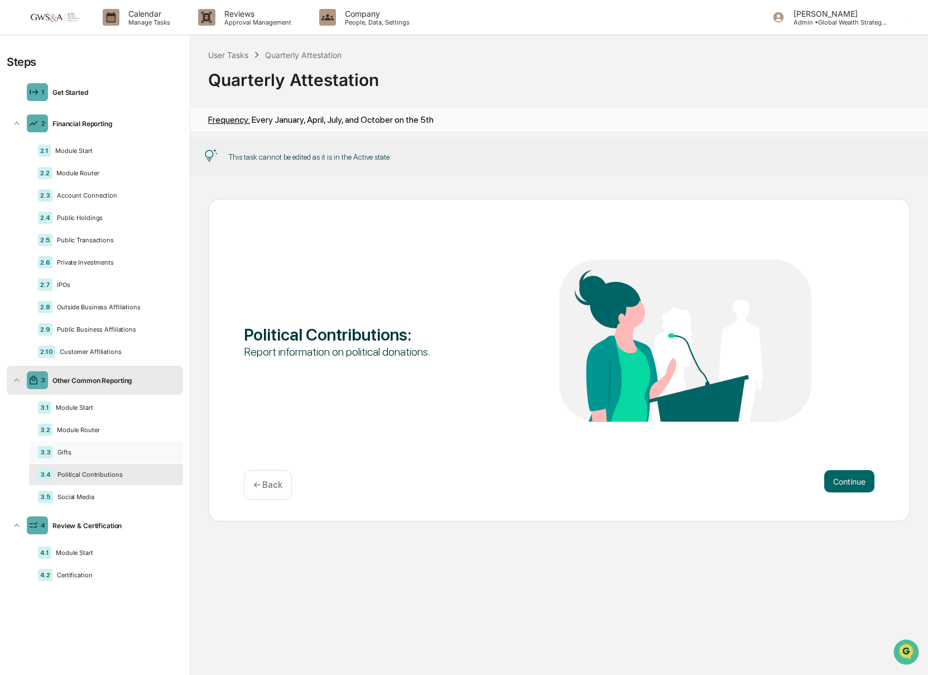
click at [73, 456] on div "Gifts" at bounding box center [113, 452] width 121 height 8
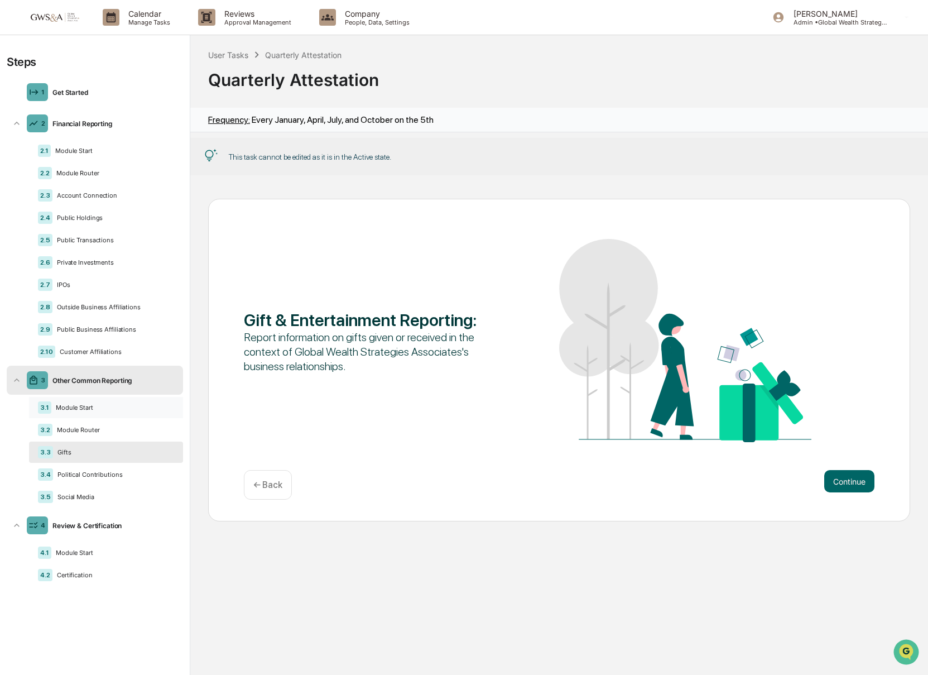
click at [75, 411] on div "Module Start" at bounding box center [112, 408] width 123 height 8
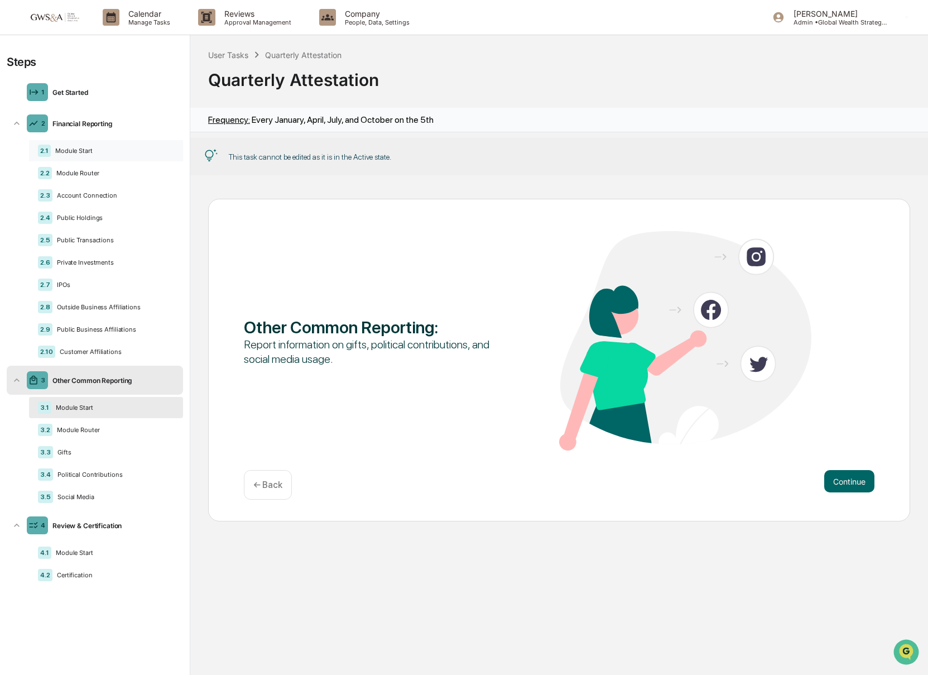
click at [66, 148] on div "Module Start" at bounding box center [112, 151] width 123 height 8
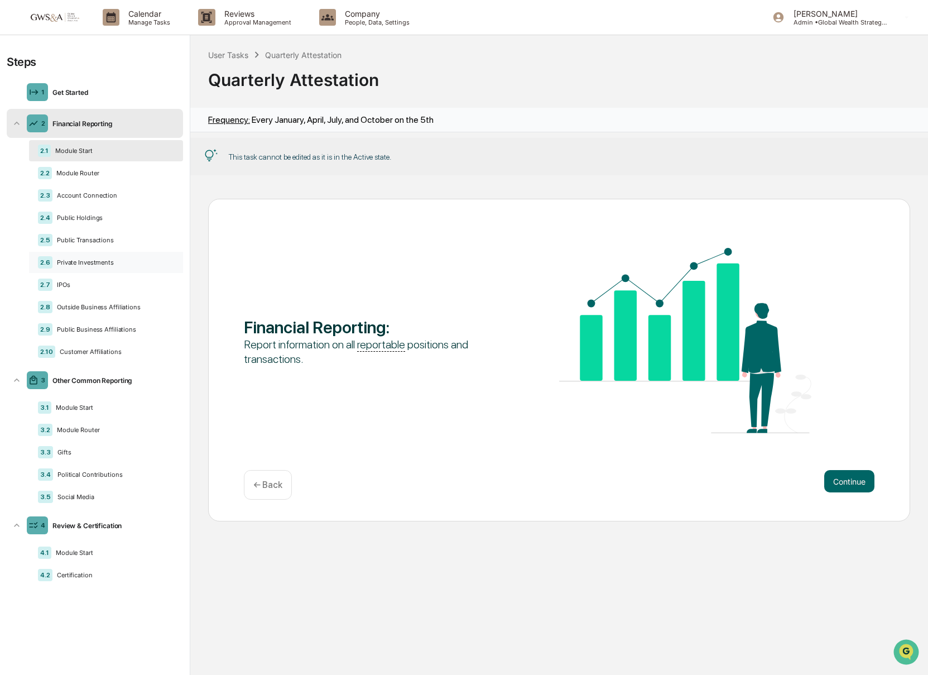
click at [60, 270] on div "2.6 Private Investments" at bounding box center [106, 262] width 154 height 21
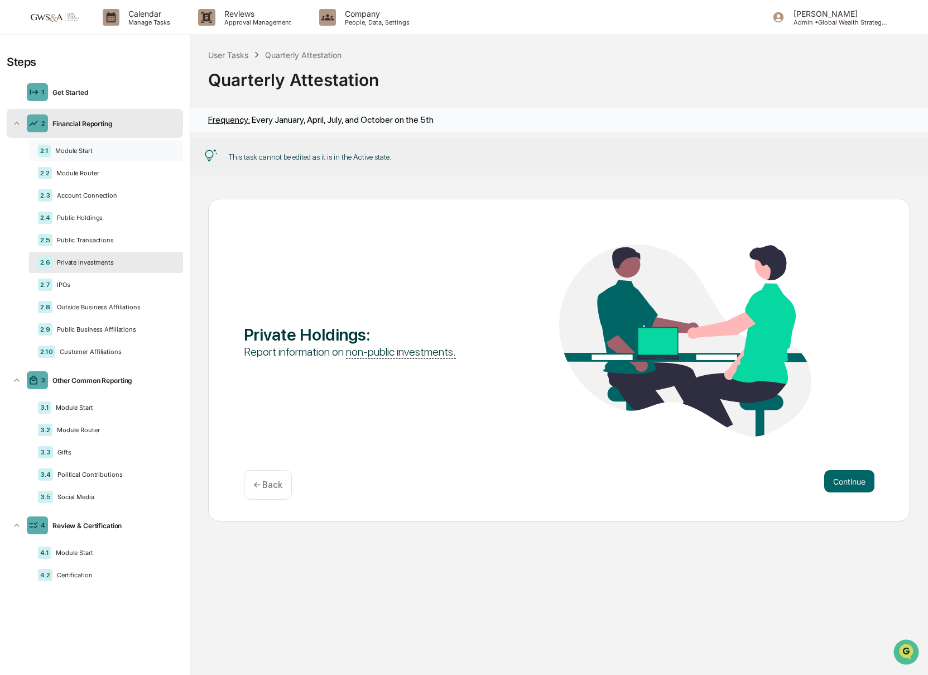
click at [78, 148] on div "Module Start" at bounding box center [112, 151] width 123 height 8
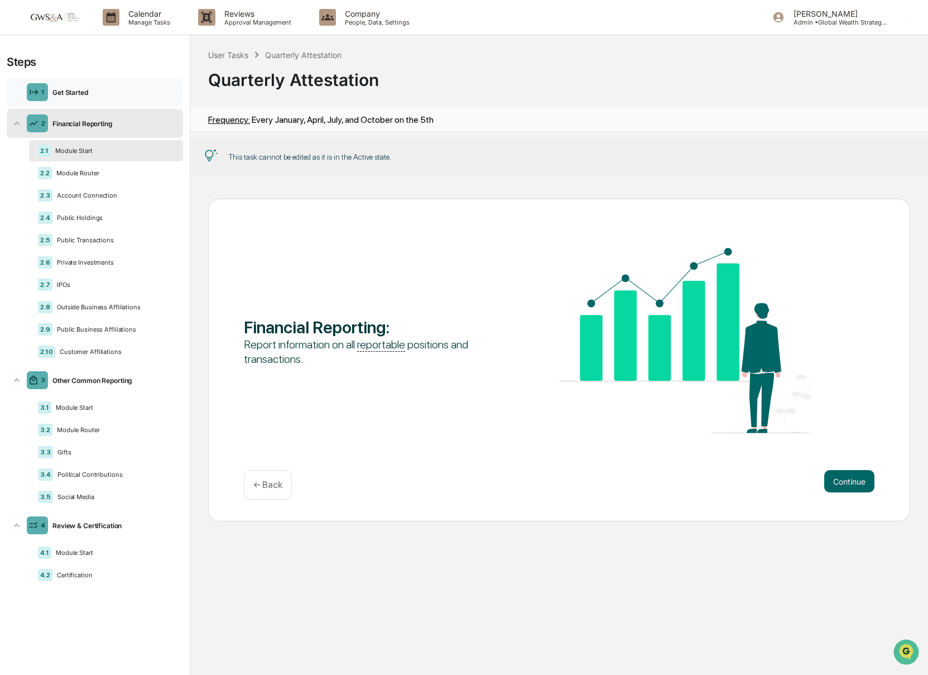
click at [68, 98] on div "1 Get Started" at bounding box center [95, 92] width 176 height 29
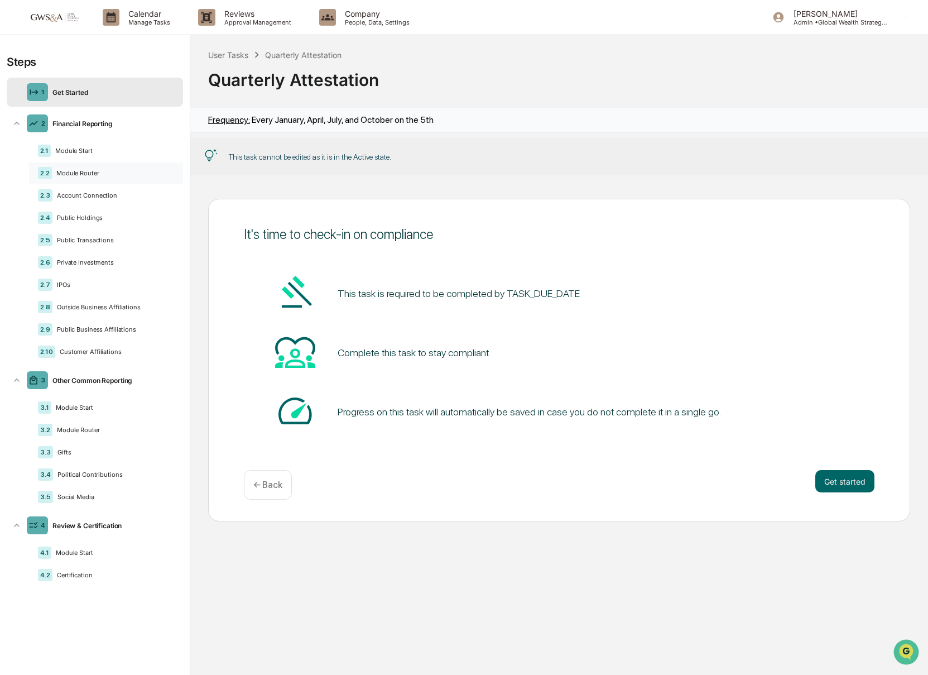
click at [73, 174] on div "Module Router" at bounding box center [113, 173] width 122 height 8
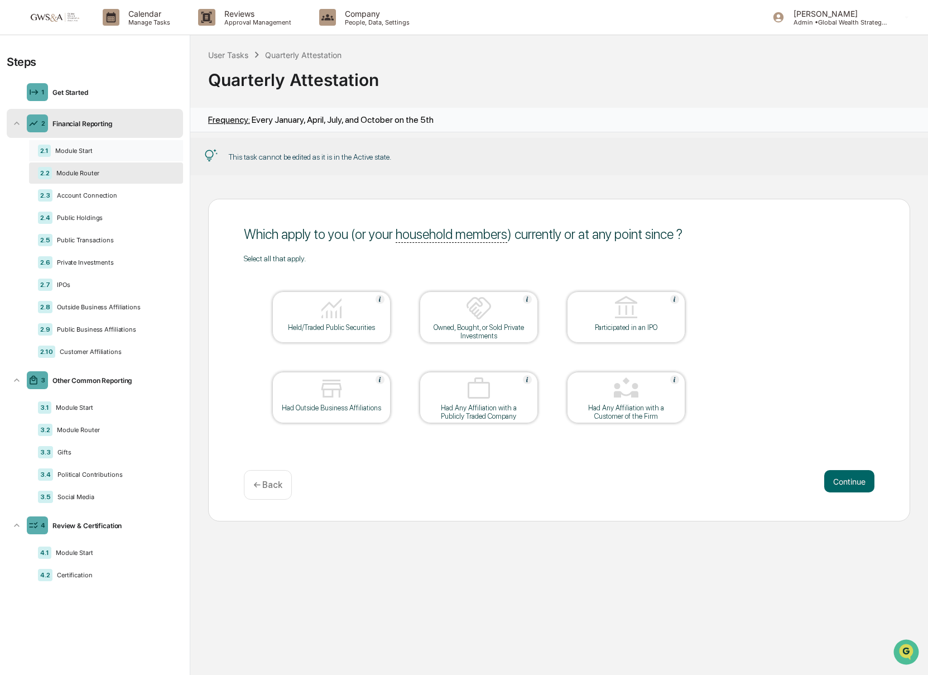
click at [77, 160] on div "2.1 Module Start" at bounding box center [106, 150] width 154 height 21
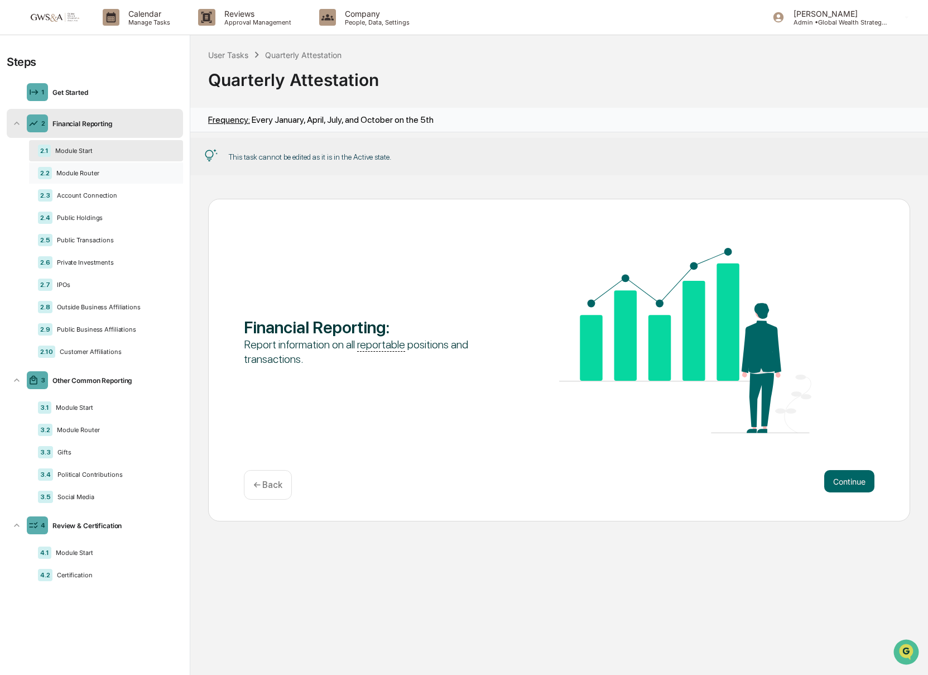
click at [75, 174] on div "Module Router" at bounding box center [113, 173] width 122 height 8
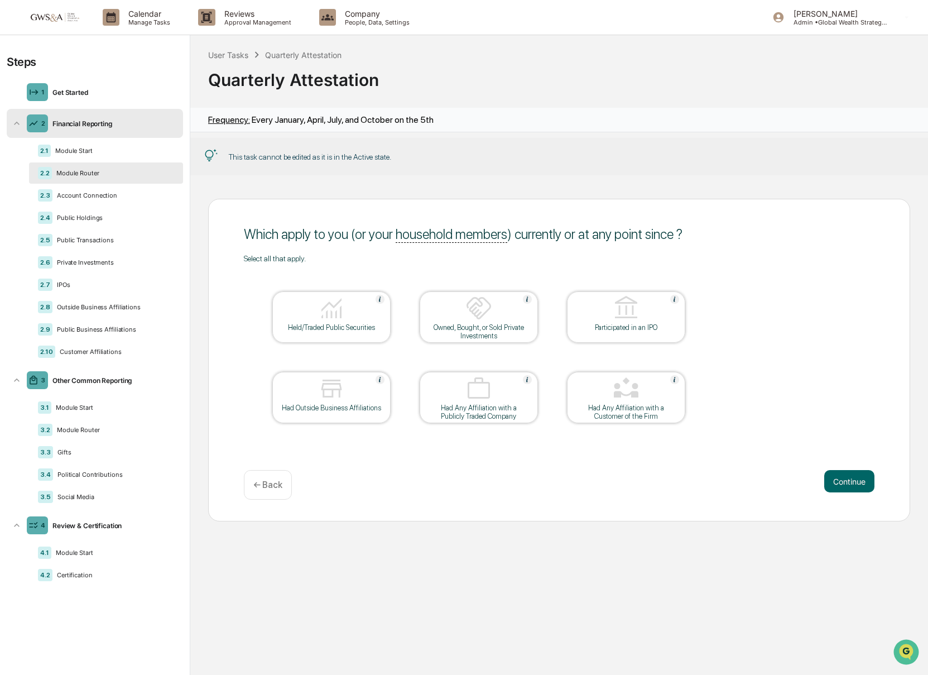
click at [115, 66] on div "Steps" at bounding box center [95, 61] width 176 height 13
click at [102, 362] on div "2.10 Customer Affiliations" at bounding box center [106, 351] width 154 height 21
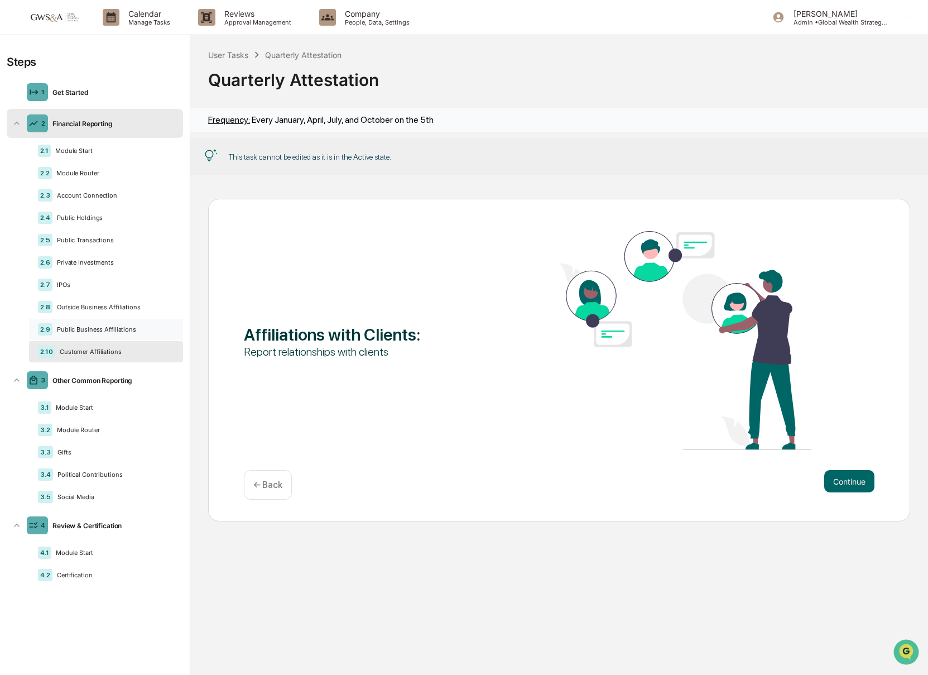
click at [98, 333] on div "Public Business Affiliations" at bounding box center [113, 329] width 122 height 8
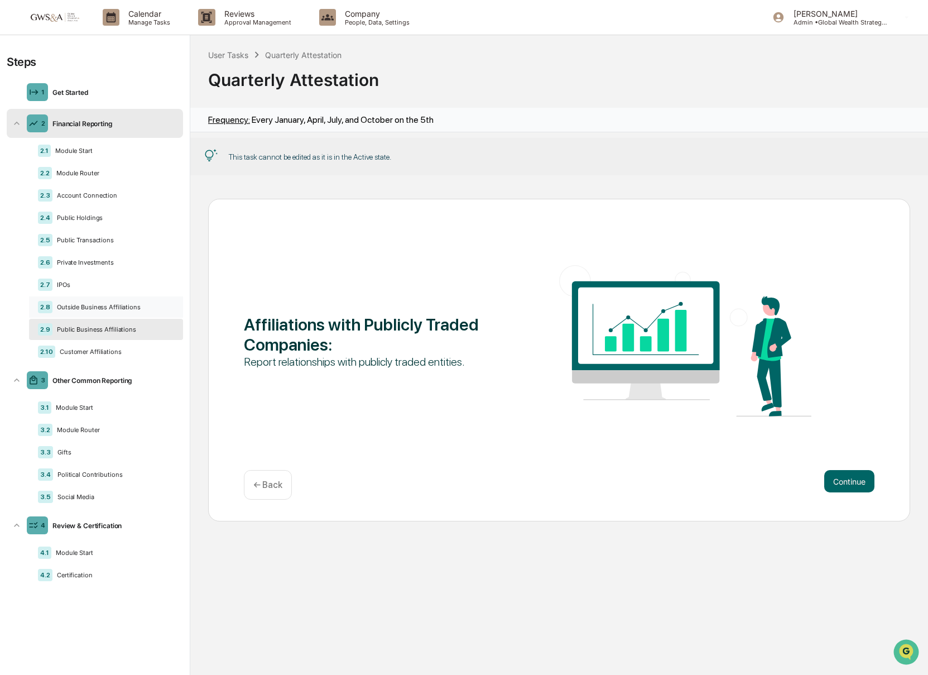
click at [87, 311] on div "Outside Business Affiliations" at bounding box center [113, 307] width 122 height 8
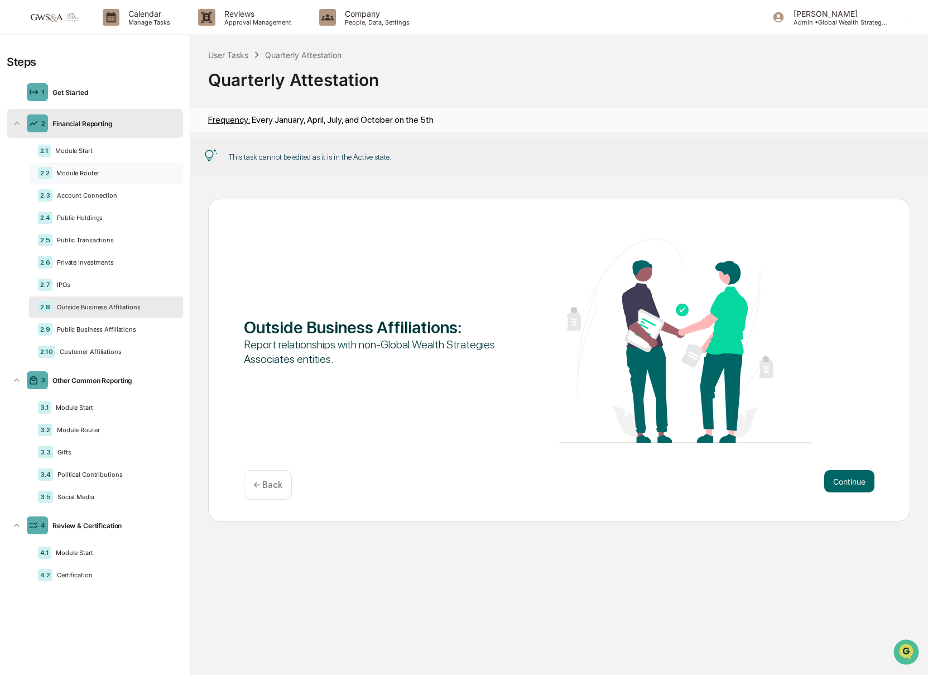
click at [101, 170] on div "Module Router" at bounding box center [113, 173] width 122 height 8
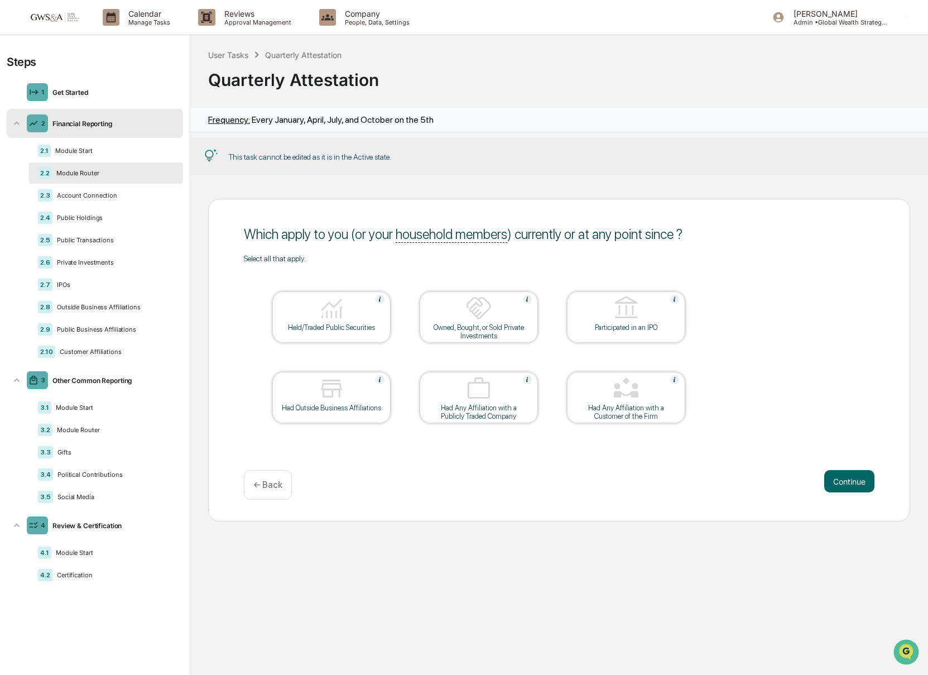
click at [233, 49] on div "User Tasks Quarterly Attestation" at bounding box center [274, 55] width 133 height 12
click at [232, 54] on div "User Tasks" at bounding box center [228, 54] width 40 height 9
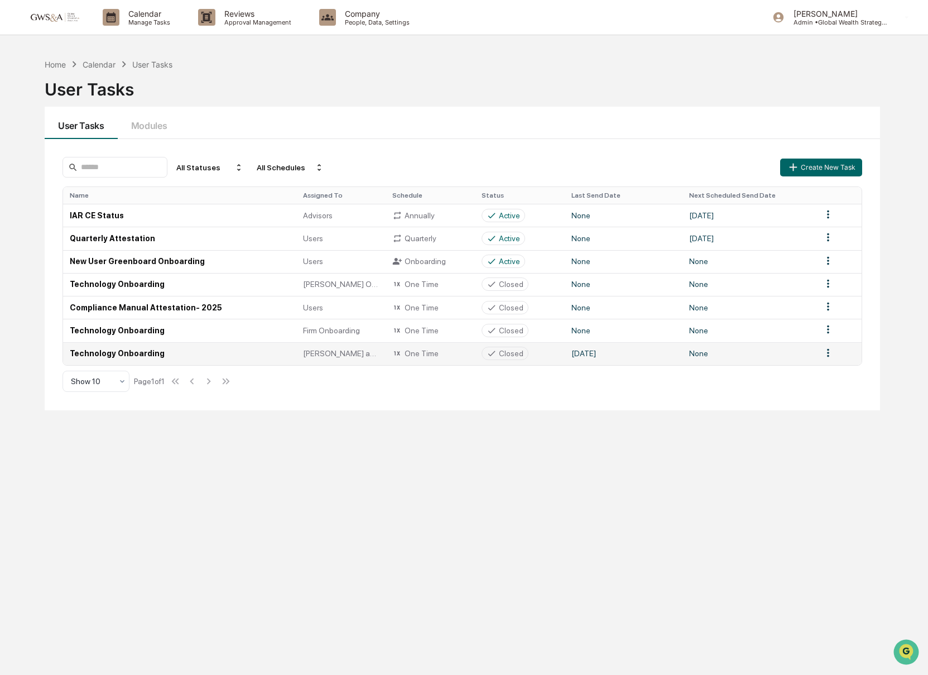
click at [132, 359] on td "Technology Onboarding" at bounding box center [179, 353] width 233 height 23
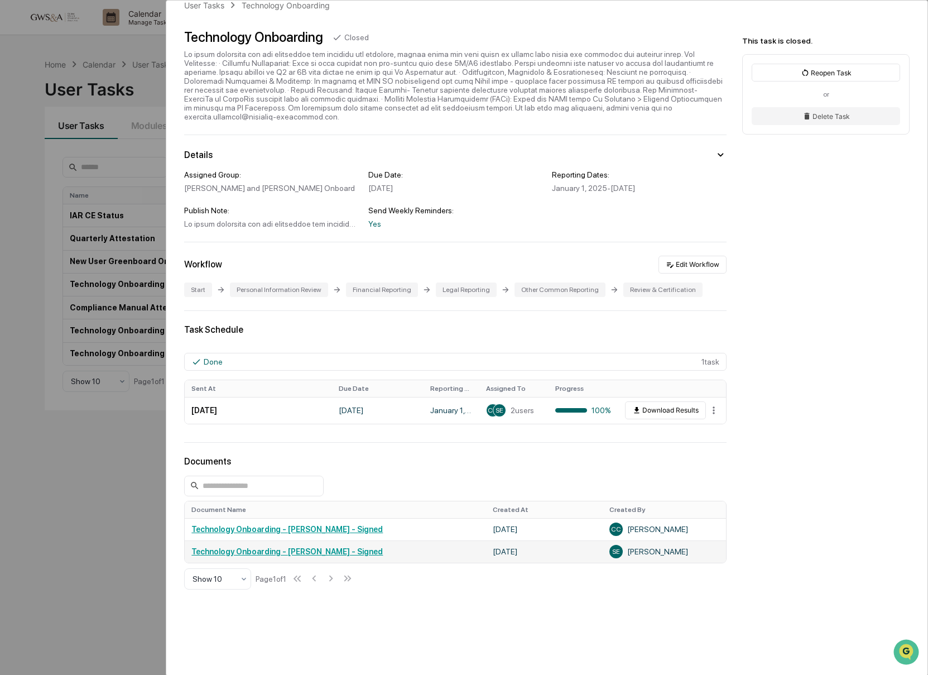
scroll to position [21, 0]
click at [310, 531] on link "Technology Onboarding - Christopher Clancy - Signed" at bounding box center [286, 528] width 191 height 9
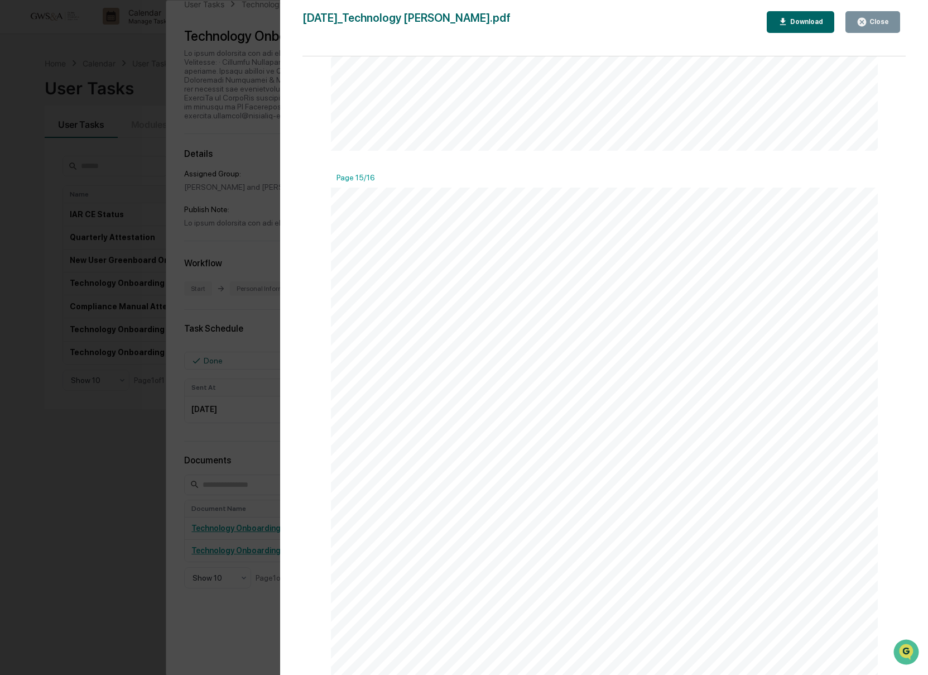
scroll to position [11120, 0]
drag, startPoint x: 860, startPoint y: 30, endPoint x: 864, endPoint y: 23, distance: 7.8
click at [860, 30] on button "Close" at bounding box center [873, 22] width 55 height 22
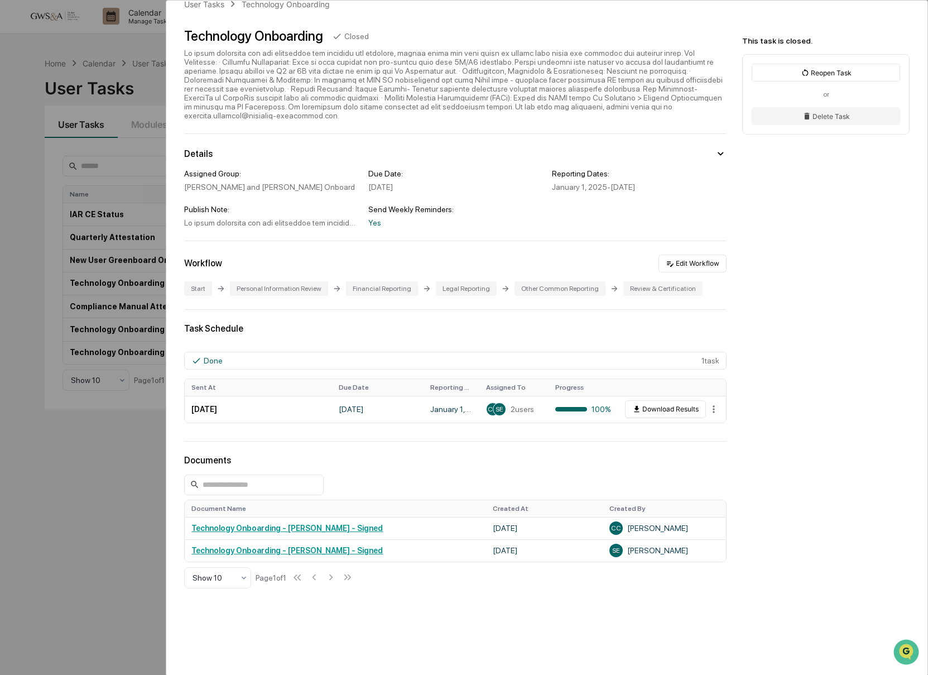
click at [112, 445] on div "User Tasks Technology Onboarding Technology Onboarding Closed Details Assigned …" at bounding box center [464, 337] width 928 height 675
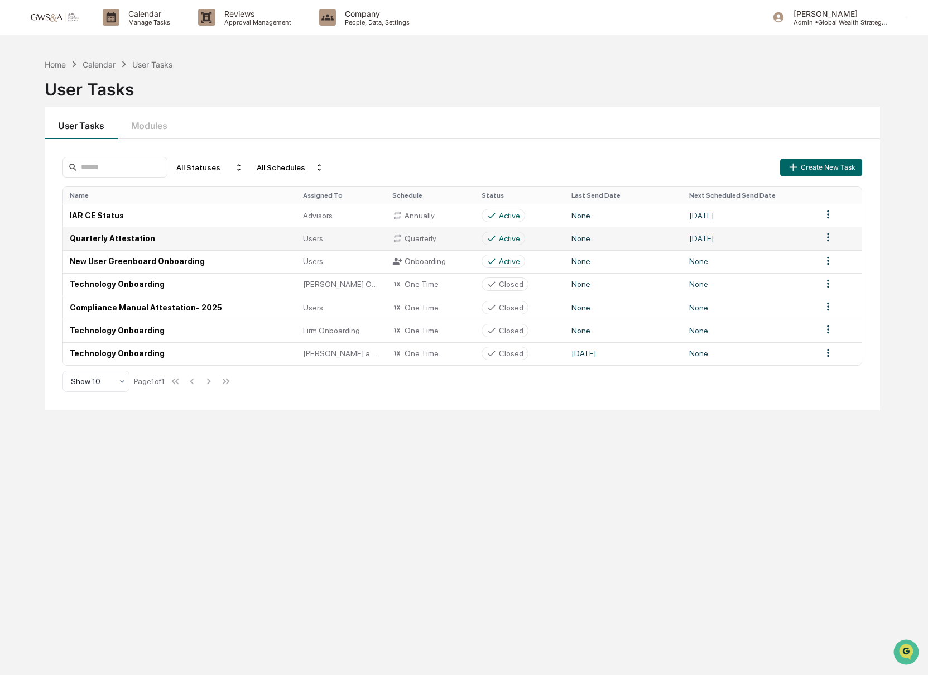
click at [90, 239] on td "Quarterly Attestation" at bounding box center [179, 238] width 233 height 23
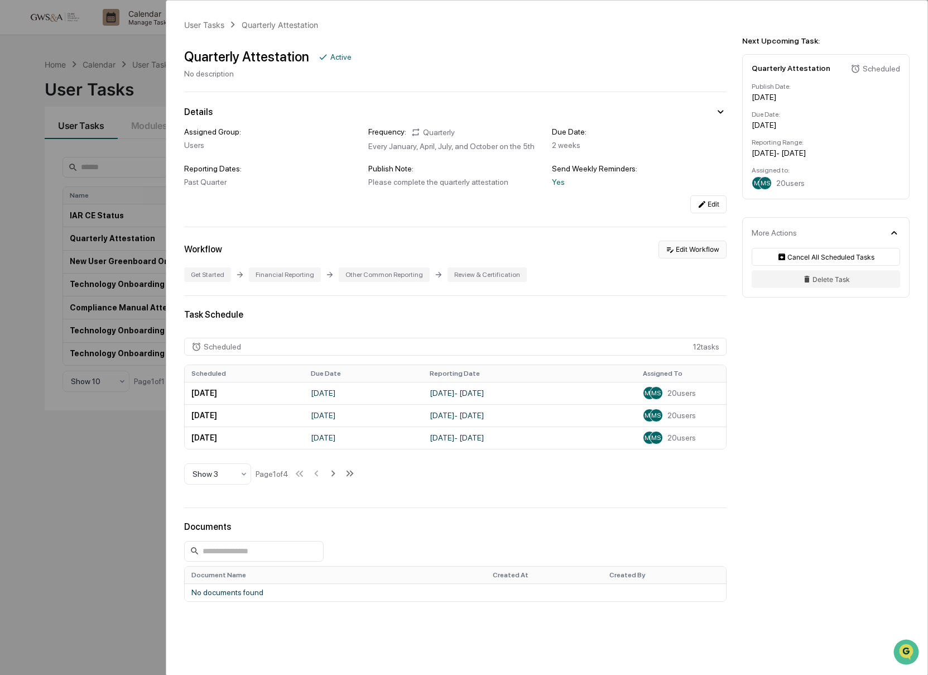
click at [692, 258] on button "Edit Workflow" at bounding box center [693, 250] width 68 height 18
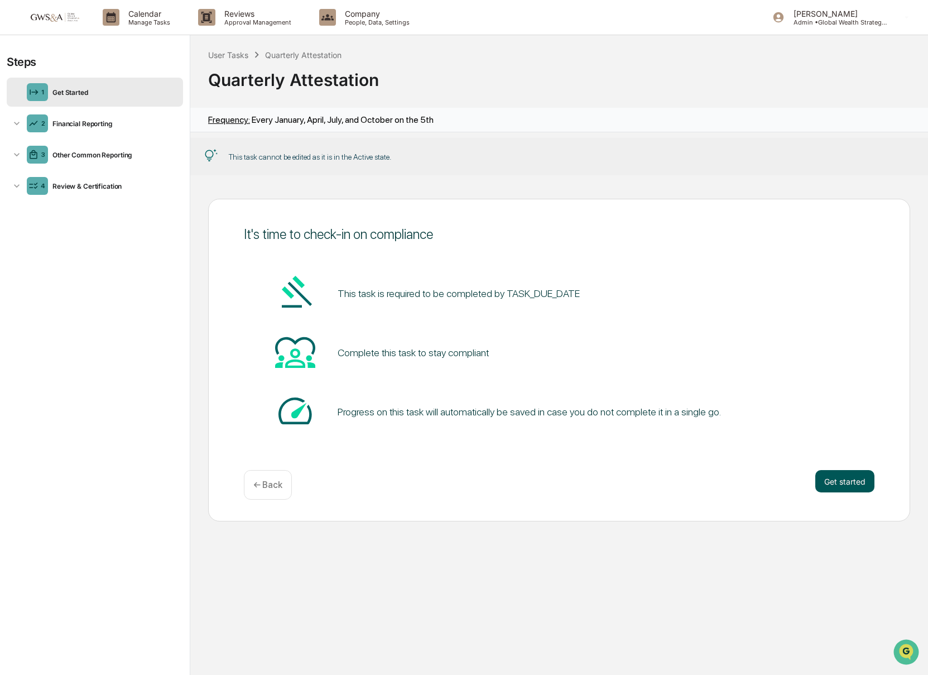
click at [833, 480] on button "Get started" at bounding box center [845, 481] width 59 height 22
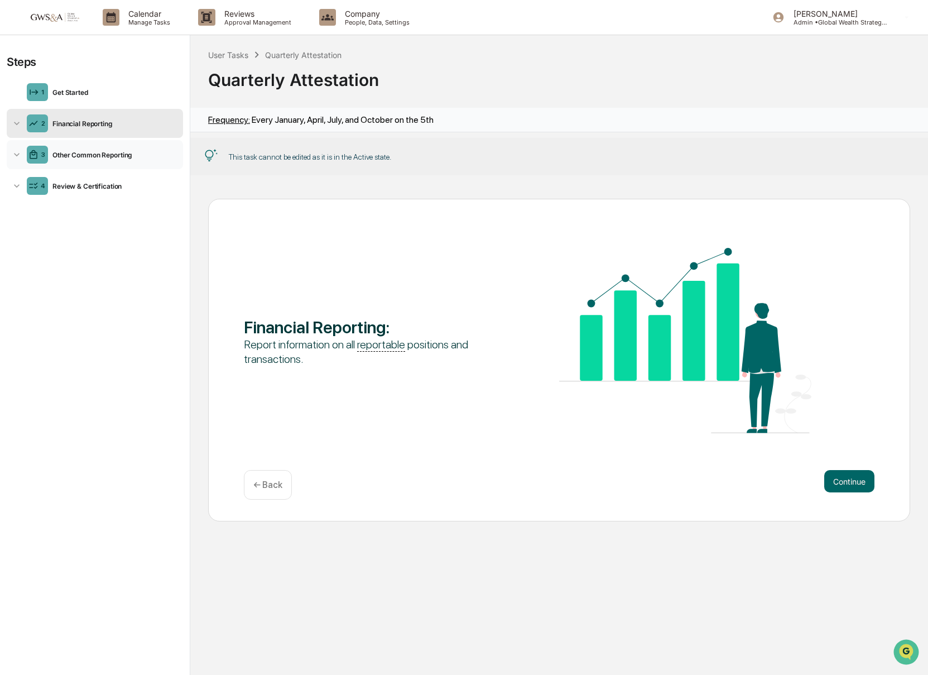
click at [20, 149] on icon at bounding box center [16, 154] width 11 height 11
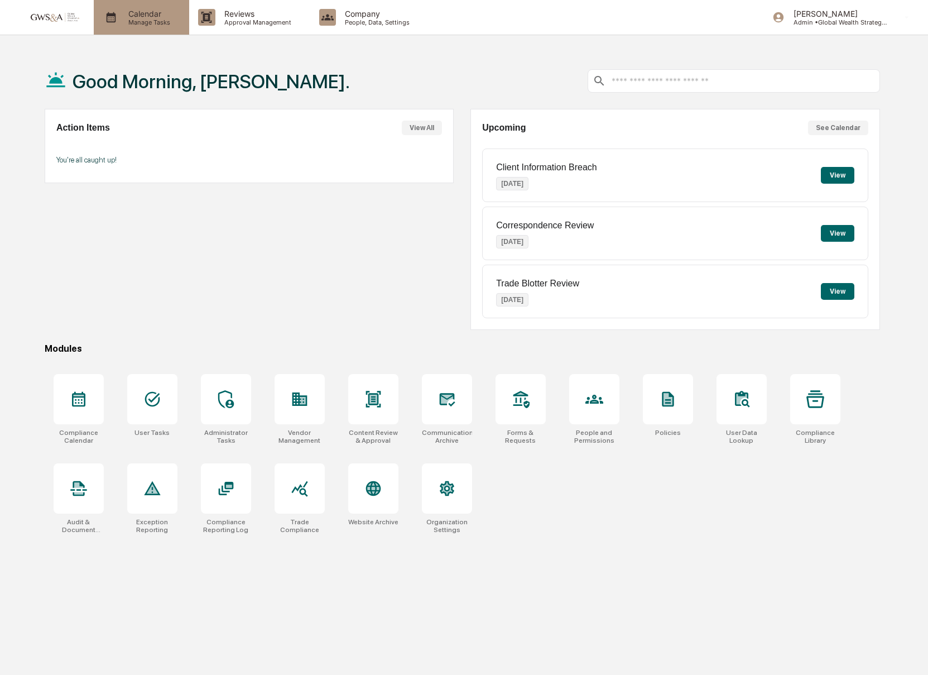
click at [130, 18] on p "Manage Tasks" at bounding box center [147, 22] width 56 height 8
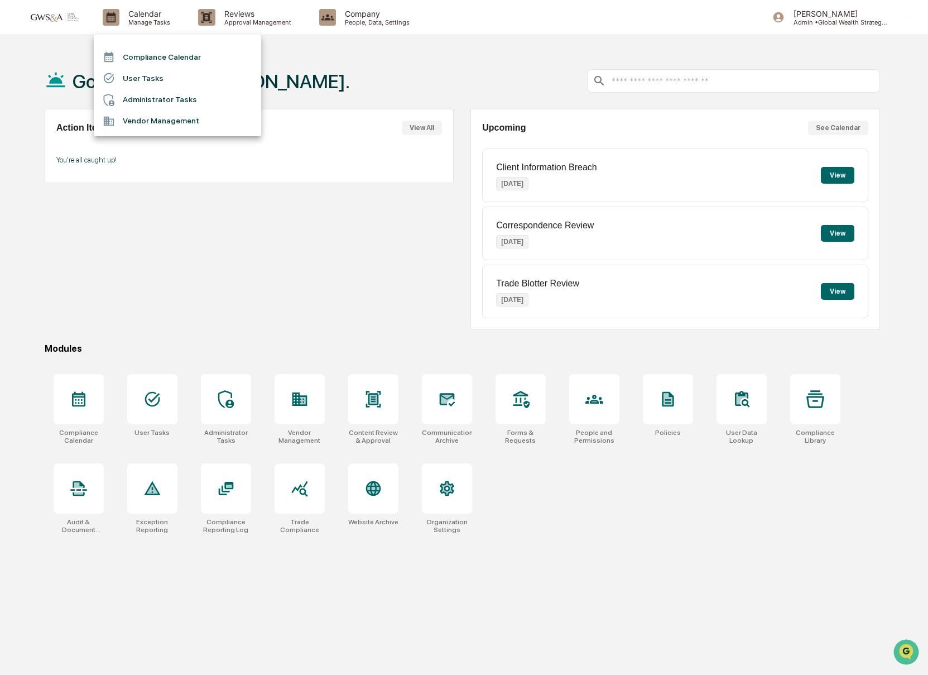
click at [174, 85] on li "User Tasks" at bounding box center [177, 78] width 167 height 21
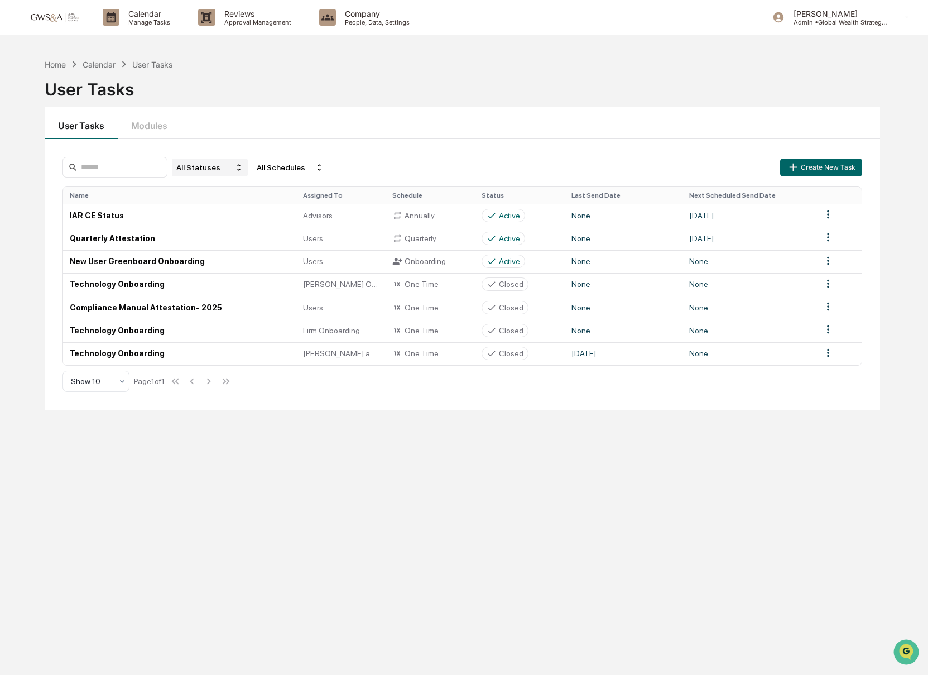
drag, startPoint x: 206, startPoint y: 180, endPoint x: 205, endPoint y: 172, distance: 7.9
click at [206, 180] on div "All Statuses All Schedules Create New Task Name Assigned To Schedule Status Las…" at bounding box center [463, 274] width 836 height 271
click at [205, 172] on div "All Statuses" at bounding box center [210, 168] width 76 height 18
click at [209, 242] on div "Closed" at bounding box center [212, 235] width 84 height 13
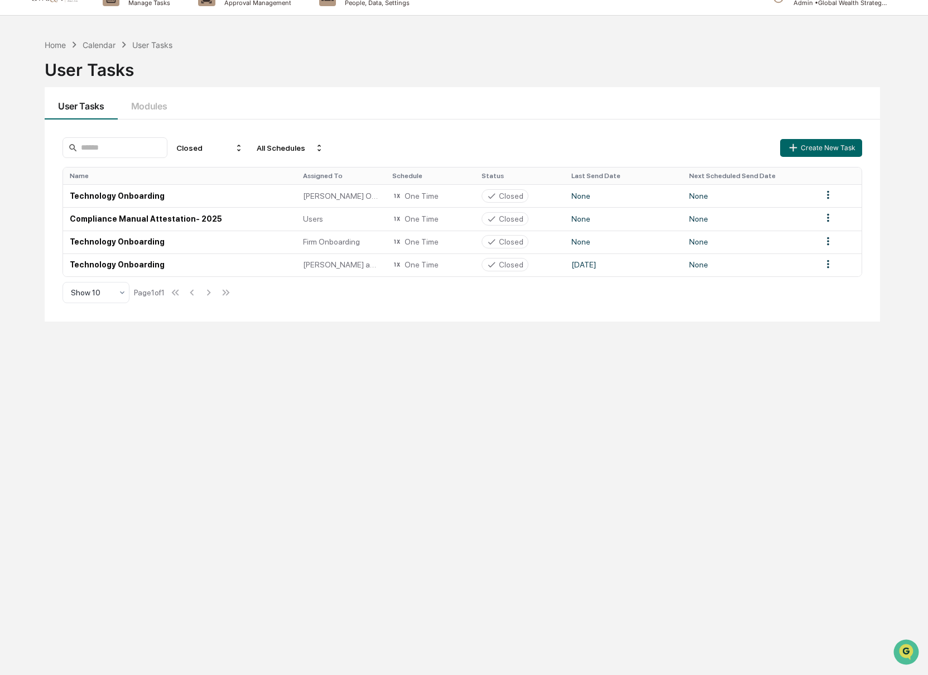
scroll to position [22, 0]
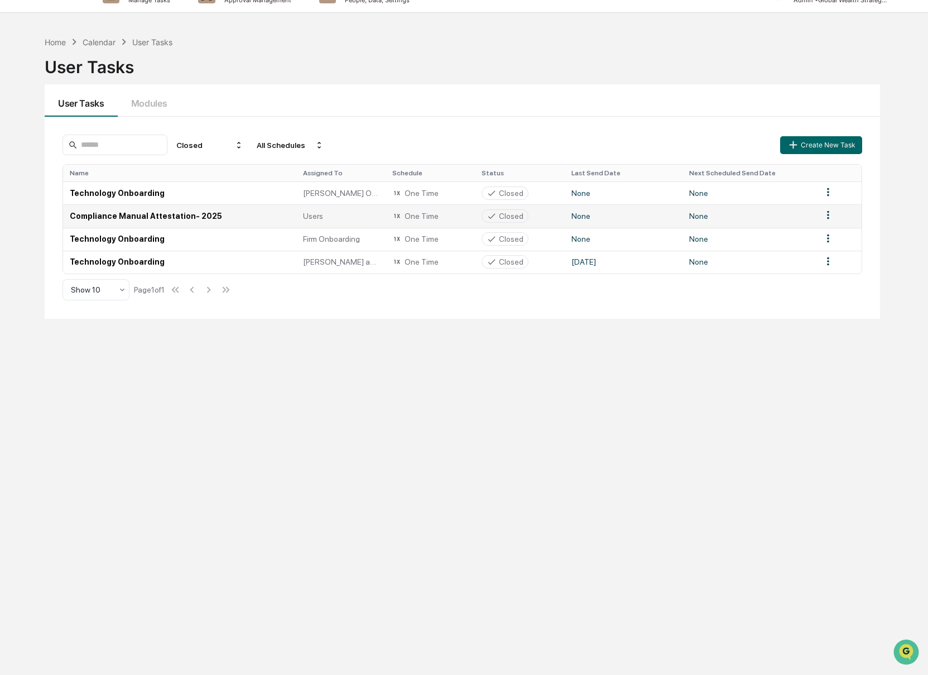
click at [192, 224] on td "Compliance Manual Attestation- 2025" at bounding box center [179, 215] width 233 height 23
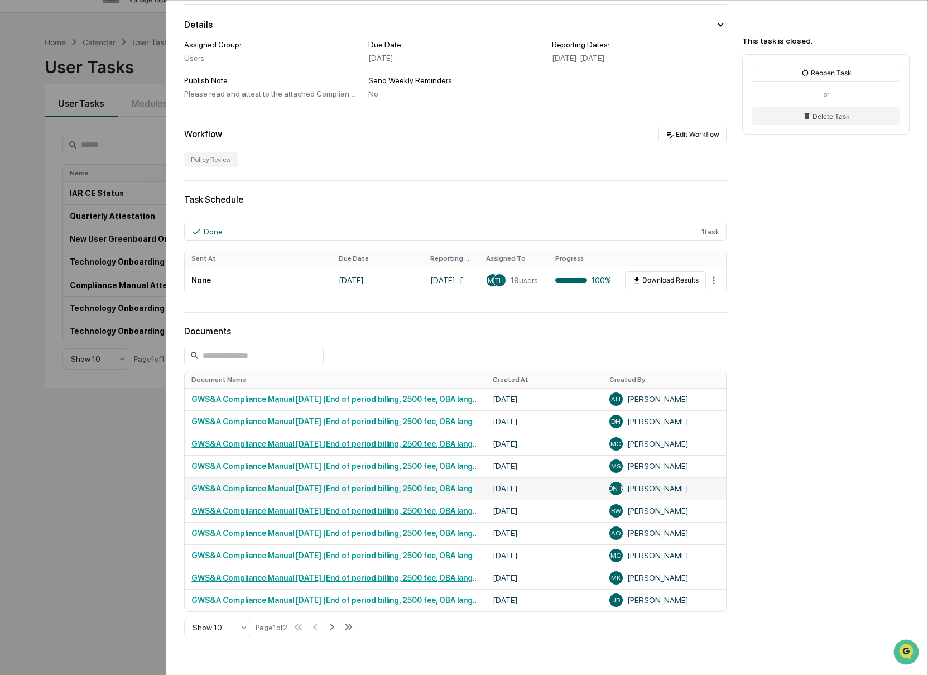
scroll to position [161, 0]
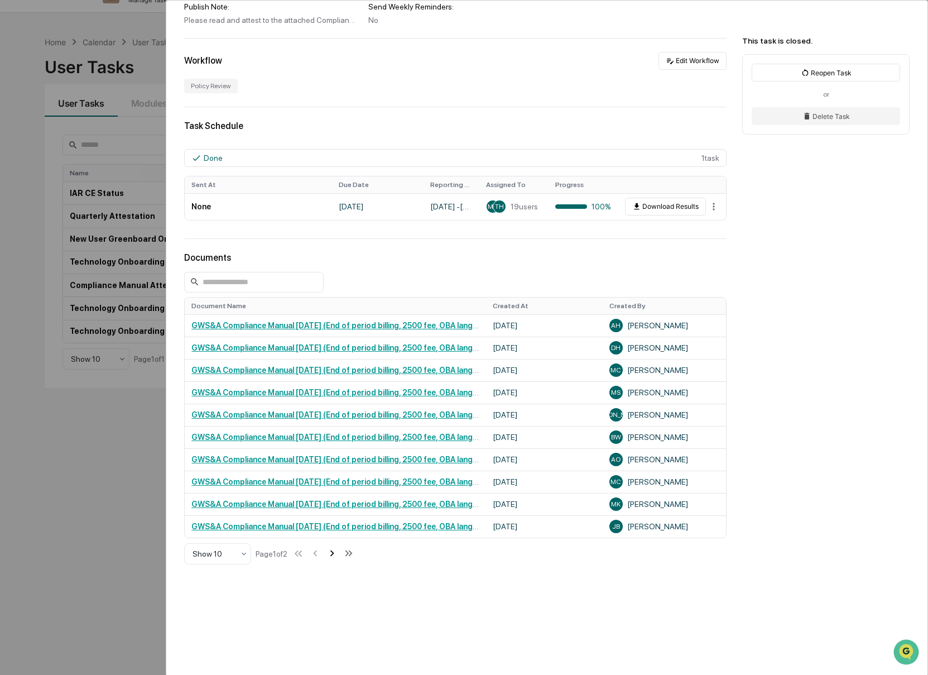
click at [338, 558] on icon at bounding box center [332, 553] width 12 height 12
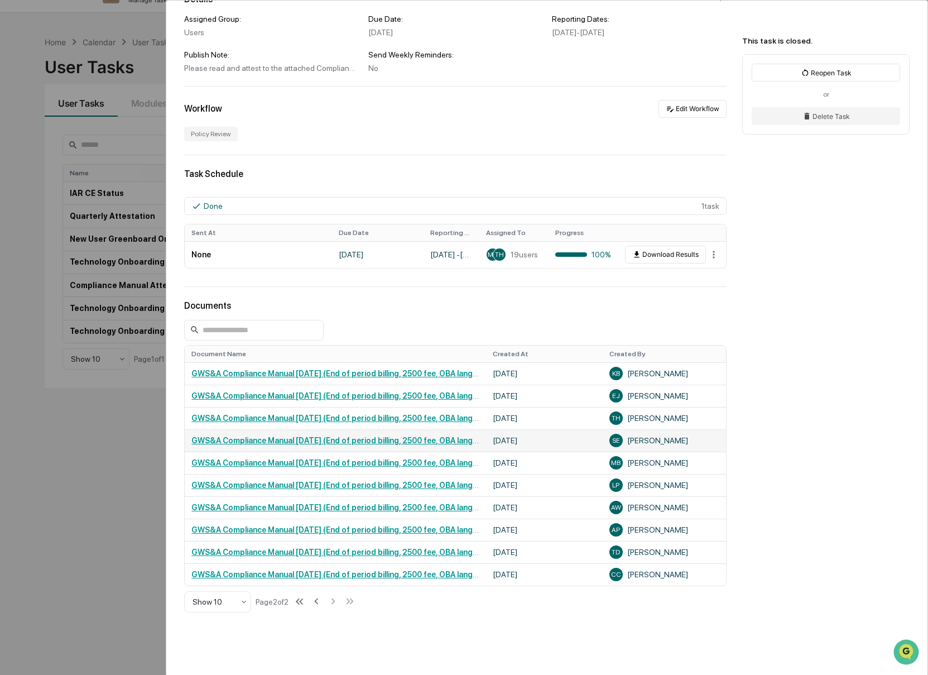
scroll to position [116, 0]
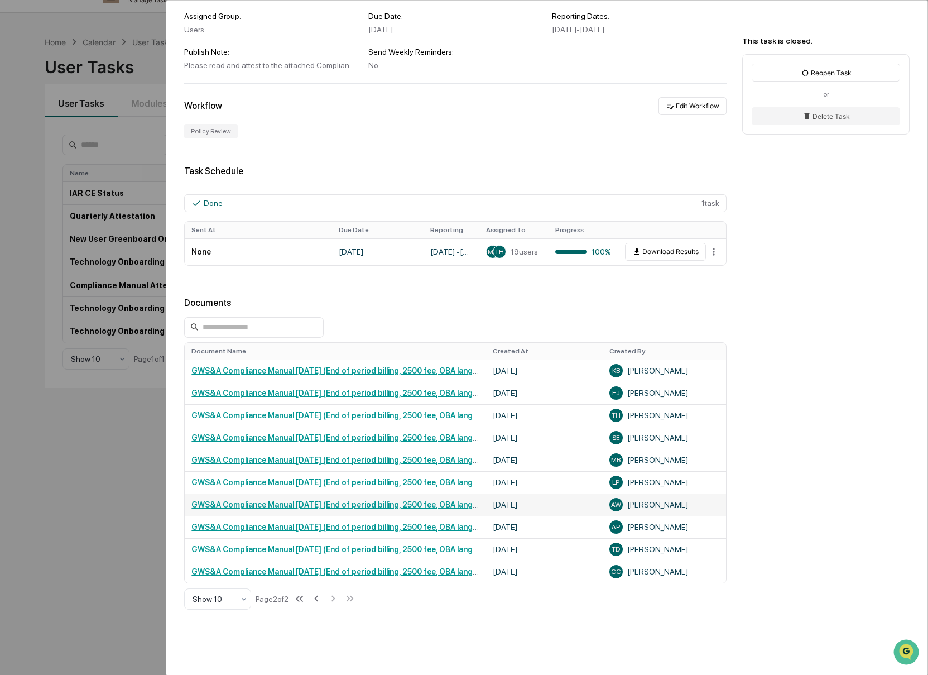
click at [319, 509] on link "GWS&A Compliance Manual [DATE] (End of period billing, 2500 fee, OBA language) …" at bounding box center [401, 504] width 421 height 9
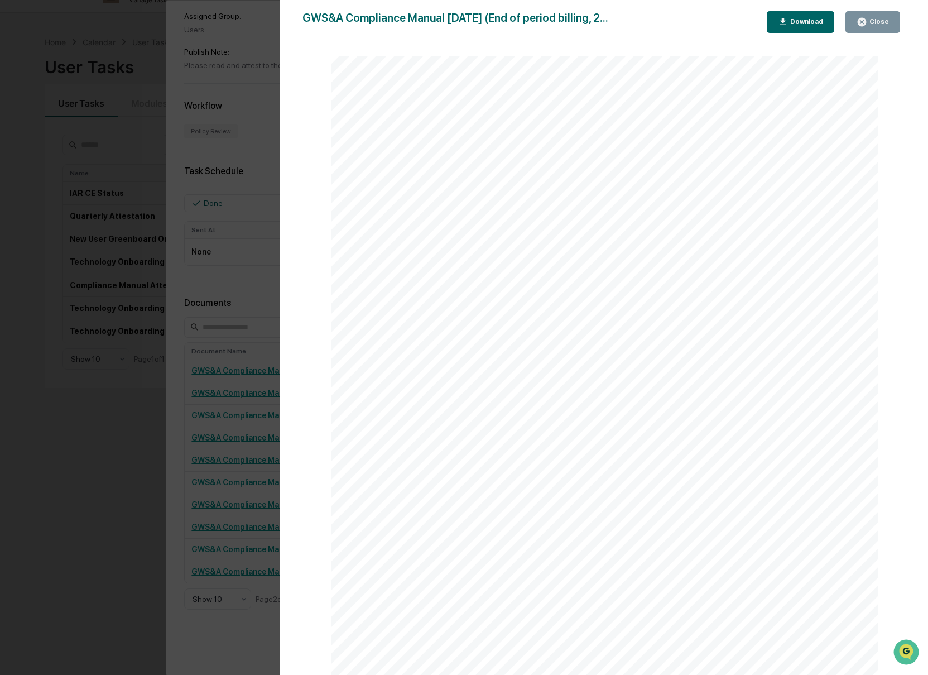
scroll to position [6965, 0]
click at [242, 256] on div "Version History [DATE] 06:33 PM [PERSON_NAME] GWS&A Compliance Manual [DATE] (E…" at bounding box center [464, 337] width 928 height 675
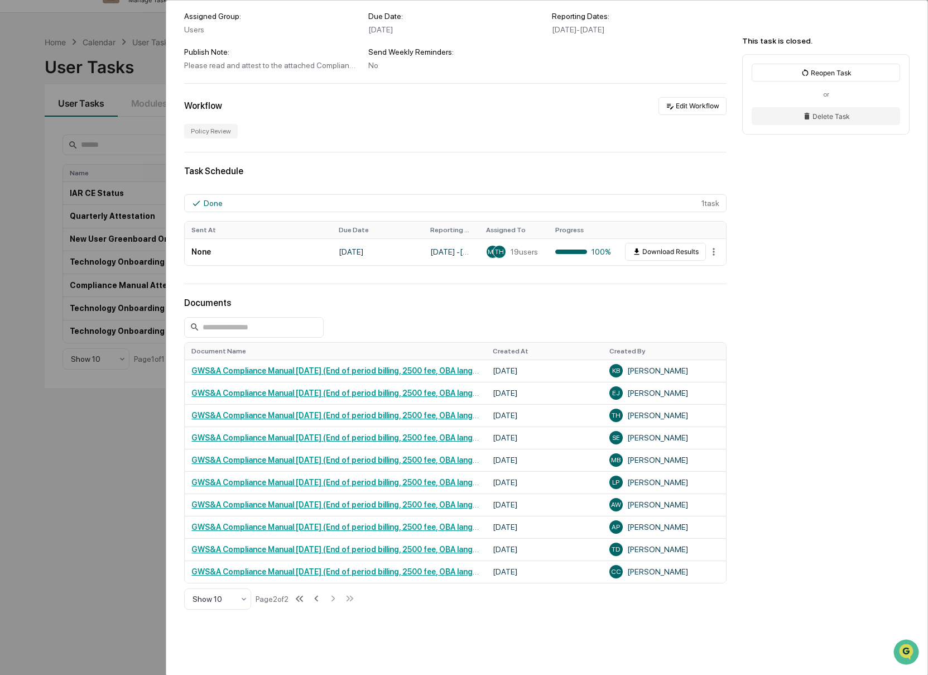
click at [103, 440] on div "User Tasks Compliance Manual Attestation- 2025 Compliance Manual Attestation- 2…" at bounding box center [464, 337] width 928 height 675
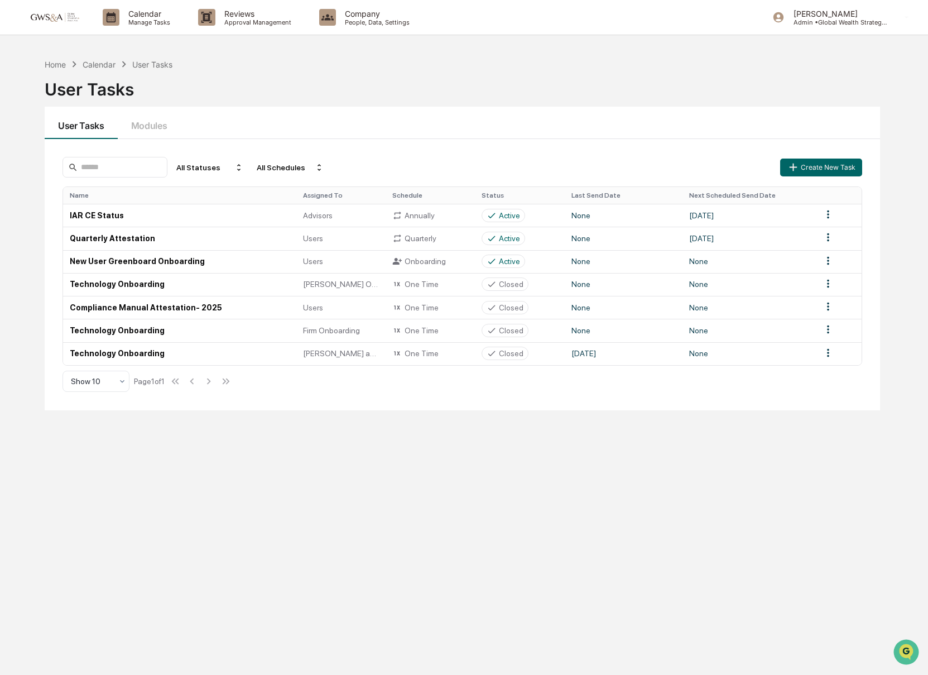
click at [108, 65] on div "Calendar" at bounding box center [99, 64] width 33 height 9
click at [103, 69] on div "Home Calendar User Tasks" at bounding box center [109, 64] width 128 height 12
click at [154, 124] on button "Modules" at bounding box center [149, 123] width 63 height 32
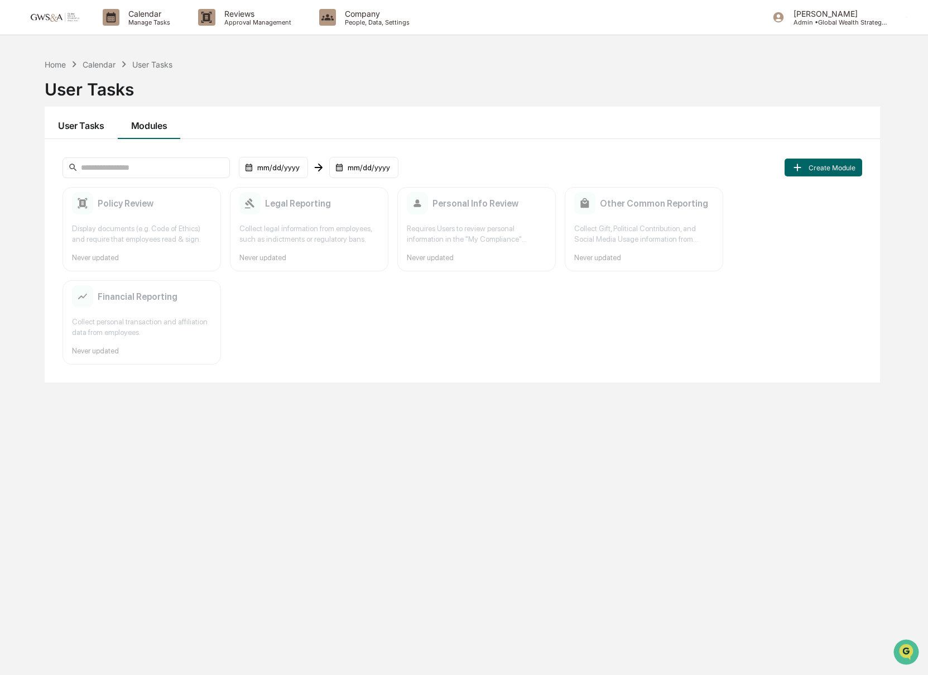
click at [93, 125] on button "User Tasks" at bounding box center [81, 123] width 73 height 32
